Goal: Task Accomplishment & Management: Use online tool/utility

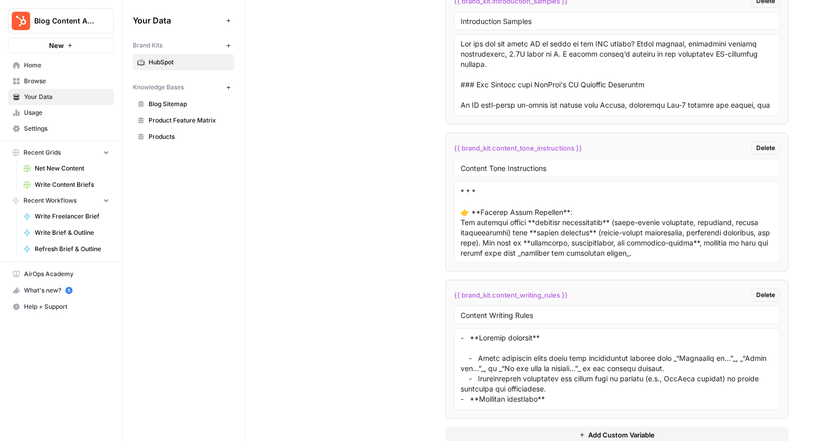
scroll to position [2351, 0]
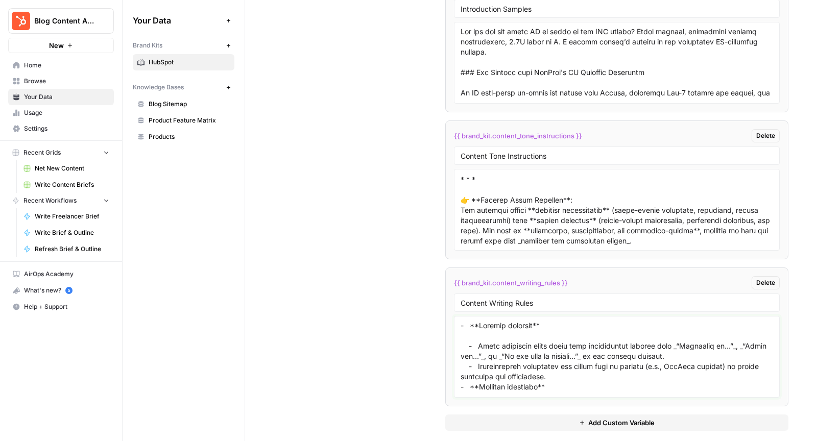
click at [531, 336] on textarea at bounding box center [617, 357] width 313 height 73
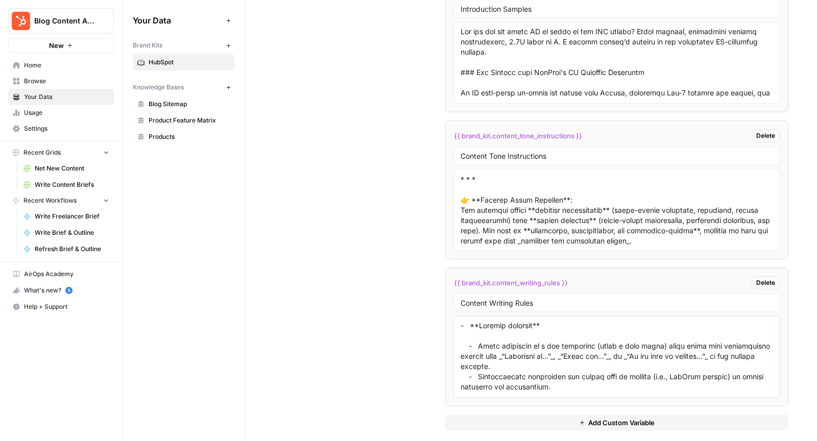
click at [671, 335] on textarea at bounding box center [617, 357] width 313 height 73
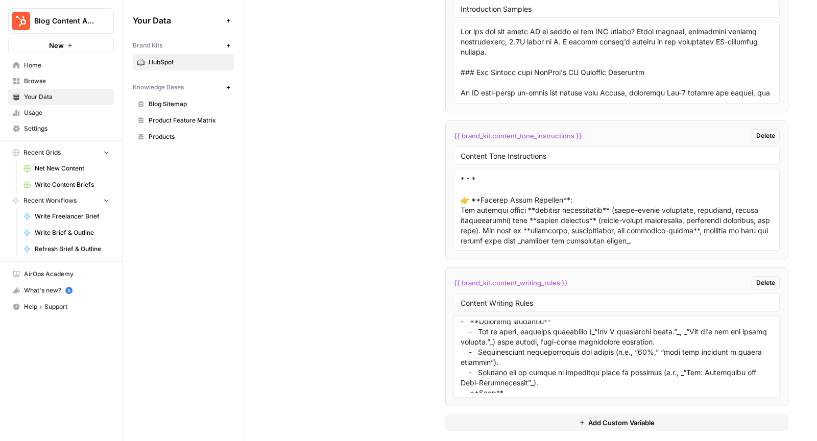
scroll to position [79, 0]
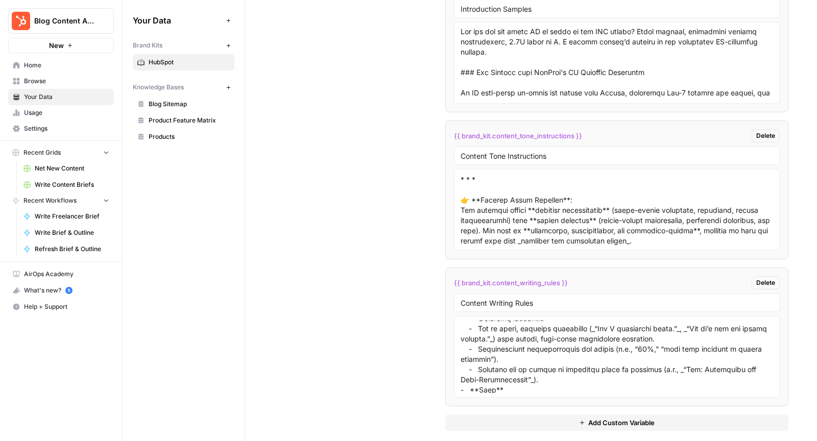
click at [383, 267] on div "Custom Variables Create custom variables that will appear as global brand varia…" at bounding box center [531, 55] width 515 height 793
click at [575, 368] on textarea at bounding box center [617, 357] width 313 height 73
click at [563, 345] on textarea at bounding box center [617, 357] width 313 height 73
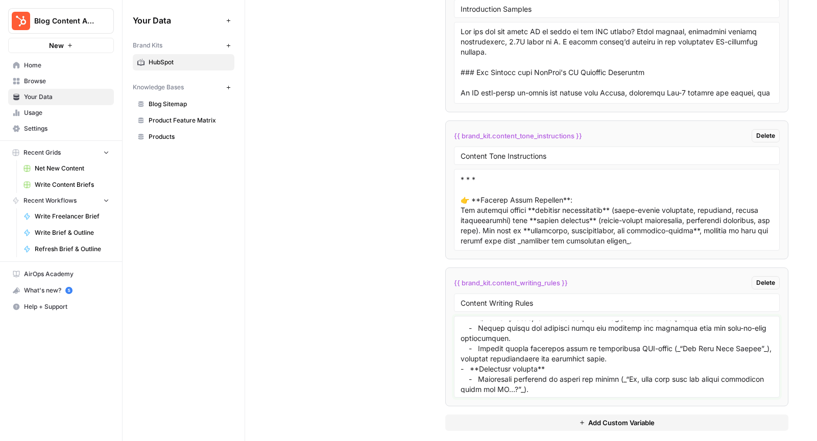
scroll to position [397, 0]
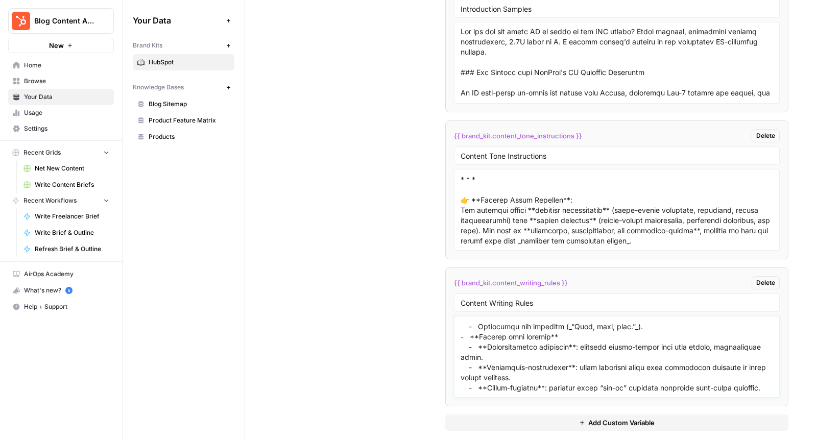
click at [521, 372] on textarea at bounding box center [617, 357] width 313 height 73
paste textarea "Perfect, thanks for clarifying! Here’s your revised **content writing rules**, …"
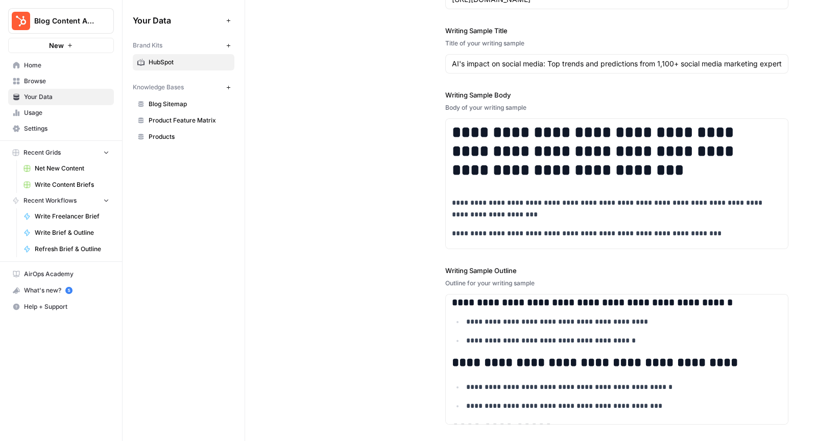
scroll to position [2351, 0]
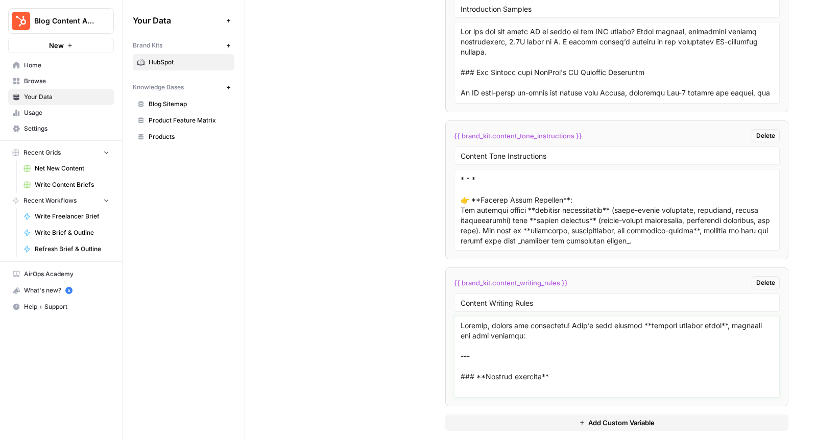
click at [475, 341] on textarea at bounding box center [617, 357] width 313 height 73
drag, startPoint x: 460, startPoint y: 364, endPoint x: 460, endPoint y: 301, distance: 62.8
click at [460, 301] on li "{{ brand_kit.content_writing_rules }} Delete Content Writing Rules" at bounding box center [616, 337] width 343 height 139
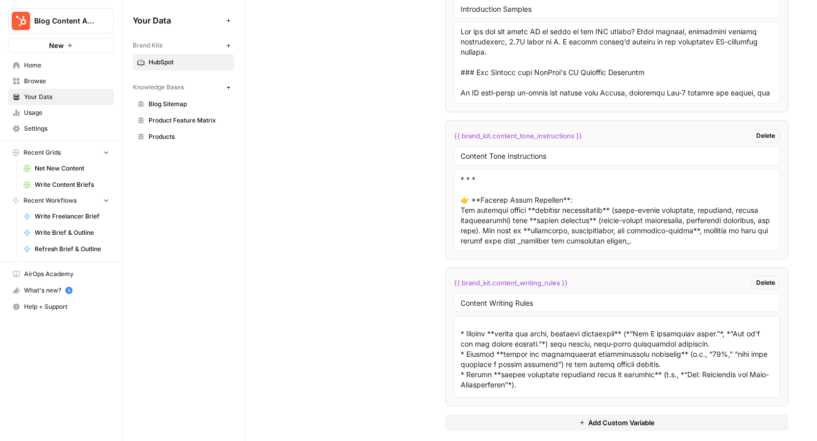
scroll to position [106, 0]
click at [470, 332] on textarea at bounding box center [617, 357] width 313 height 73
click at [477, 355] on textarea at bounding box center [617, 357] width 313 height 73
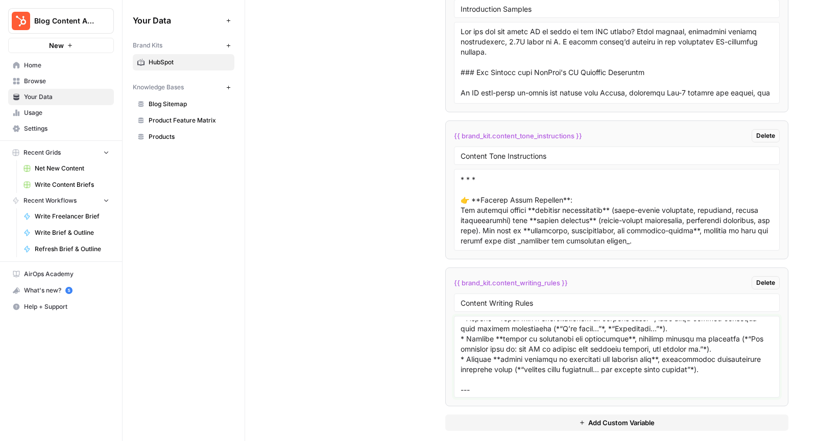
scroll to position [235, 0]
click at [494, 339] on textarea at bounding box center [617, 357] width 313 height 73
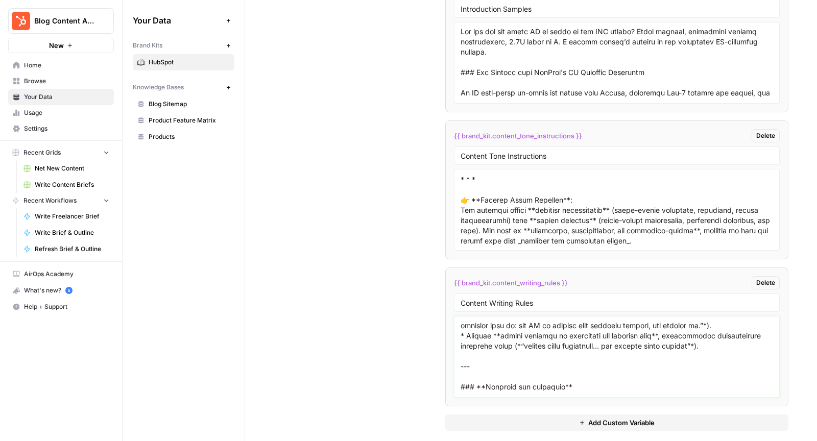
scroll to position [258, 0]
click at [475, 331] on textarea at bounding box center [617, 357] width 313 height 73
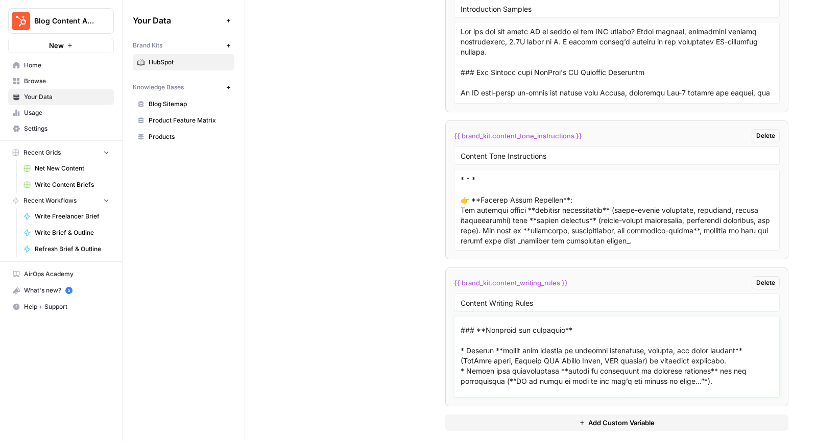
scroll to position [313, 0]
click at [473, 347] on textarea at bounding box center [617, 357] width 313 height 73
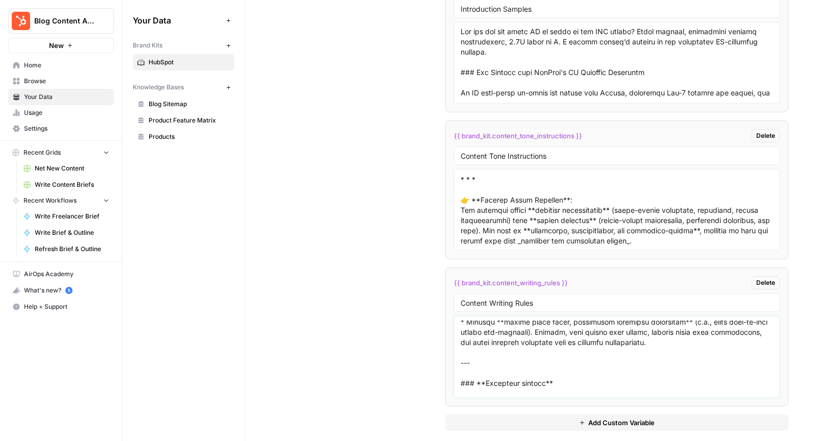
scroll to position [497, 0]
click at [473, 321] on textarea at bounding box center [617, 357] width 313 height 73
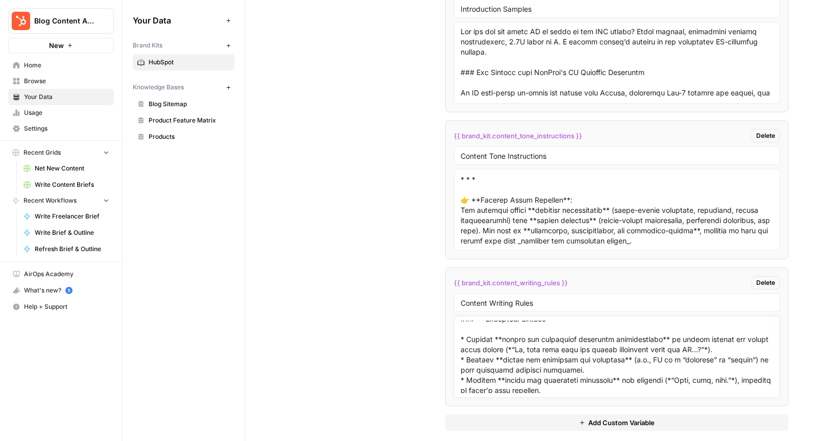
scroll to position [569, 0]
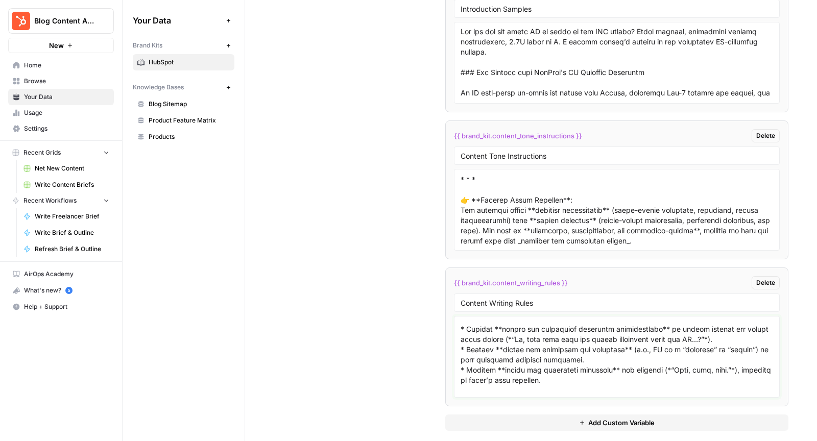
click at [475, 327] on textarea at bounding box center [617, 357] width 313 height 73
click at [472, 349] on textarea at bounding box center [617, 357] width 313 height 73
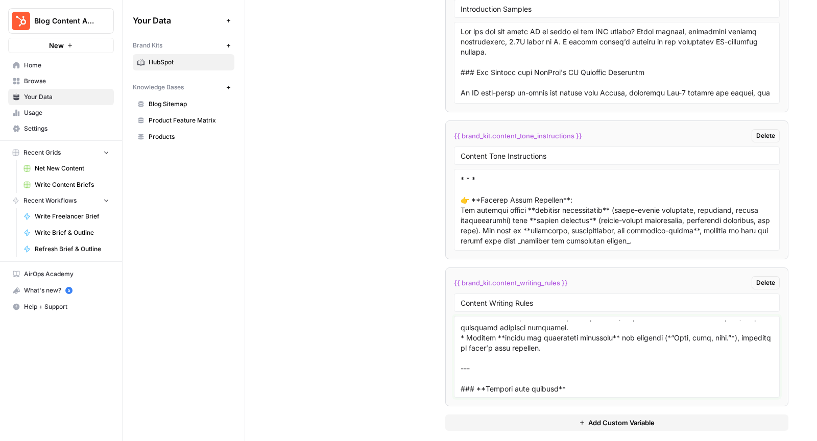
scroll to position [610, 0]
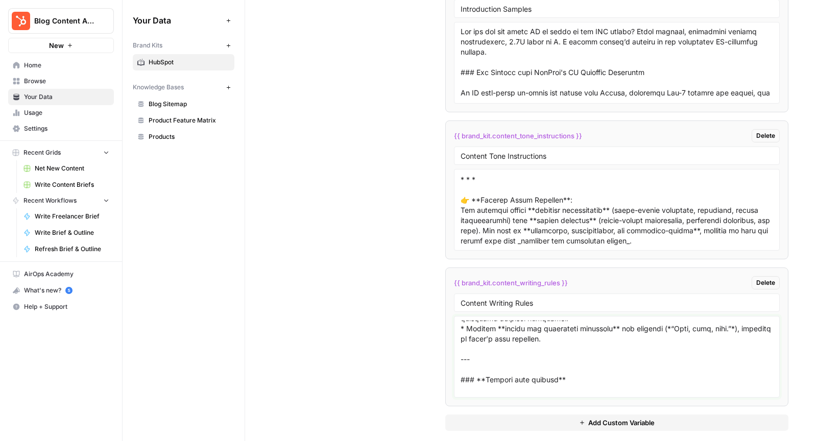
click at [474, 328] on textarea at bounding box center [617, 357] width 313 height 73
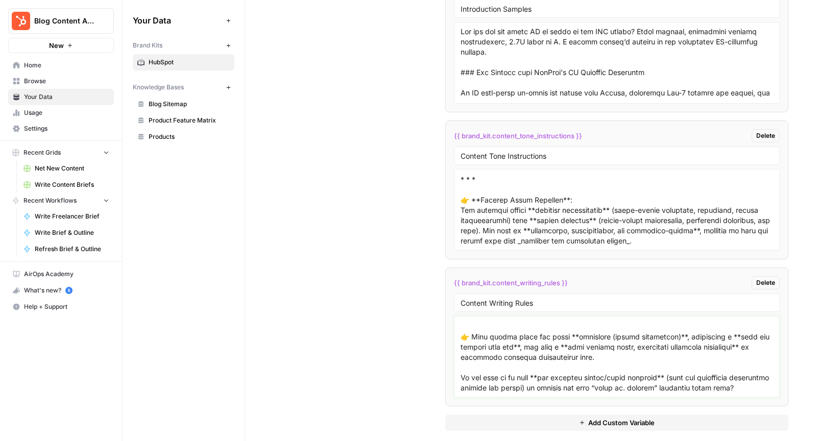
scroll to position [779, 0]
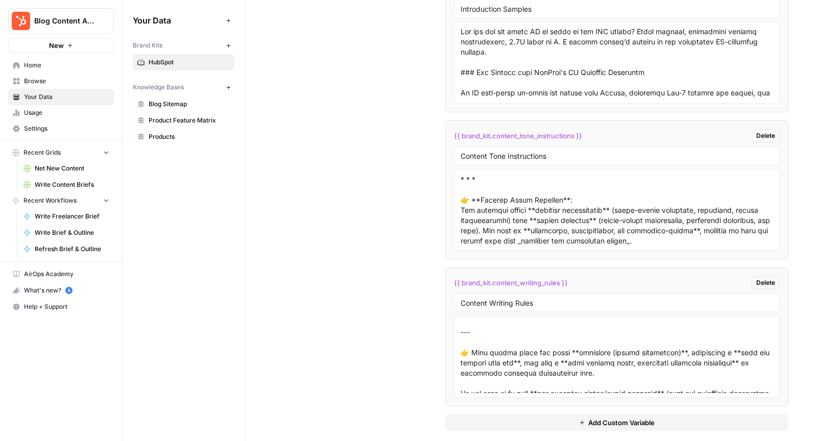
click at [461, 332] on textarea at bounding box center [617, 357] width 313 height 73
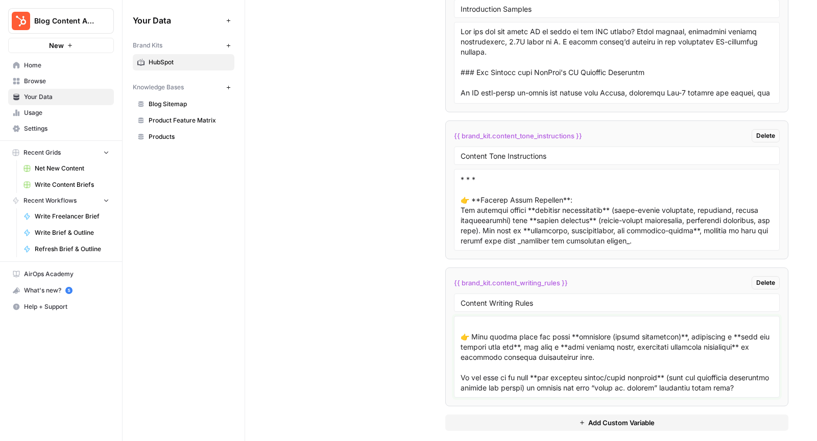
click at [509, 374] on textarea at bounding box center [617, 357] width 313 height 73
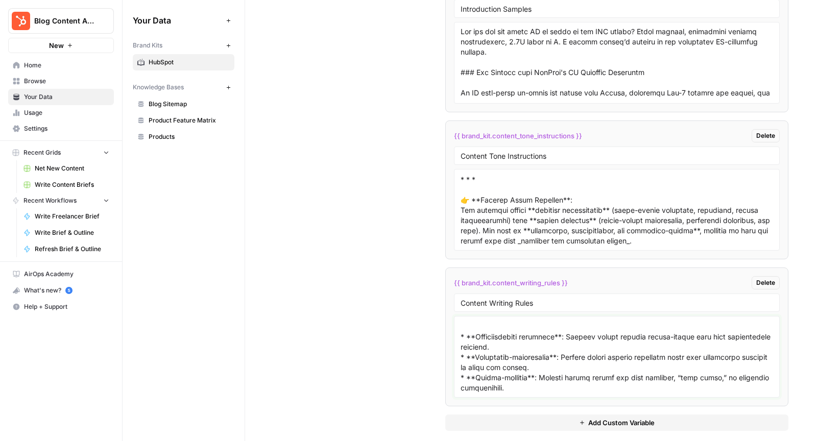
scroll to position [683, 0]
click at [376, 312] on div "Custom Variables Create custom variables that will appear as global brand varia…" at bounding box center [531, 55] width 515 height 793
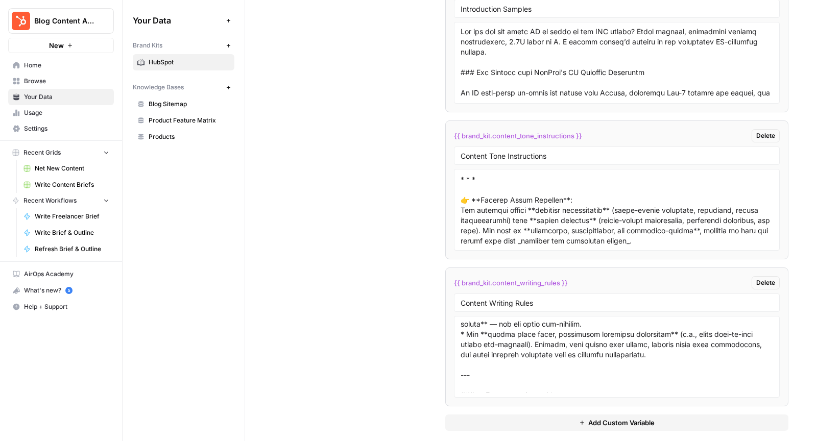
scroll to position [482, 0]
click at [663, 352] on textarea at bounding box center [617, 357] width 313 height 73
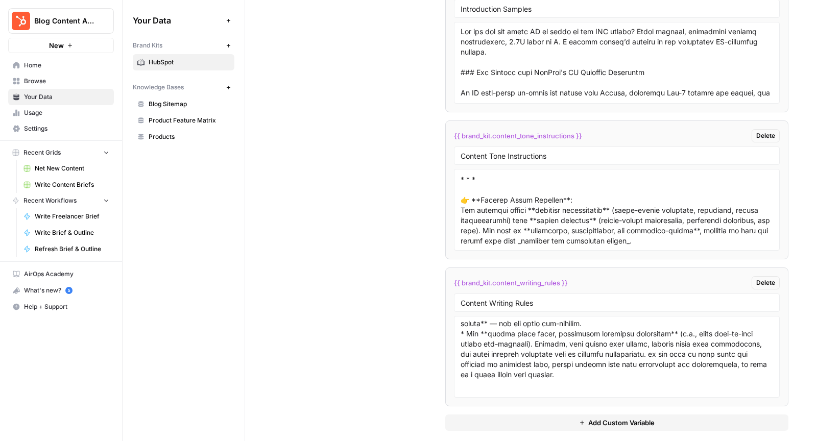
click at [398, 262] on div "Custom Variables Create custom variables that will appear as global brand varia…" at bounding box center [531, 55] width 515 height 793
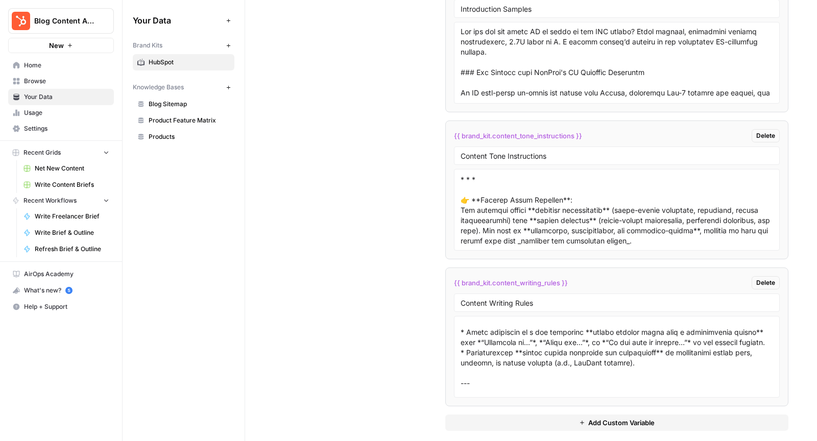
scroll to position [17, 0]
click at [645, 357] on textarea at bounding box center [617, 357] width 313 height 73
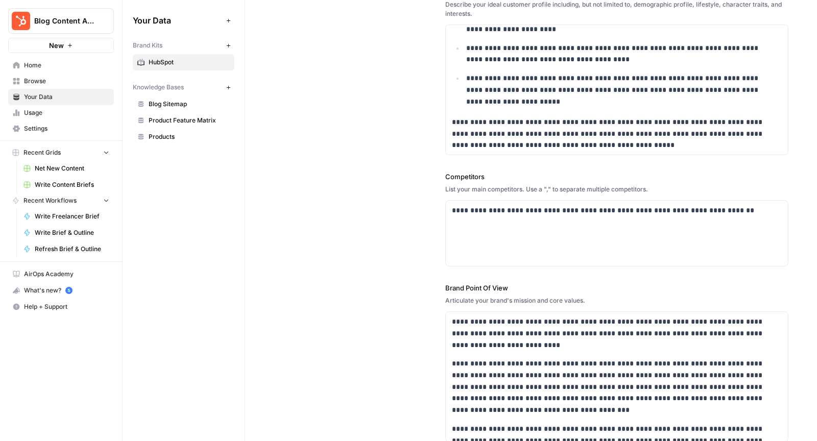
scroll to position [320, 0]
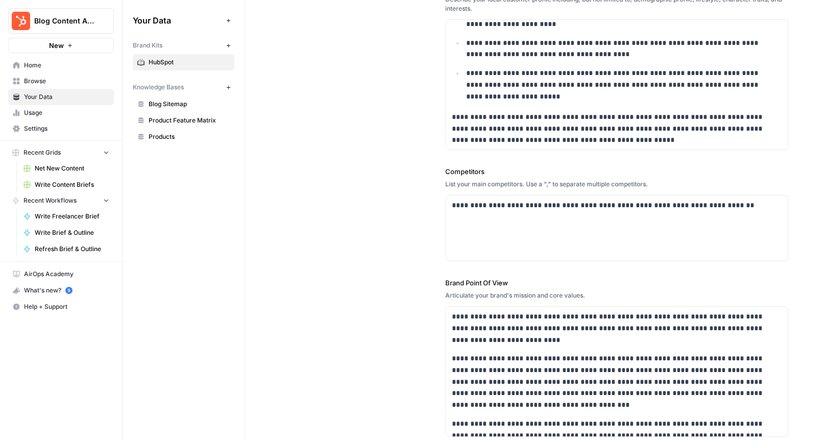
type textarea "### **Opening patterns** * First sentences of a new paragraph **should usually …"
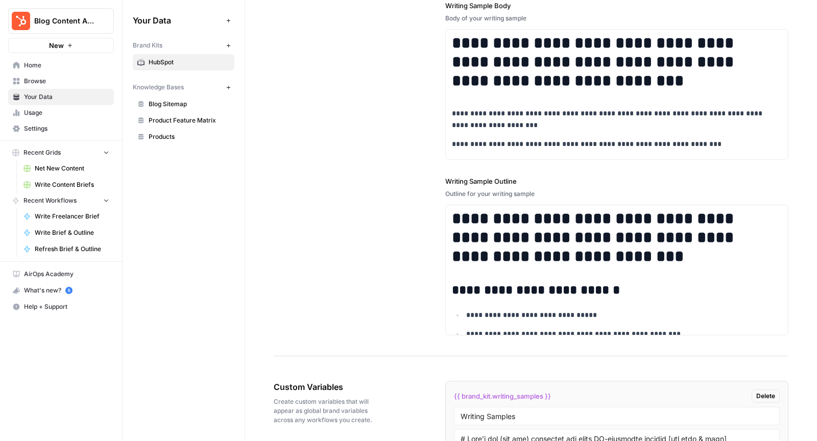
scroll to position [1566, 0]
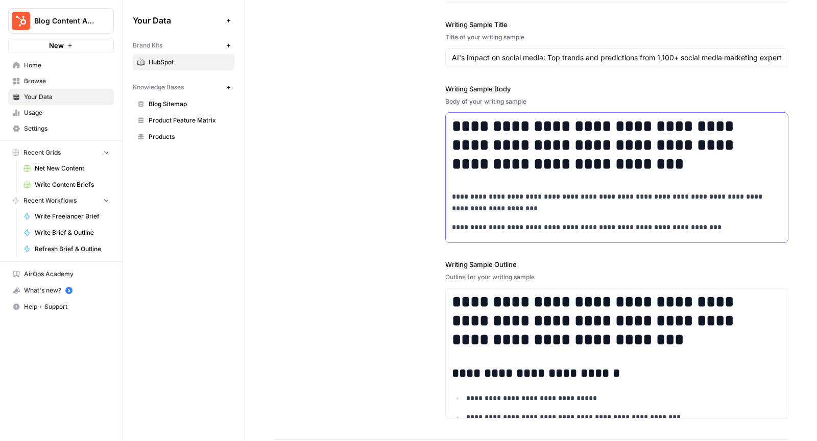
click at [523, 191] on p "**********" at bounding box center [610, 202] width 316 height 23
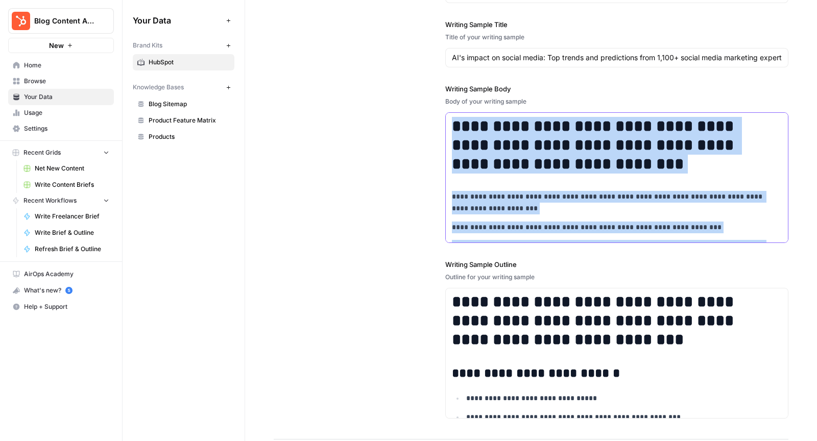
copy div "**********"
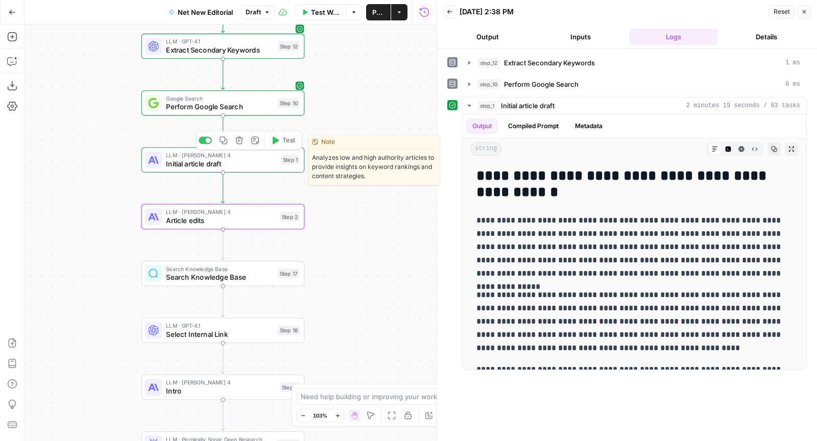
scroll to position [1829, 0]
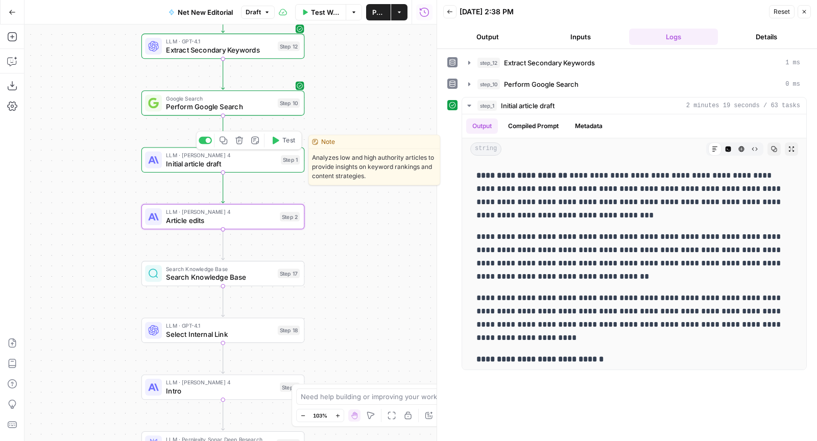
click at [282, 140] on button "Test" at bounding box center [283, 141] width 33 height 14
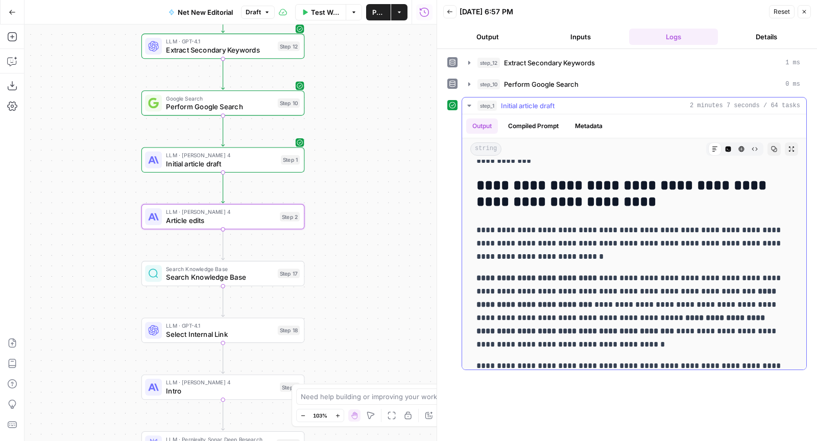
scroll to position [978, 0]
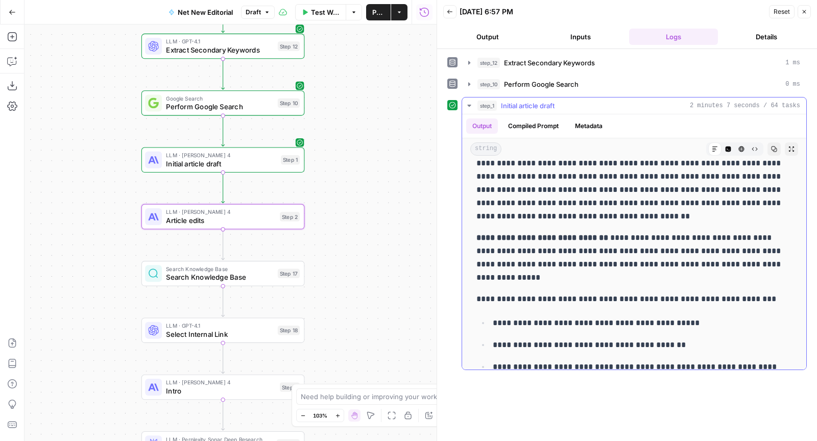
click at [525, 121] on button "Compiled Prompt" at bounding box center [533, 126] width 63 height 15
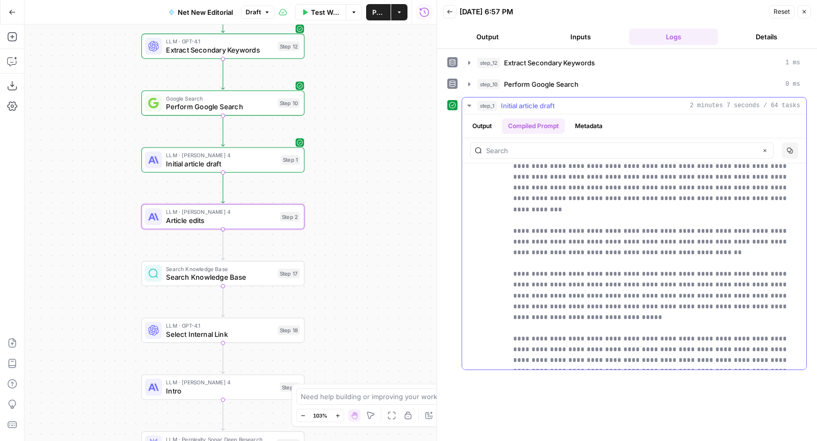
scroll to position [0, 0]
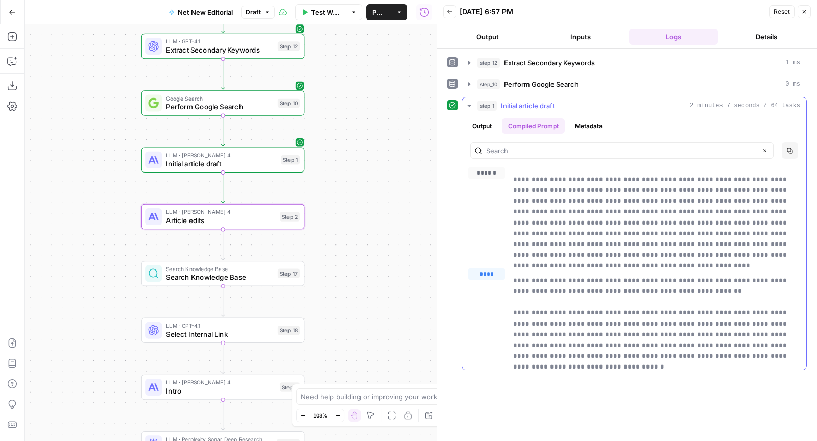
click at [535, 153] on div "Clear" at bounding box center [621, 151] width 303 height 16
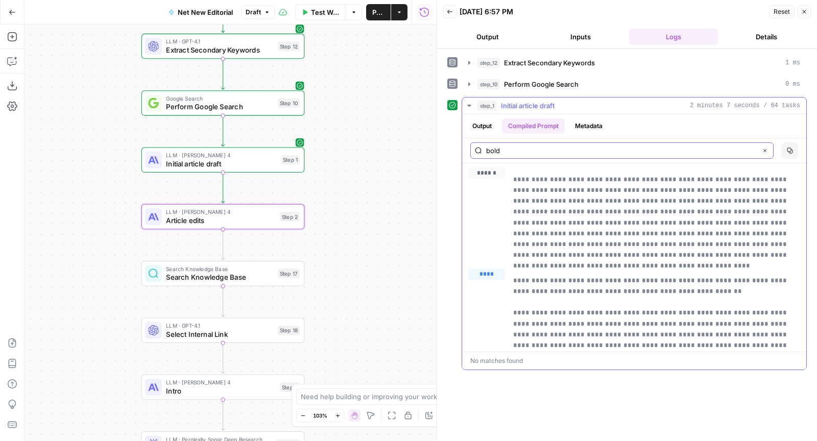
type input "bold"
click at [484, 119] on button "Output" at bounding box center [482, 126] width 32 height 15
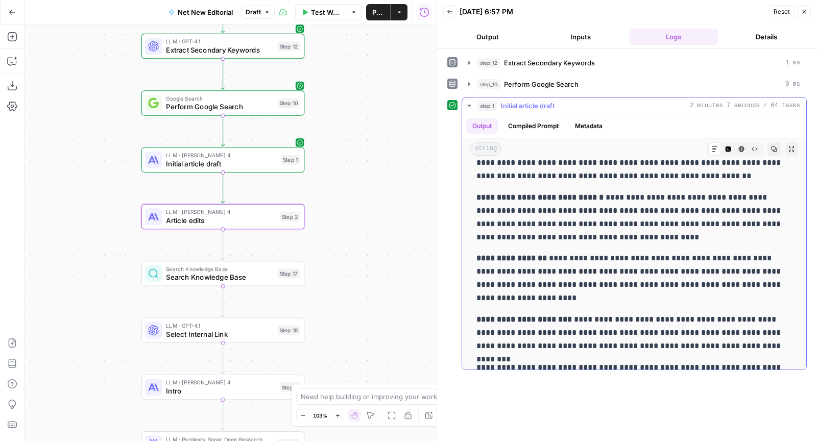
scroll to position [1379, 0]
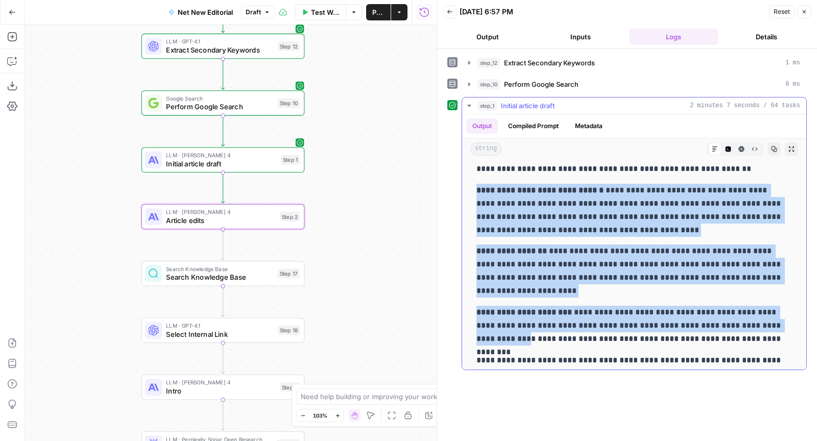
drag, startPoint x: 478, startPoint y: 190, endPoint x: 781, endPoint y: 332, distance: 334.6
click at [726, 147] on icon "button" at bounding box center [729, 150] width 6 height 6
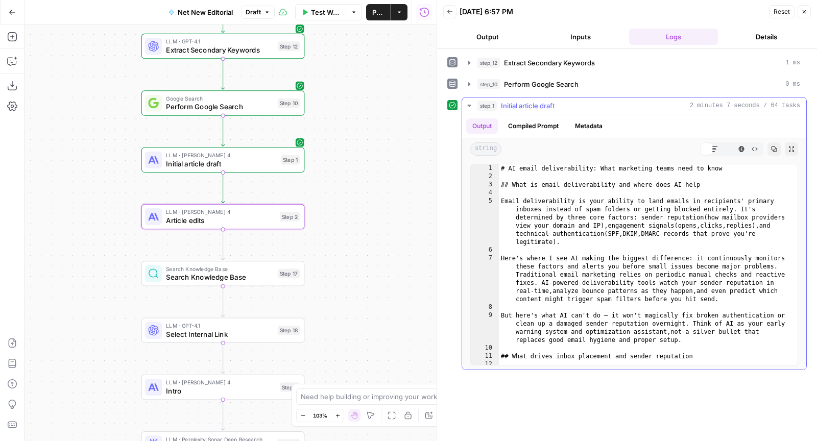
scroll to position [0, 0]
type textarea "**********"
click at [600, 261] on div "# AI email deliverability: What marketing teams need to know ## What is email d…" at bounding box center [644, 285] width 291 height 242
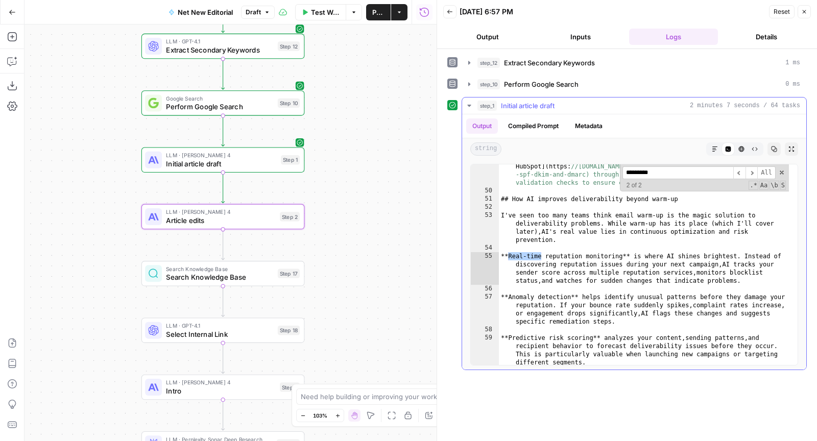
scroll to position [755, 0]
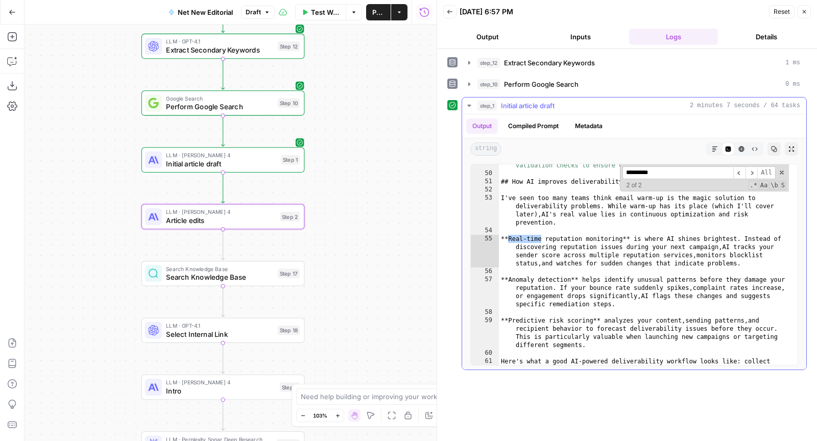
type input "*********"
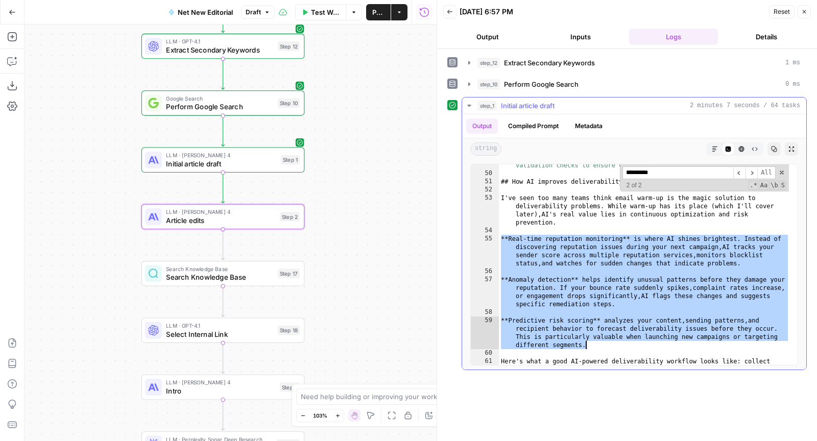
drag, startPoint x: 500, startPoint y: 236, endPoint x: 615, endPoint y: 342, distance: 156.6
click at [615, 342] on div "Pro tip: If you're using HubSpot , you can configure [ SPF , DKIM , and DMARC i…" at bounding box center [644, 270] width 291 height 267
type textarea "**********"
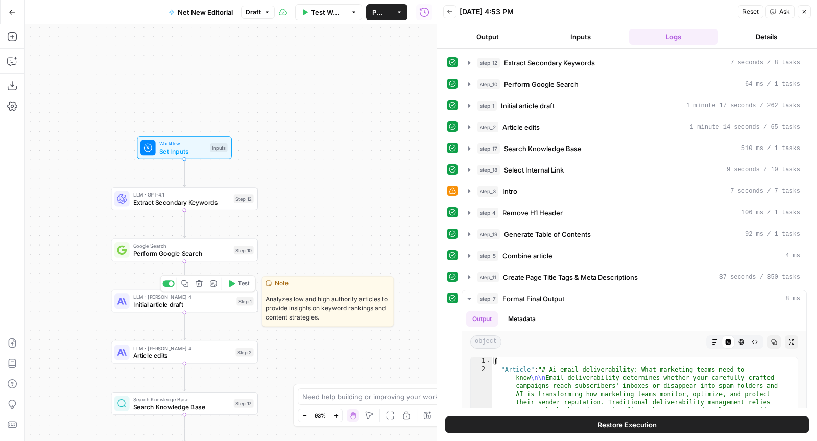
click at [237, 281] on button "Test" at bounding box center [239, 284] width 30 height 12
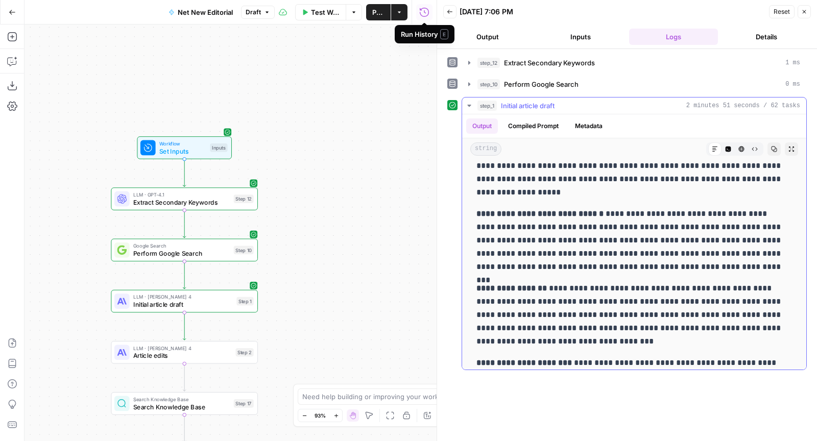
scroll to position [1289, 0]
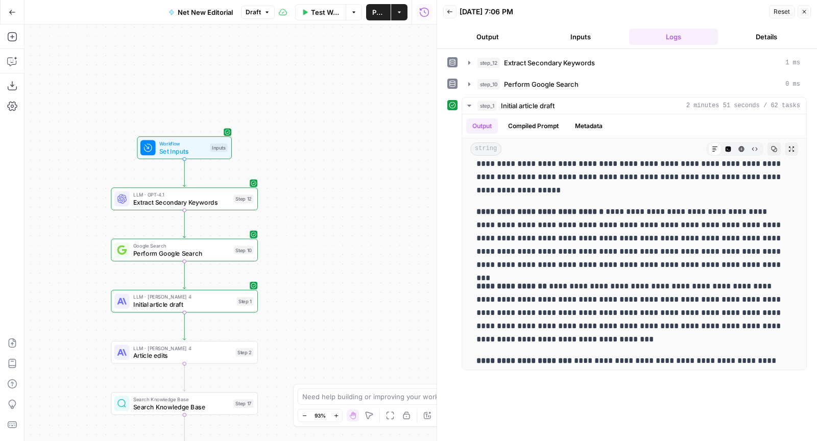
click at [375, 15] on span "Publish" at bounding box center [378, 12] width 12 height 10
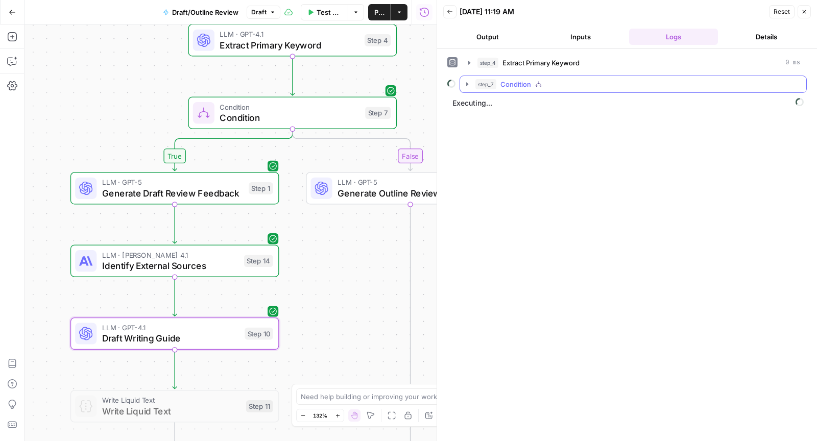
click at [530, 82] on span "Condition" at bounding box center [516, 84] width 31 height 10
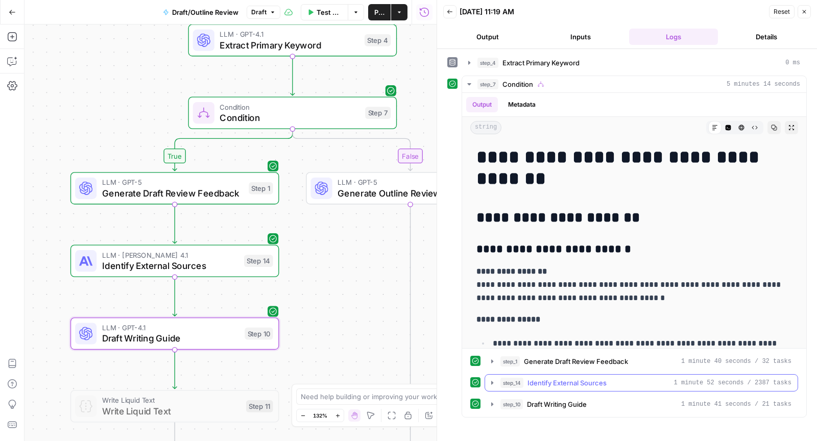
click at [611, 379] on div "step_14 Identify External Sources 1 minute 52 seconds / 2387 tasks" at bounding box center [646, 383] width 291 height 10
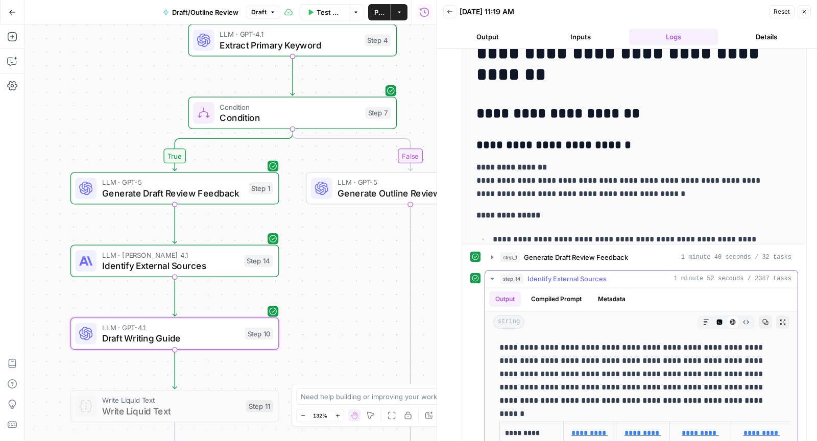
scroll to position [176, 0]
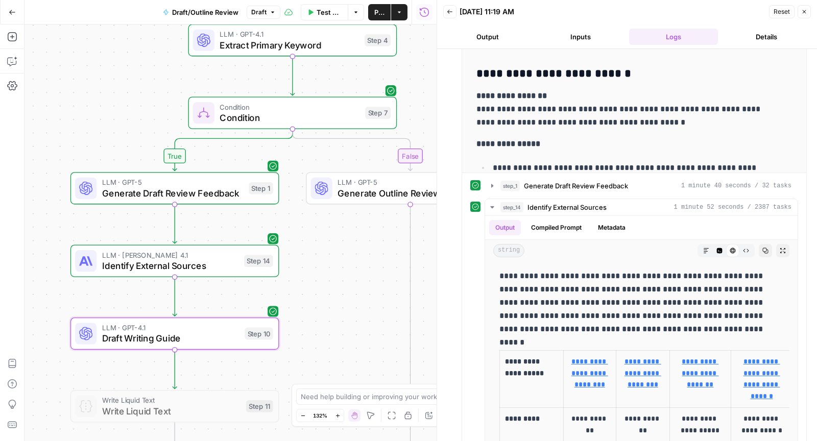
click at [201, 262] on span "Identify External Sources" at bounding box center [170, 265] width 137 height 13
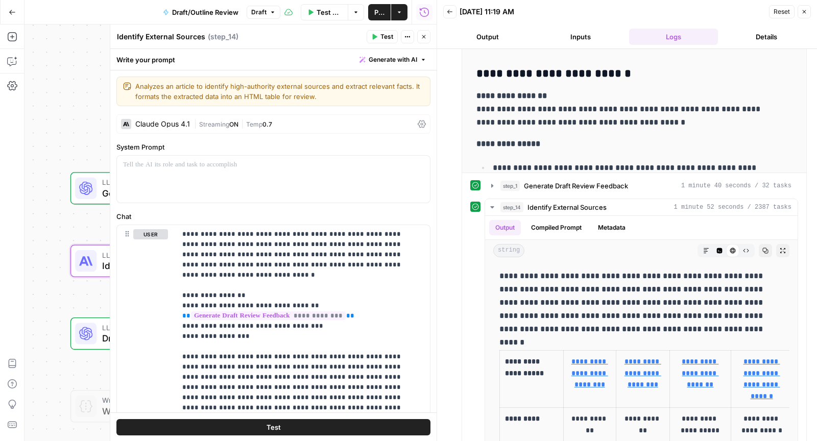
click at [406, 125] on div "Claude Opus 4.1 | Streaming ON | Temp 0.7" at bounding box center [273, 123] width 314 height 19
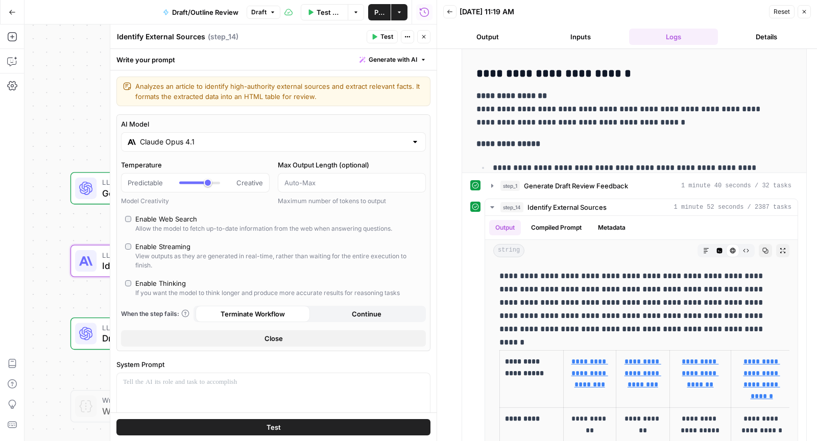
click at [177, 252] on div "View outputs as they are generated in real-time, rather than waiting for the en…" at bounding box center [278, 261] width 287 height 18
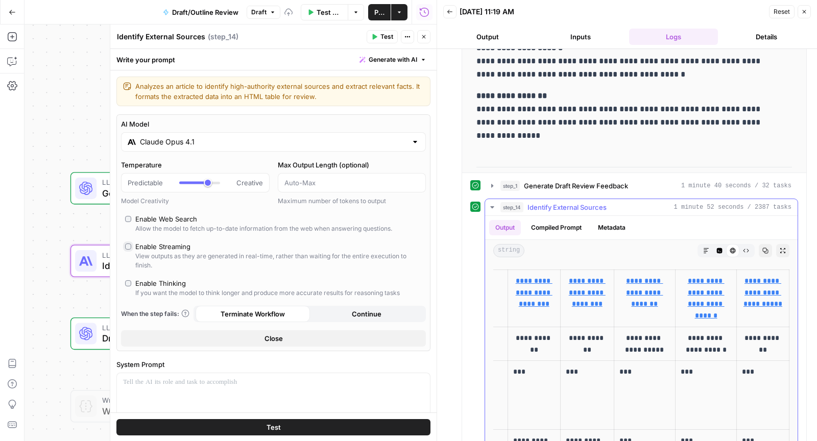
scroll to position [0, 0]
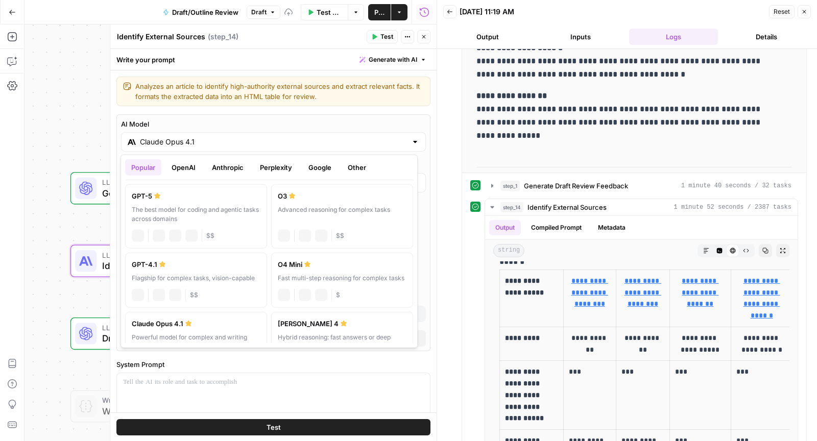
click at [272, 145] on input "Claude Opus 4.1" at bounding box center [273, 142] width 267 height 10
click at [207, 201] on label "GPT-5 The best model for coding and agentic tasks across domains chat Vision Ca…" at bounding box center [196, 216] width 142 height 64
type input "GPT-5"
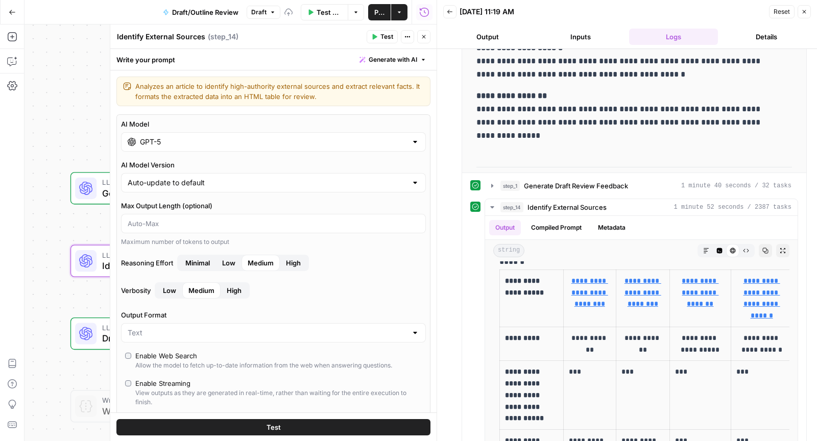
click at [376, 57] on span "Generate with AI" at bounding box center [393, 59] width 49 height 9
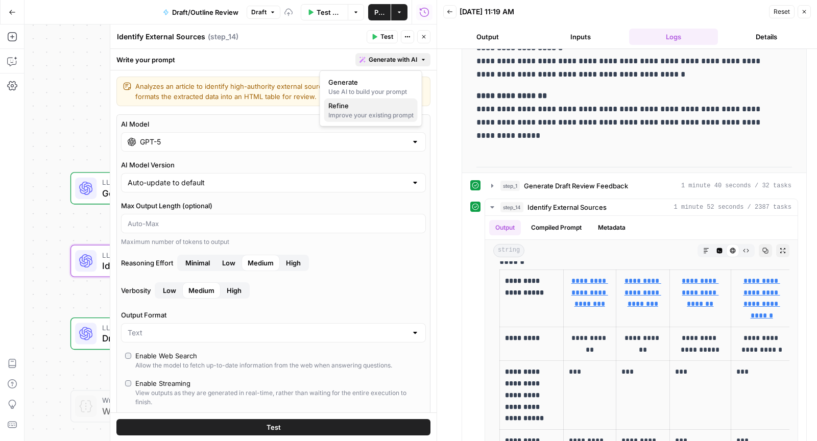
click at [353, 111] on div "Improve your existing prompt" at bounding box center [370, 115] width 85 height 9
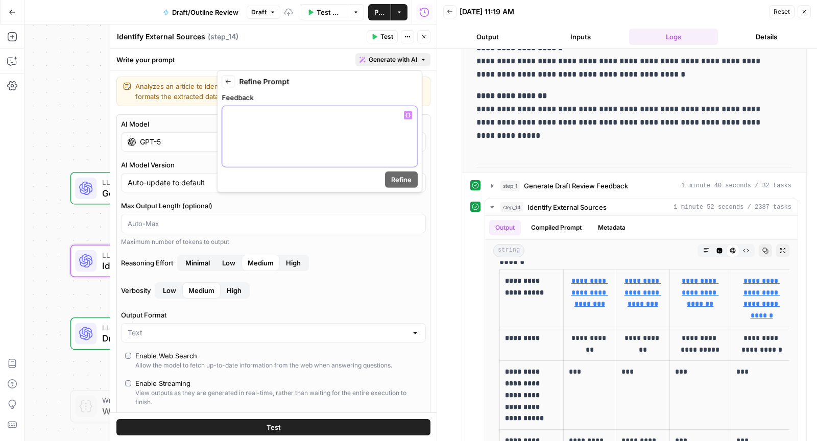
click at [317, 145] on div at bounding box center [319, 136] width 195 height 61
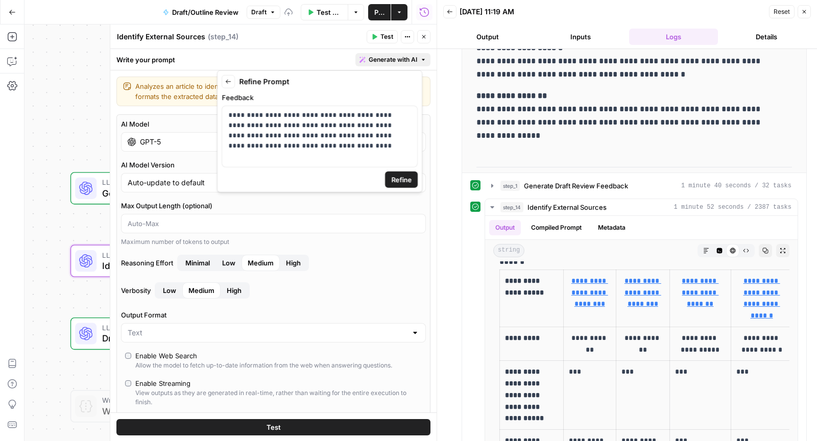
click at [402, 178] on span "Refine" at bounding box center [401, 180] width 20 height 10
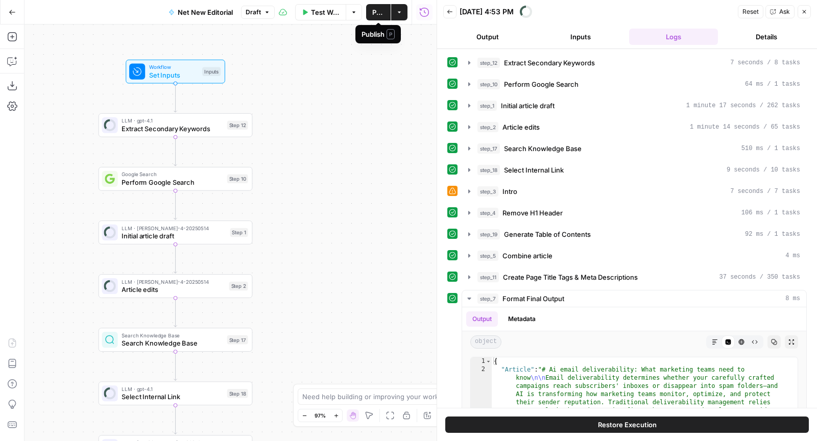
click at [378, 9] on span "Publish" at bounding box center [378, 12] width 12 height 10
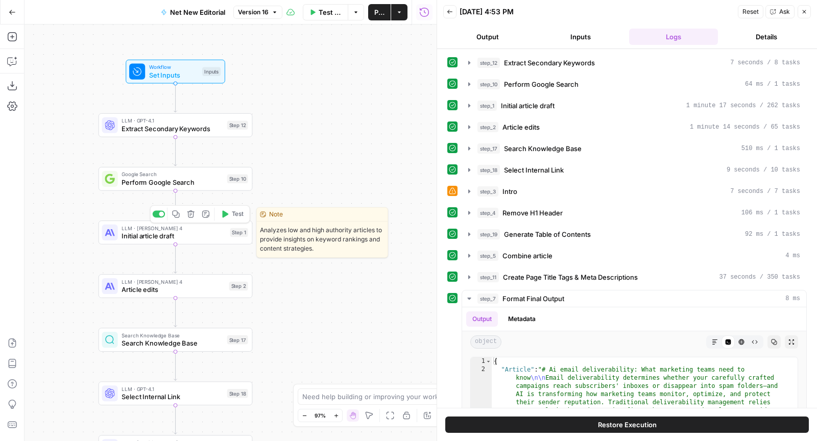
click at [232, 217] on span "Test" at bounding box center [238, 214] width 12 height 9
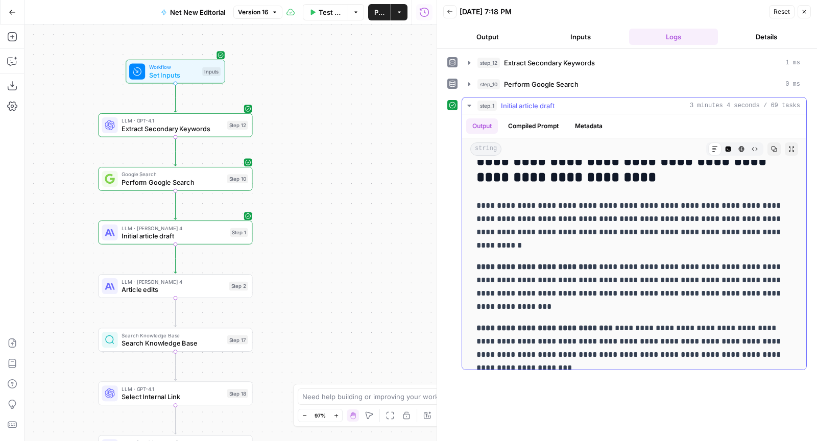
scroll to position [957, 0]
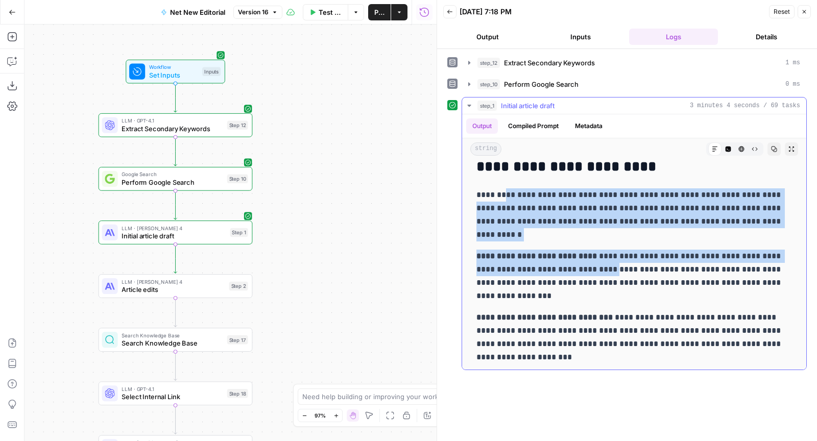
drag, startPoint x: 504, startPoint y: 192, endPoint x: 610, endPoint y: 276, distance: 134.9
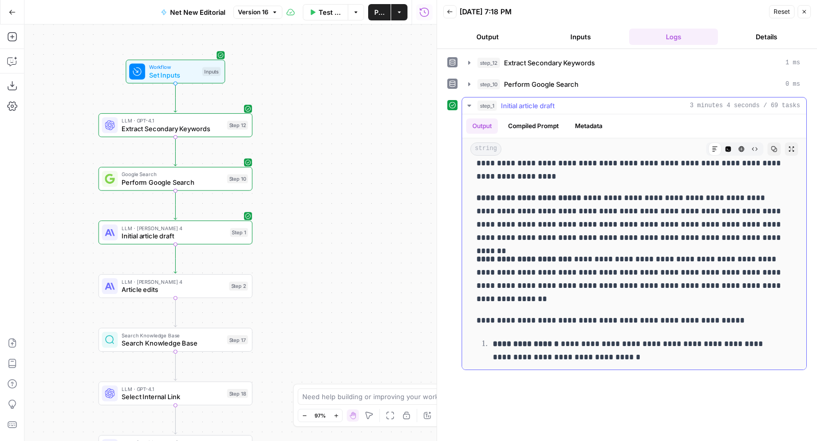
scroll to position [1797, 0]
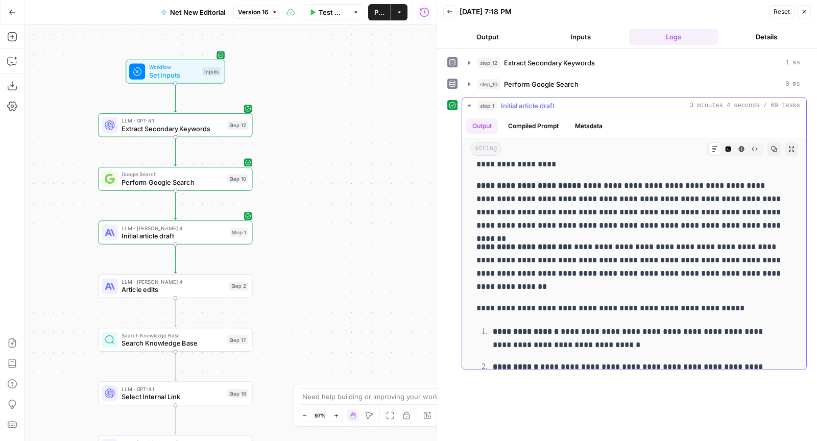
click at [538, 124] on button "Compiled Prompt" at bounding box center [533, 126] width 63 height 15
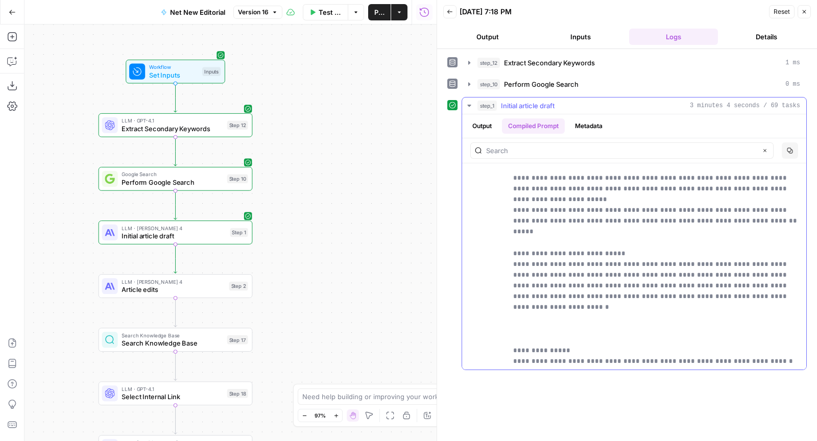
scroll to position [0, 0]
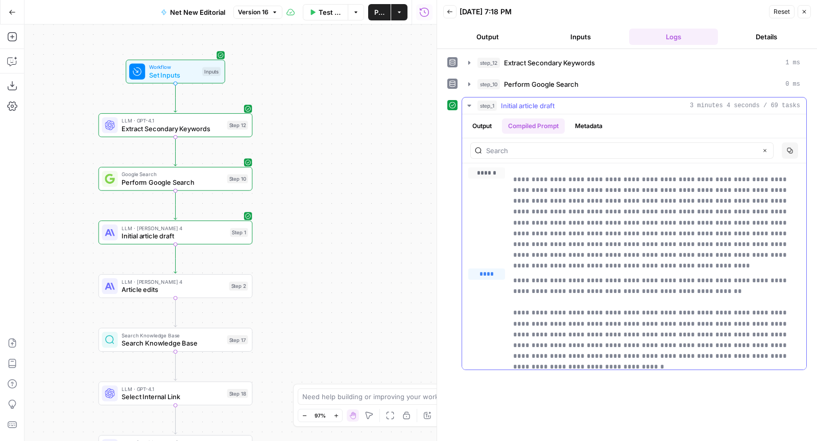
click at [534, 153] on div "Clear" at bounding box center [621, 151] width 303 height 16
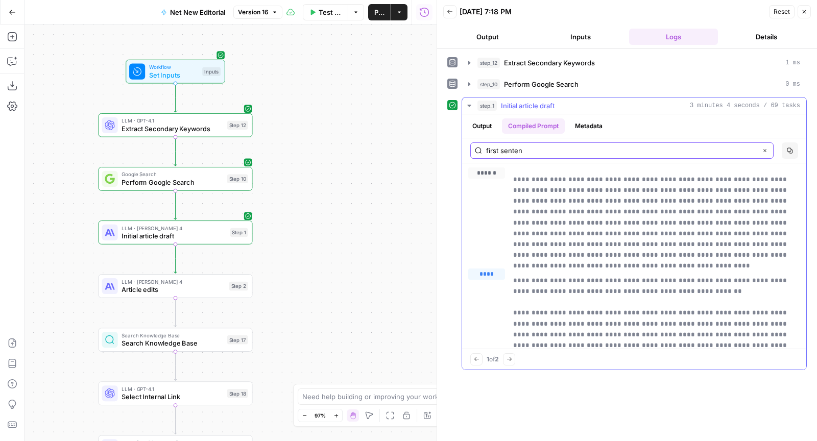
type input "first senten"
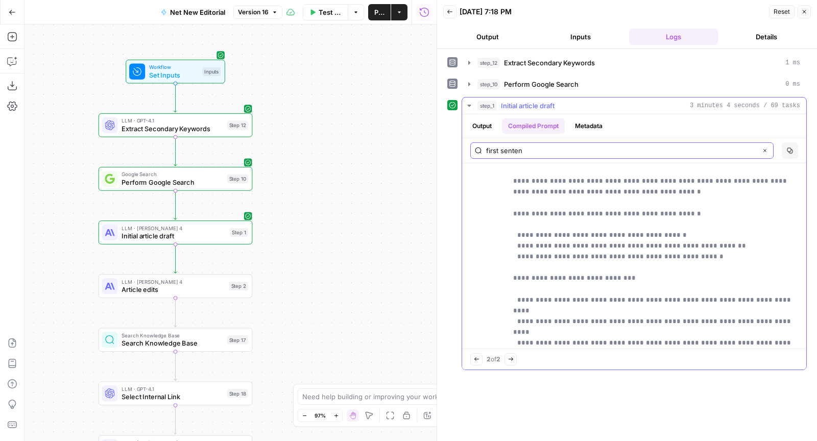
scroll to position [38563, 0]
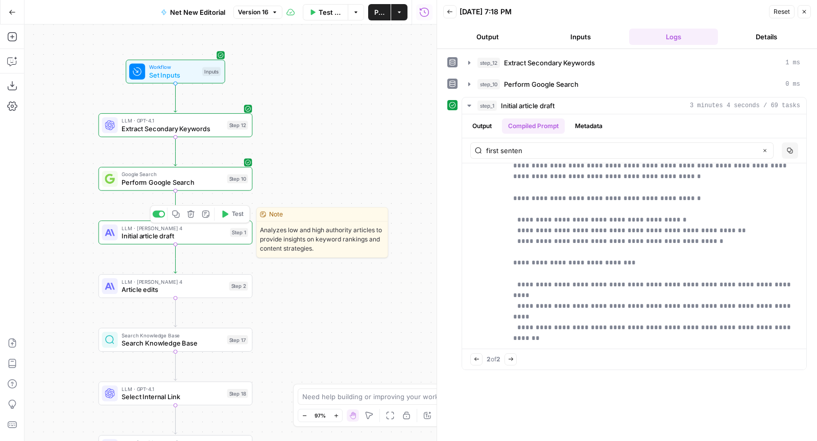
click at [202, 237] on span "Initial article draft" at bounding box center [174, 236] width 104 height 10
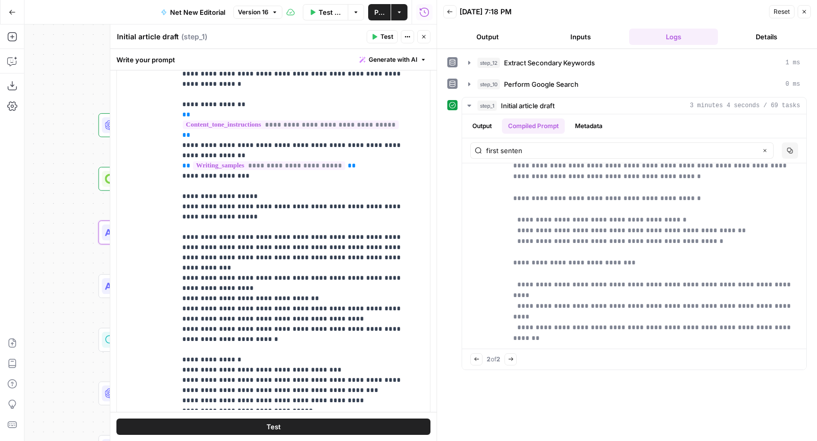
scroll to position [821, 0]
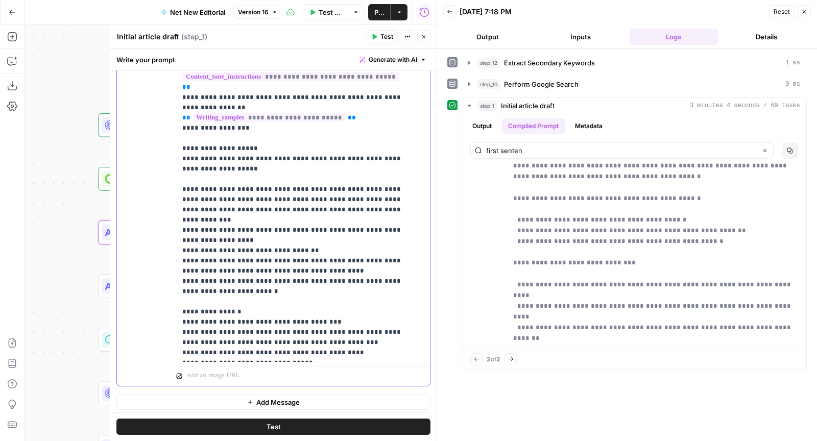
drag, startPoint x: 314, startPoint y: 315, endPoint x: 167, endPoint y: 317, distance: 147.7
click at [167, 317] on div "**********" at bounding box center [273, 166] width 313 height 440
click at [333, 310] on p "**********" at bounding box center [294, 92] width 225 height 531
click at [478, 125] on button "Output" at bounding box center [482, 126] width 32 height 15
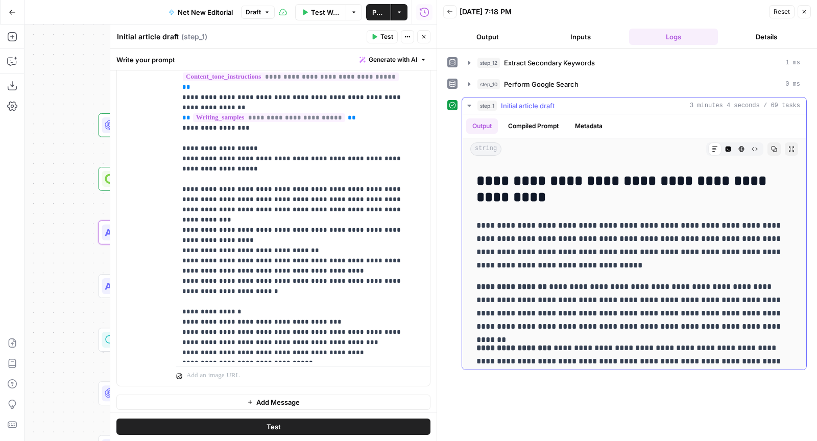
scroll to position [371, 0]
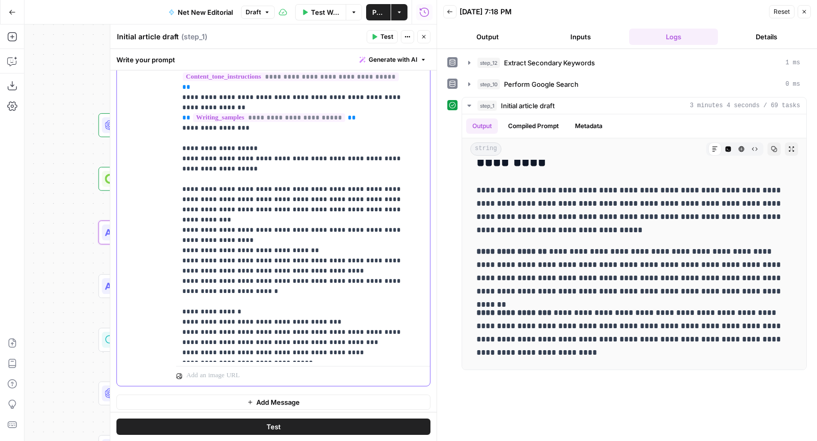
click at [315, 325] on p "**********" at bounding box center [294, 103] width 225 height 552
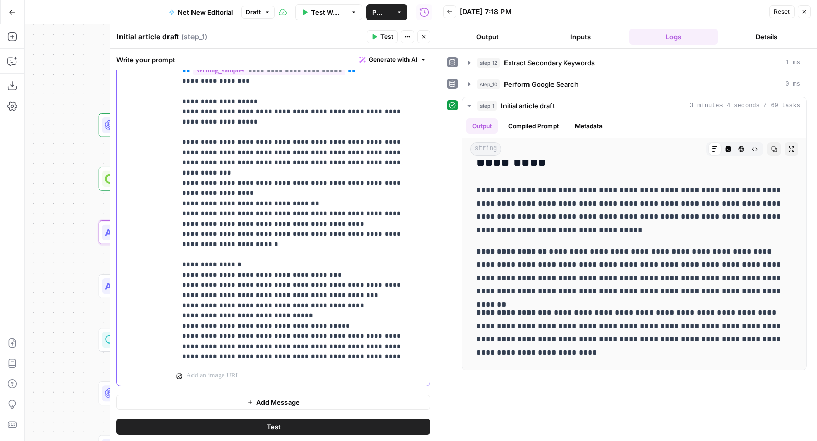
scroll to position [172, 0]
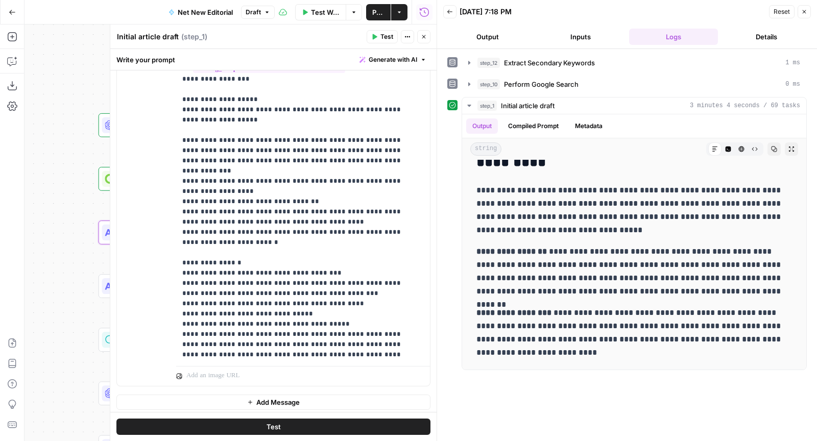
click at [388, 33] on span "Test" at bounding box center [387, 36] width 13 height 9
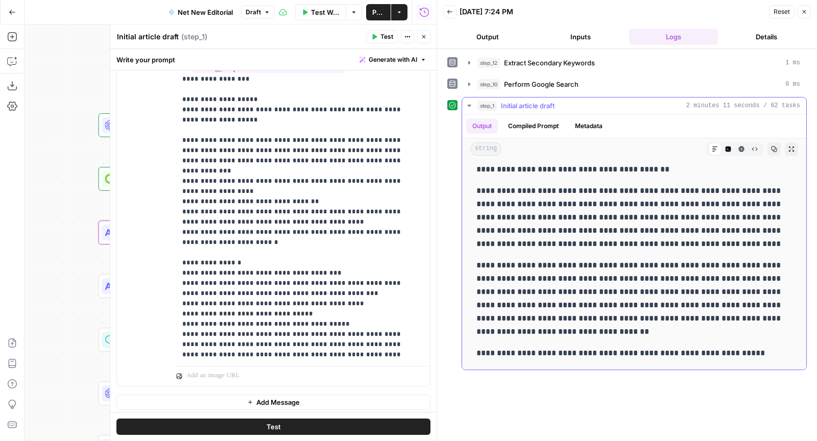
scroll to position [421, 0]
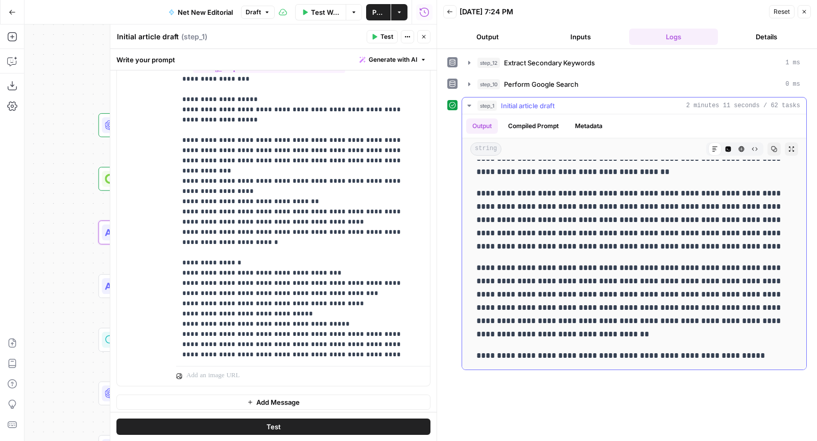
drag, startPoint x: 552, startPoint y: 264, endPoint x: 611, endPoint y: 288, distance: 63.9
click at [613, 289] on p "**********" at bounding box center [631, 302] width 308 height 80
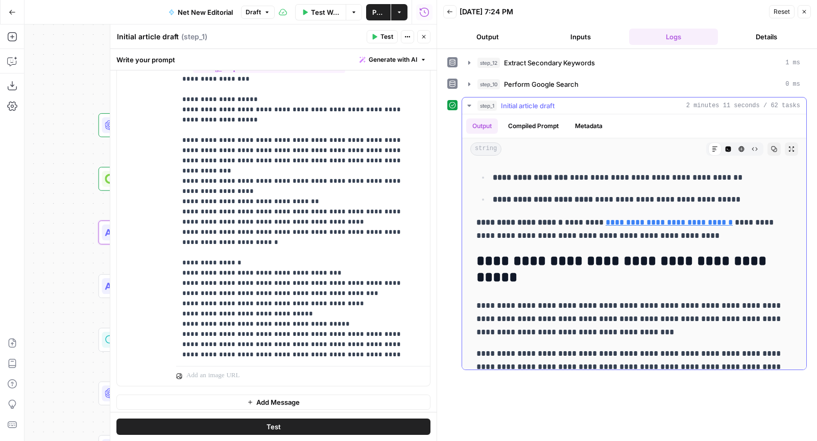
scroll to position [1309, 0]
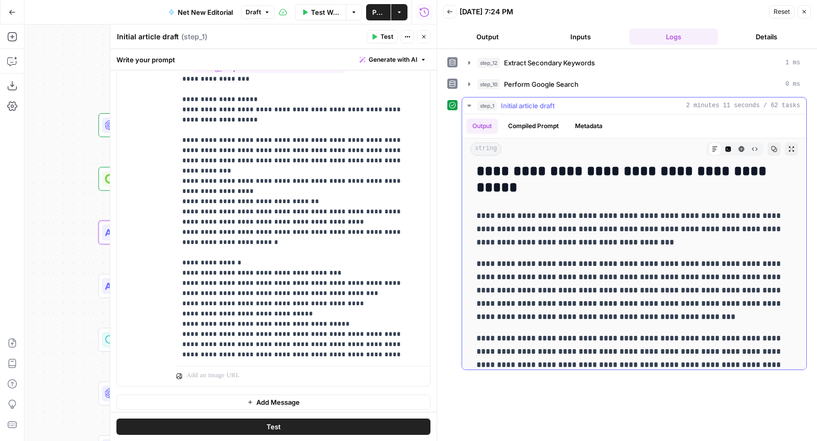
drag, startPoint x: 489, startPoint y: 261, endPoint x: 616, endPoint y: 312, distance: 136.4
click at [622, 312] on p "**********" at bounding box center [631, 290] width 308 height 66
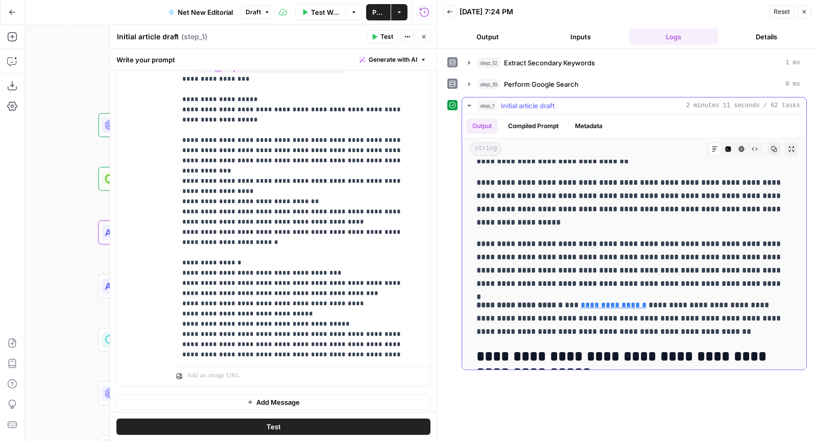
scroll to position [3840, 0]
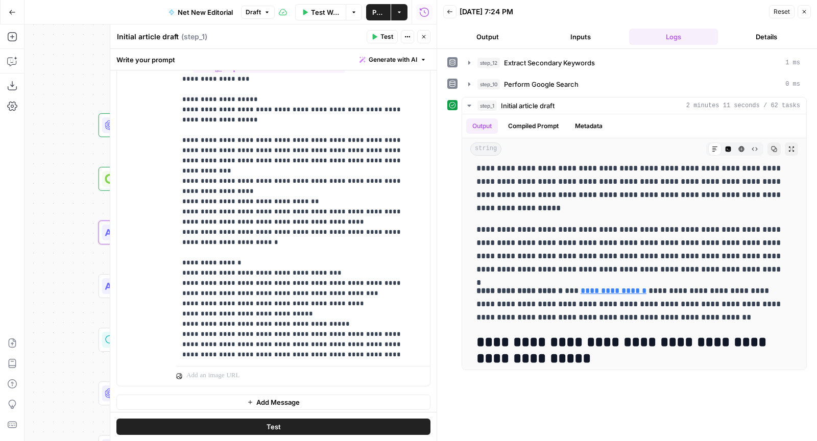
click at [416, 37] on div "Test Actions Close" at bounding box center [399, 36] width 64 height 13
click at [431, 37] on header "Initial article draft Initial article draft ( step_1 ) Test Actions Close" at bounding box center [273, 37] width 326 height 25
click at [423, 37] on icon "button" at bounding box center [424, 37] width 6 height 6
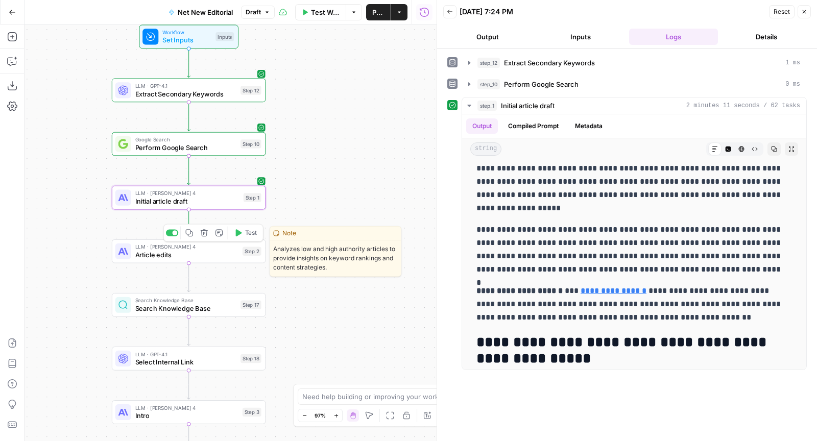
click at [254, 236] on span "Test" at bounding box center [251, 232] width 12 height 9
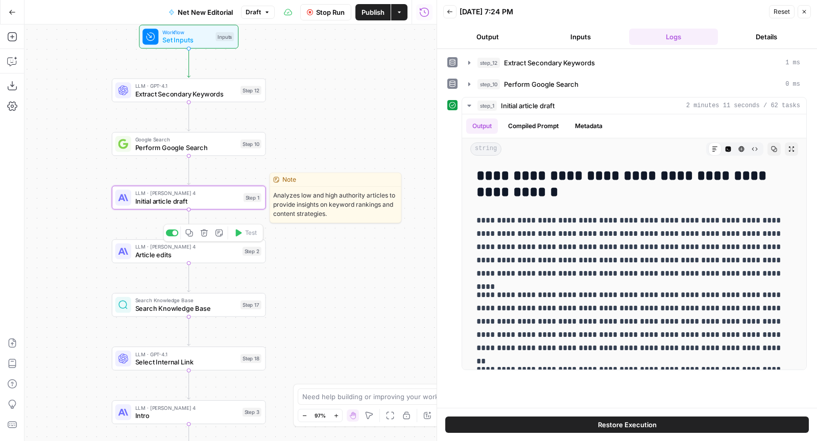
click at [240, 202] on div "LLM · Claude Sonnet 4 Initial article draft Step 1 Copy step Delete step Edit N…" at bounding box center [188, 198] width 146 height 17
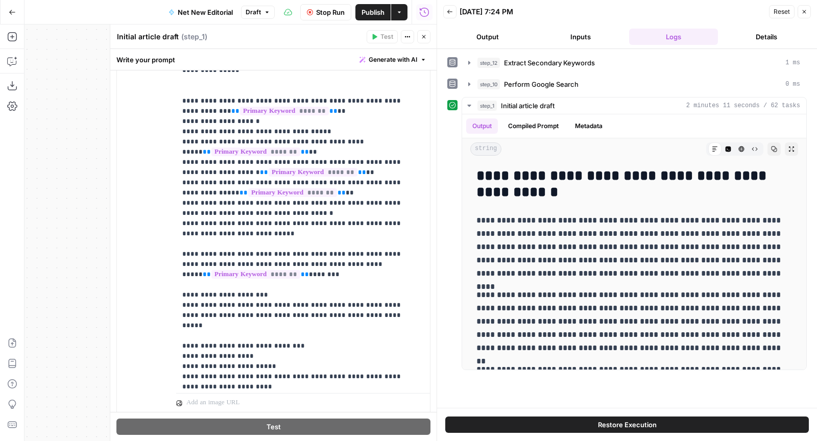
scroll to position [525, 0]
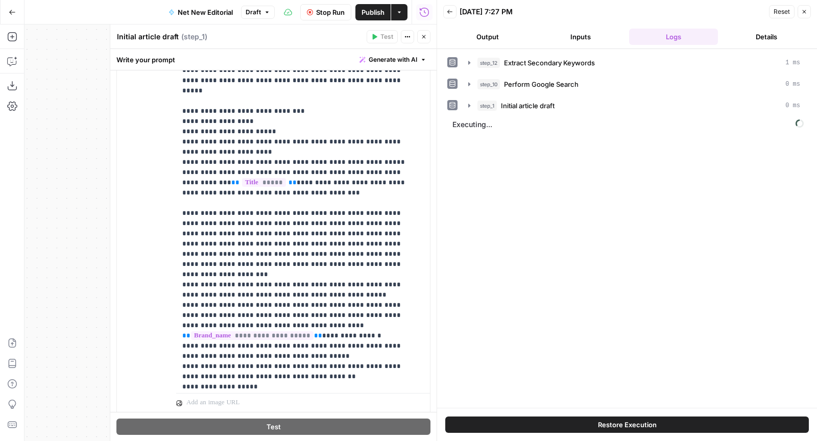
click at [432, 37] on header "Initial article draft Initial article draft ( step_1 ) Test Actions Close" at bounding box center [273, 37] width 326 height 25
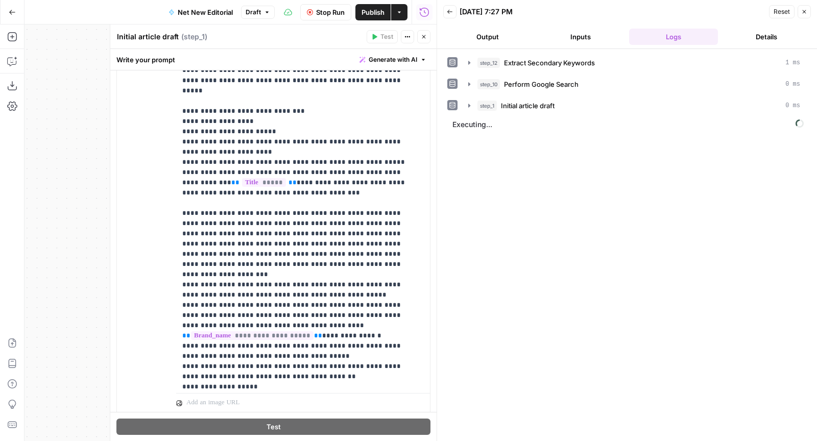
click at [427, 37] on span "Close" at bounding box center [427, 37] width 1 height 1
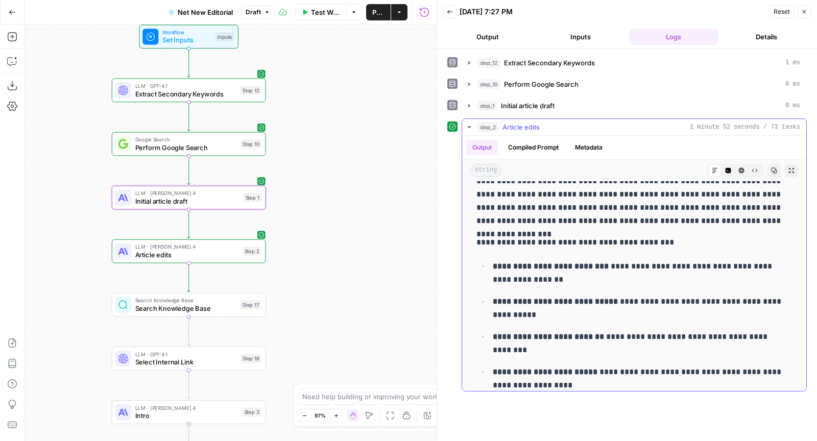
scroll to position [4067, 0]
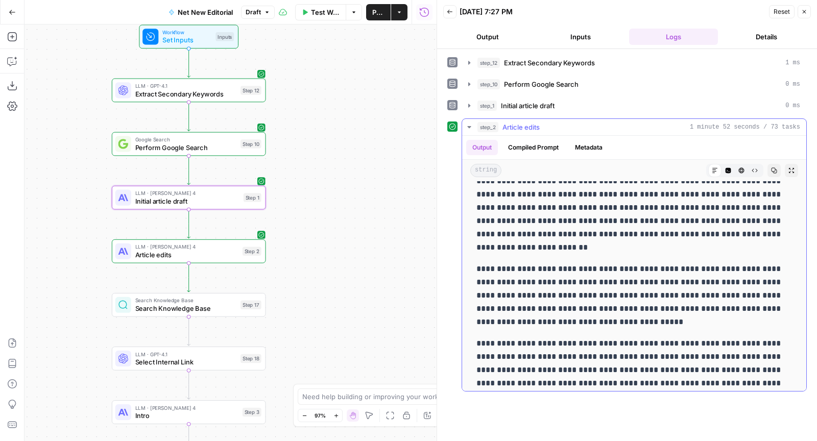
click at [726, 169] on icon "button" at bounding box center [729, 171] width 6 height 6
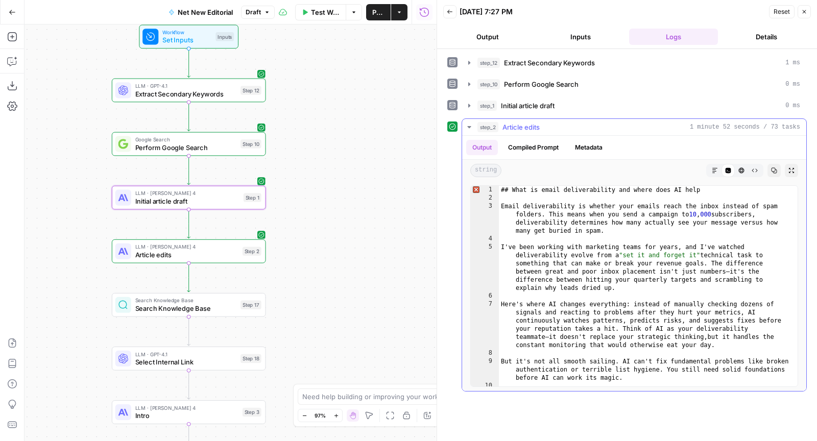
click at [772, 168] on icon "button" at bounding box center [775, 171] width 6 height 6
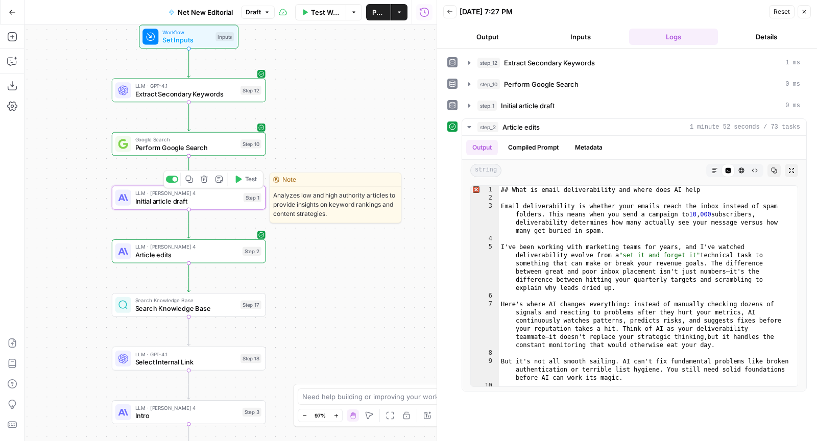
click at [215, 198] on span "Initial article draft" at bounding box center [187, 201] width 104 height 10
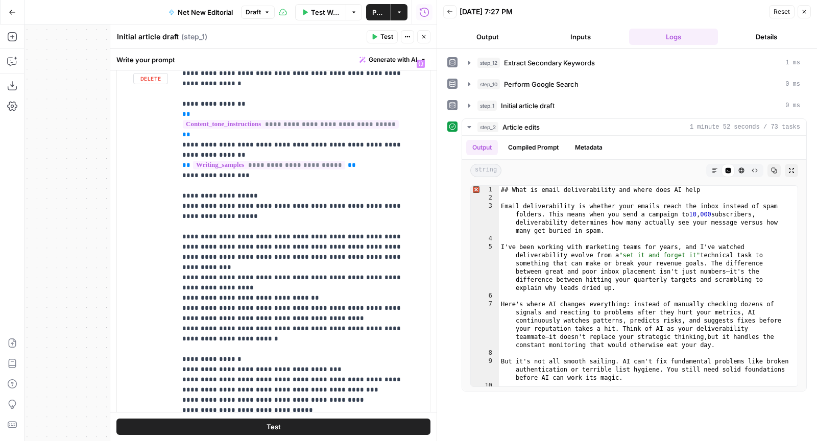
scroll to position [821, 0]
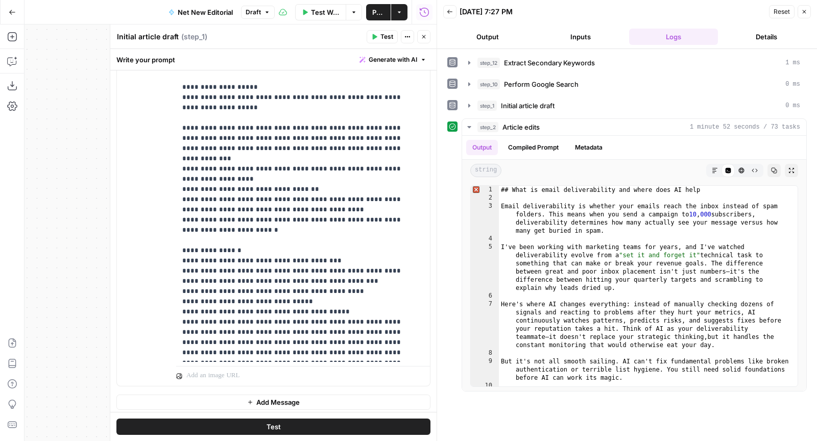
click at [578, 38] on button "Inputs" at bounding box center [580, 37] width 89 height 16
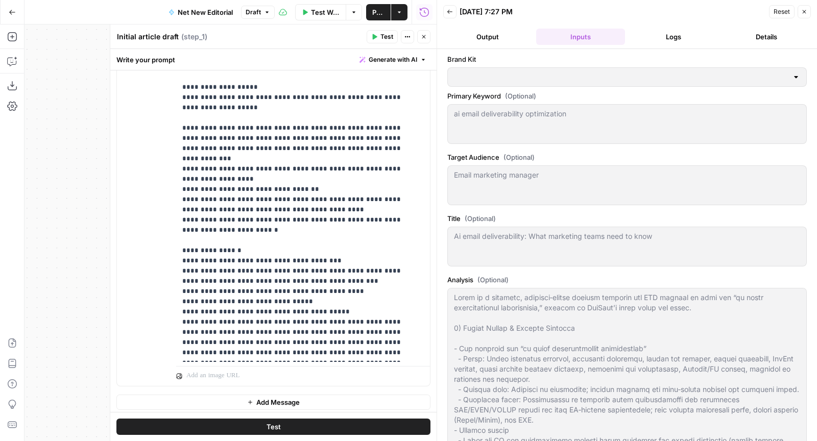
type input "HubSpot"
click at [651, 42] on button "Logs" at bounding box center [673, 37] width 89 height 16
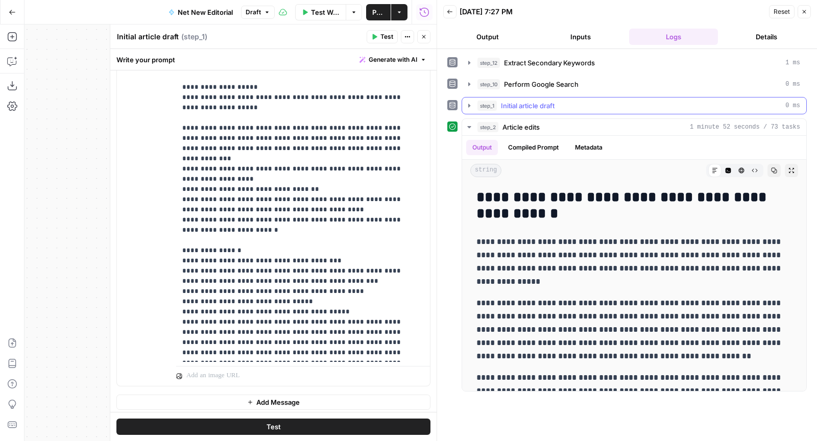
click at [553, 98] on button "step_1 Initial article draft 0 ms" at bounding box center [634, 106] width 344 height 16
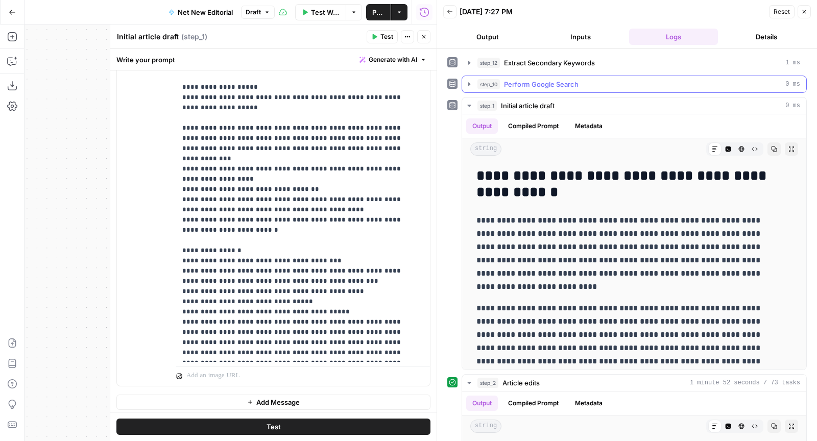
click at [562, 82] on span "Perform Google Search" at bounding box center [541, 84] width 75 height 10
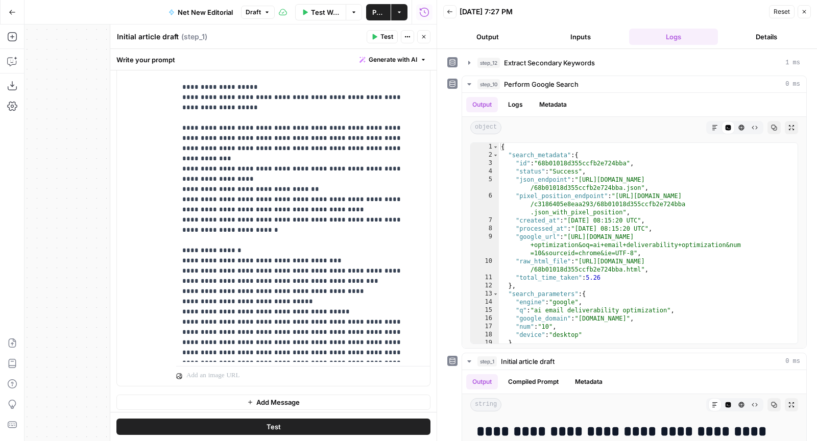
click at [422, 36] on icon "button" at bounding box center [424, 37] width 6 height 6
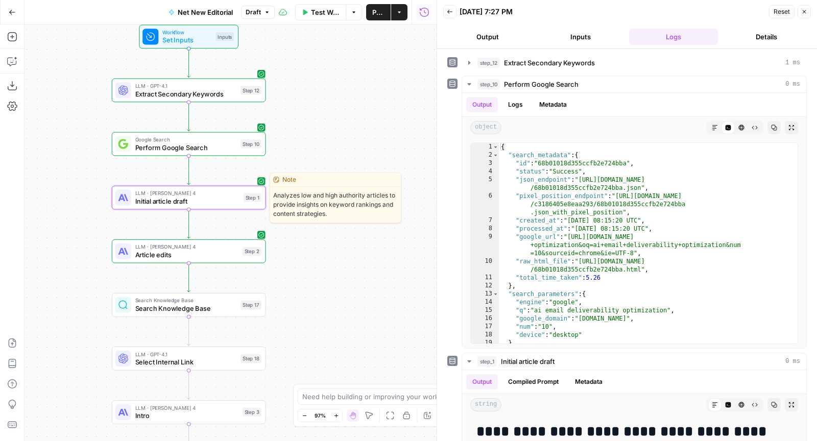
click at [227, 201] on span "Initial article draft" at bounding box center [187, 201] width 104 height 10
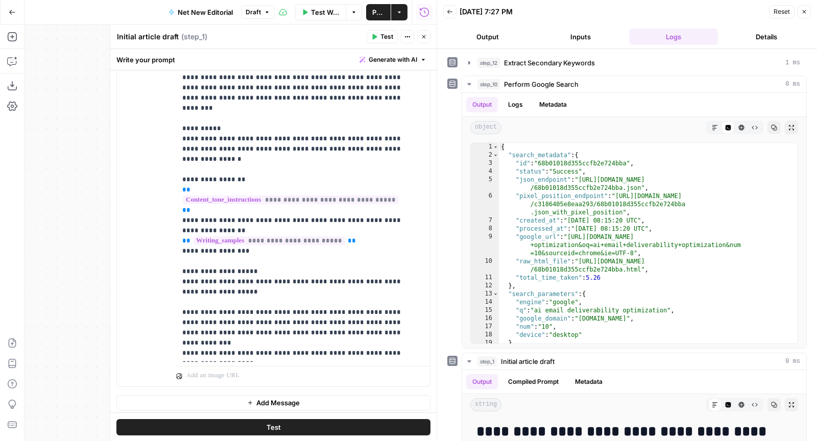
scroll to position [184, 0]
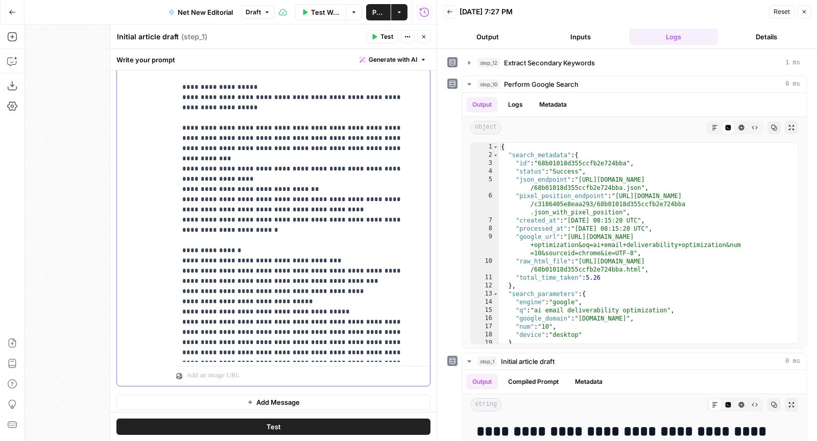
click at [289, 353] on p "**********" at bounding box center [294, 62] width 225 height 593
click at [419, 37] on button "Close" at bounding box center [423, 36] width 13 height 13
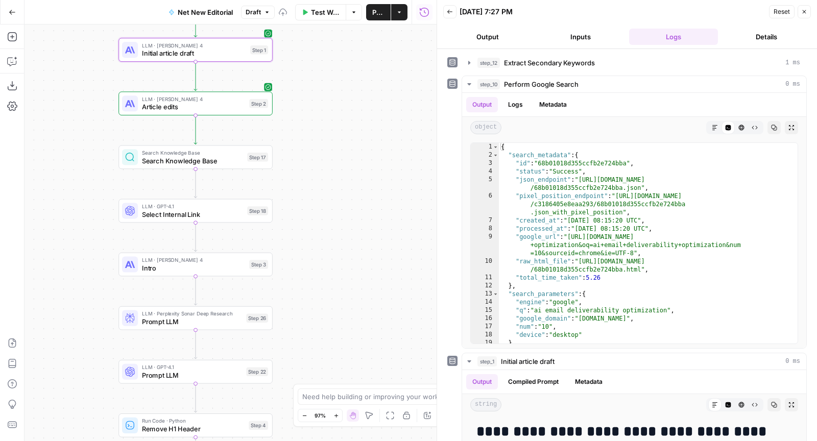
click at [215, 59] on div "LLM · Claude Sonnet 4 Initial article draft Step 1 Copy step Delete step Edit N…" at bounding box center [196, 50] width 154 height 24
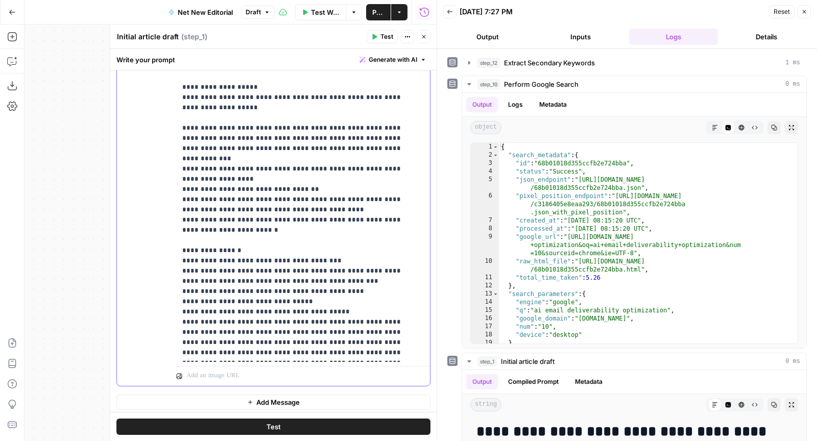
drag, startPoint x: 364, startPoint y: 352, endPoint x: 161, endPoint y: 350, distance: 202.3
click at [161, 350] on div "**********" at bounding box center [273, 166] width 313 height 440
copy p "**********"
click at [426, 34] on icon "button" at bounding box center [424, 37] width 6 height 6
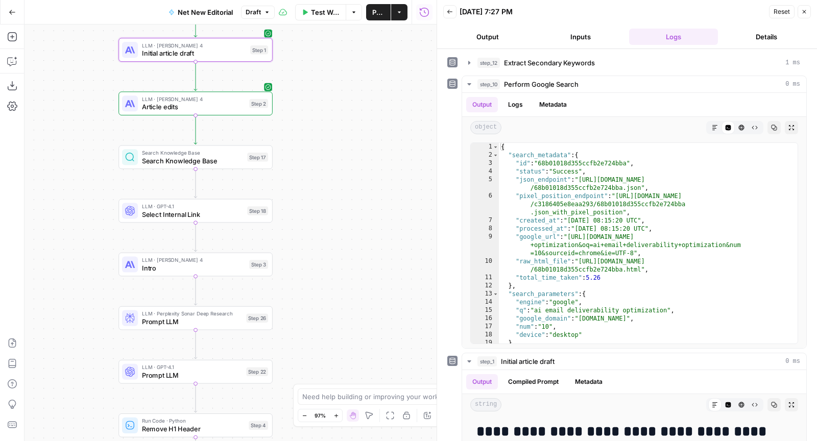
click at [186, 112] on div "LLM · Claude Sonnet 4 Article edits Step 2 Copy step Delete step Edit Note Test" at bounding box center [196, 103] width 154 height 24
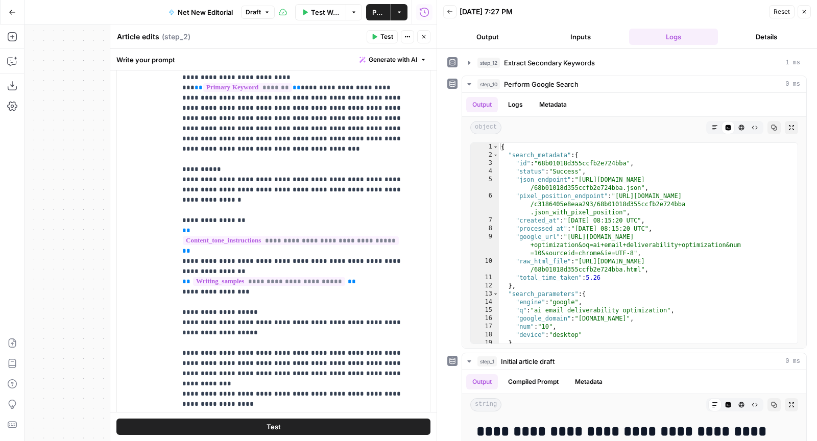
scroll to position [1536, 0]
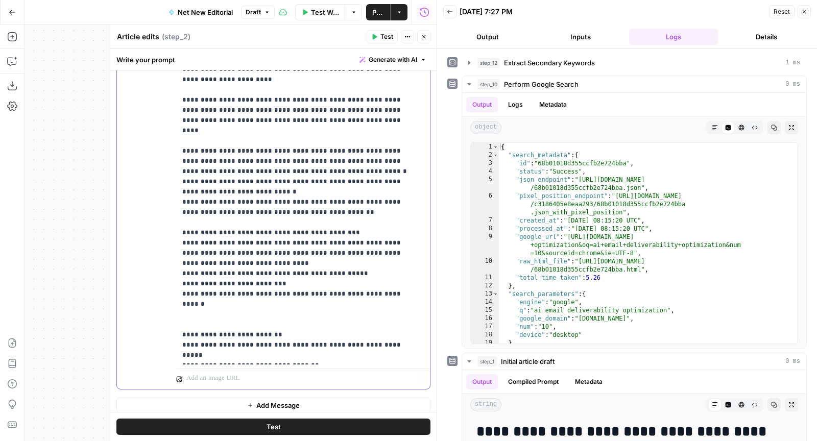
click at [397, 351] on p "**********" at bounding box center [299, 202] width 234 height 317
click at [420, 33] on button "Close" at bounding box center [423, 36] width 13 height 13
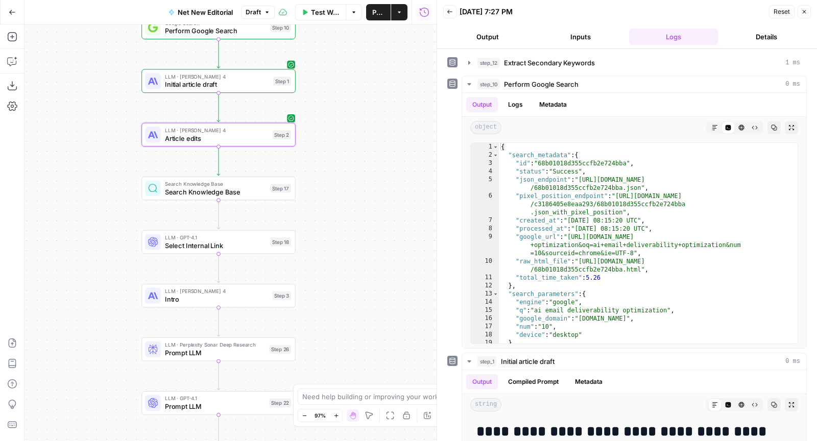
click at [374, 12] on span "Publish" at bounding box center [378, 12] width 12 height 10
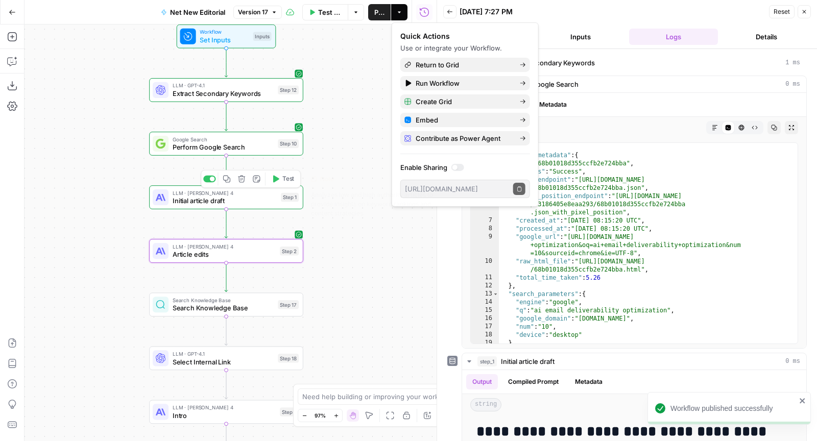
click at [282, 176] on span "Test" at bounding box center [288, 179] width 12 height 9
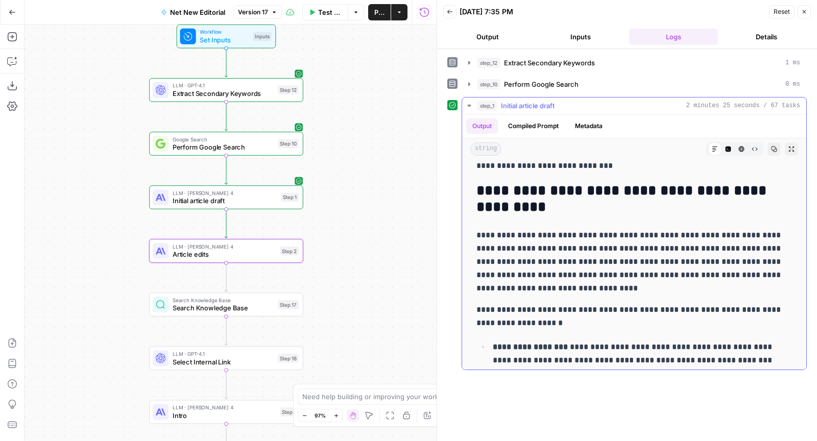
scroll to position [369, 0]
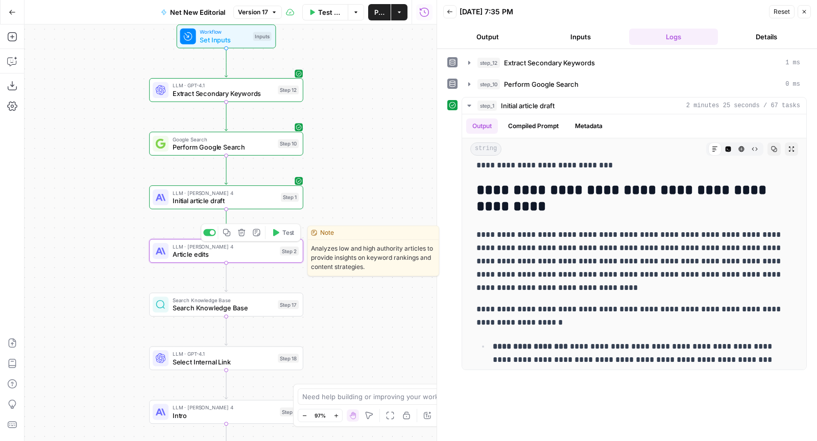
click at [291, 228] on span "Test" at bounding box center [288, 232] width 12 height 9
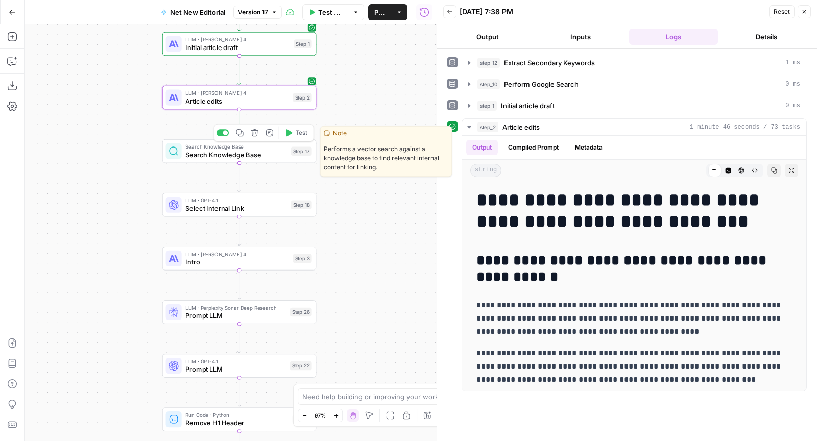
click at [302, 129] on span "Test" at bounding box center [302, 132] width 12 height 9
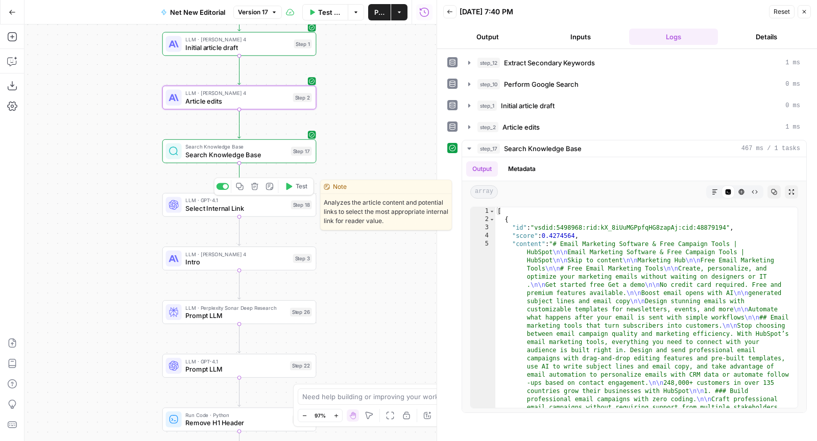
click at [296, 187] on span "Test" at bounding box center [302, 186] width 12 height 9
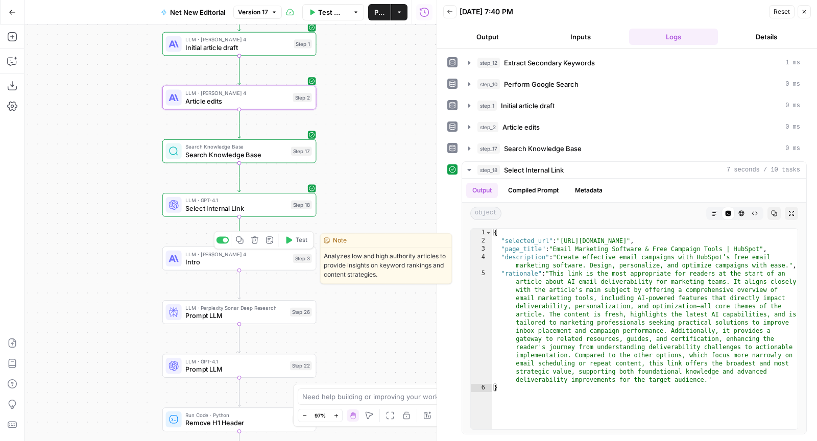
click at [301, 244] on span "Test" at bounding box center [302, 240] width 12 height 9
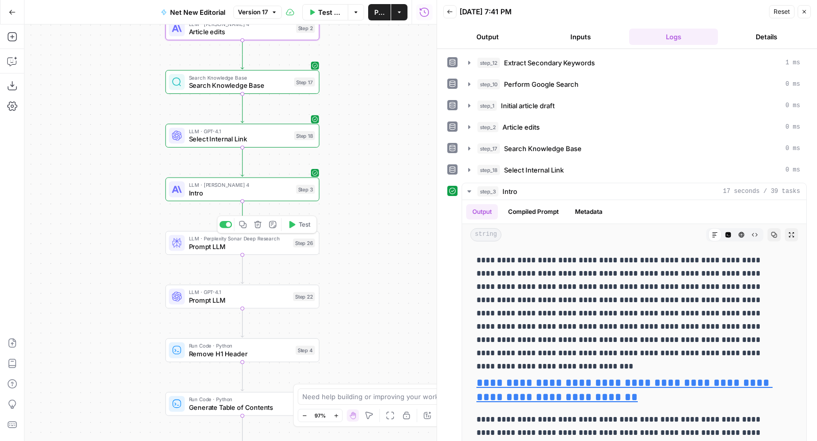
click at [303, 228] on span "Test" at bounding box center [305, 224] width 12 height 9
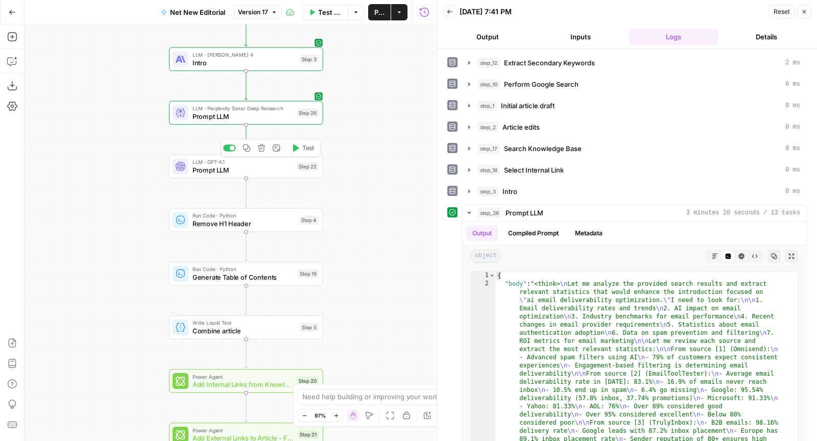
click at [306, 152] on span "Test" at bounding box center [308, 148] width 12 height 9
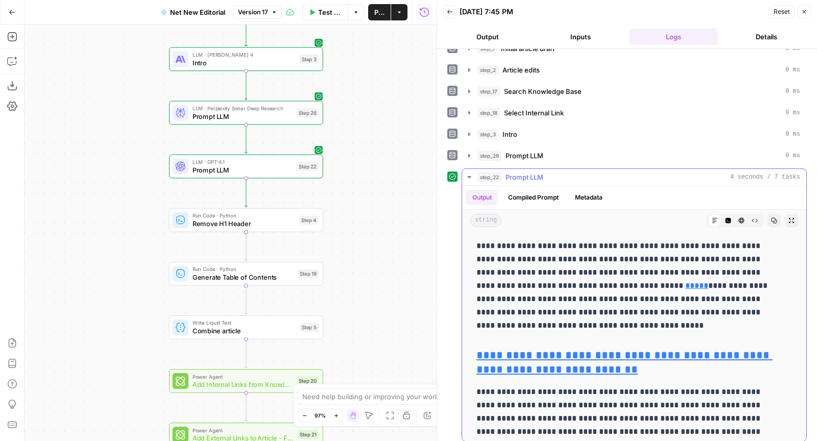
scroll to position [18, 0]
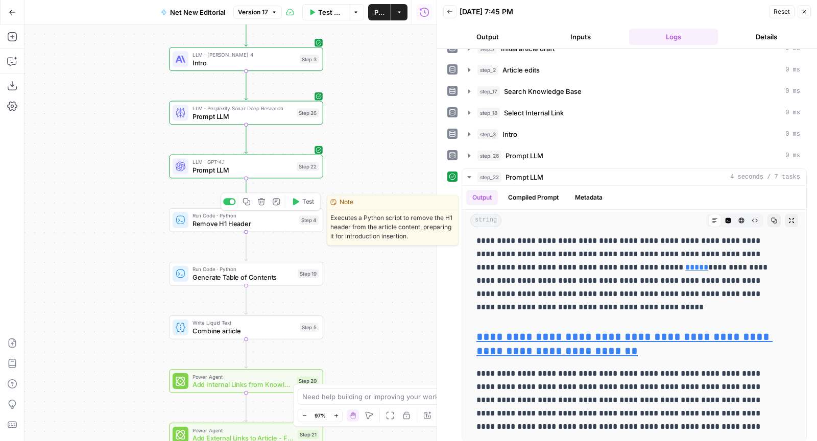
click at [306, 202] on span "Test" at bounding box center [308, 201] width 12 height 9
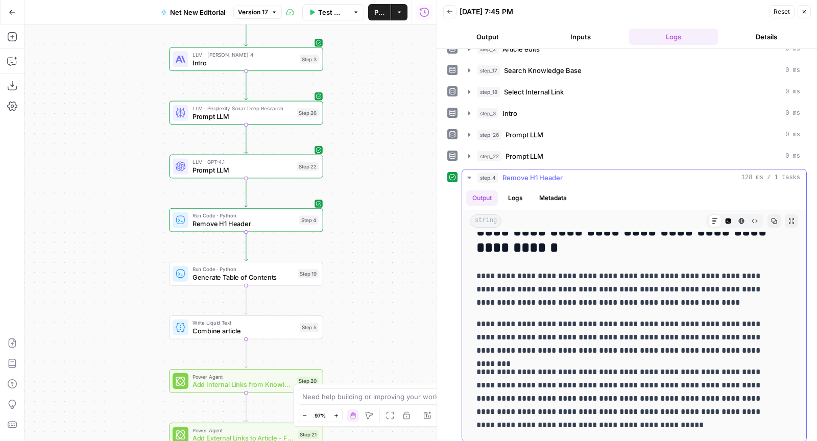
scroll to position [0, 0]
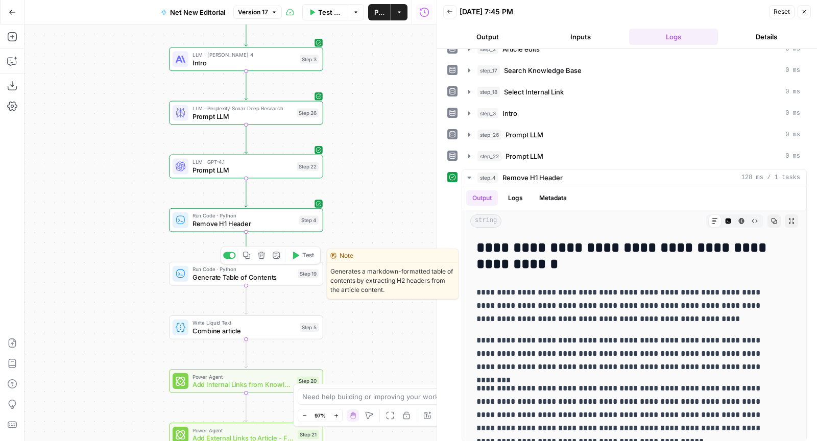
click at [302, 255] on span "Test" at bounding box center [308, 255] width 12 height 9
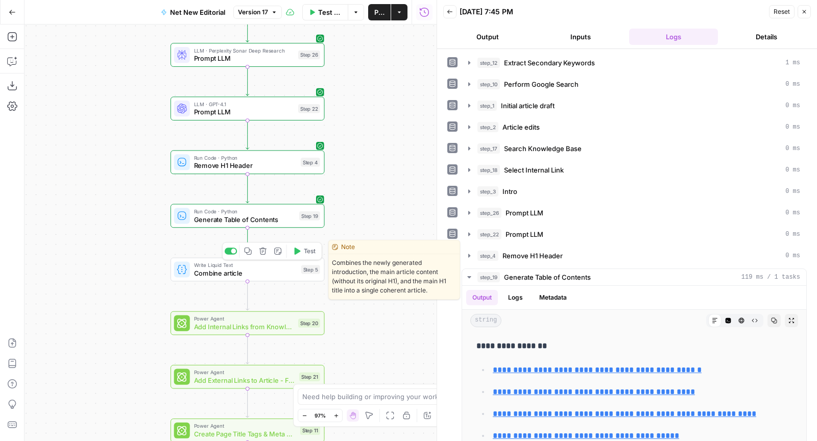
click at [306, 255] on span "Test" at bounding box center [310, 251] width 12 height 9
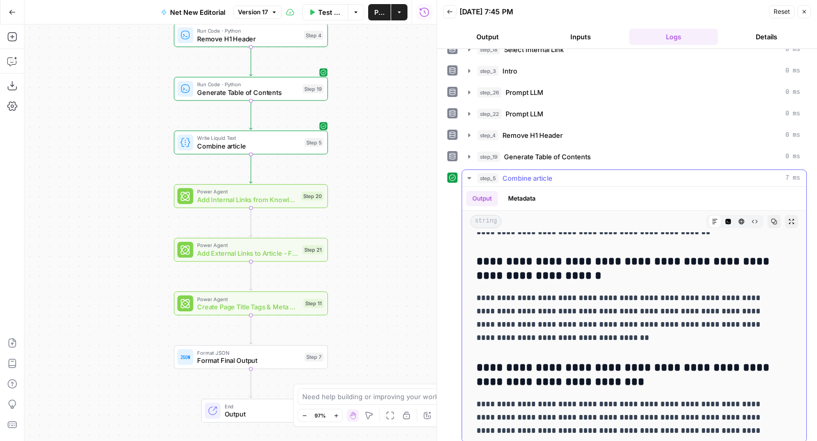
scroll to position [5809, 0]
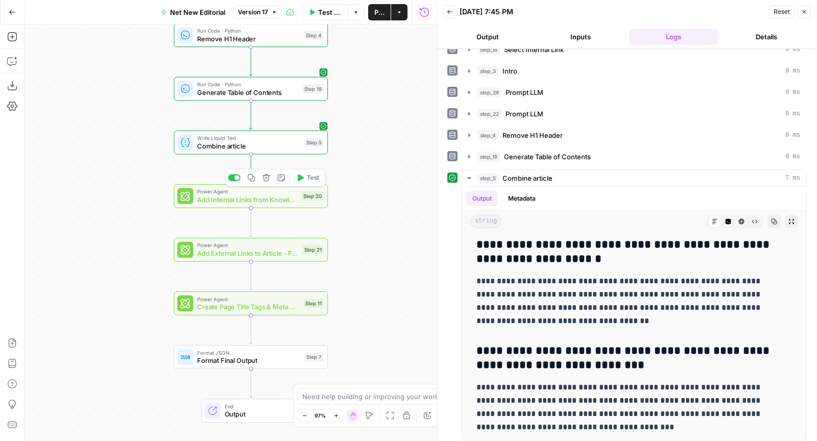
click at [312, 175] on span "Test" at bounding box center [313, 177] width 12 height 9
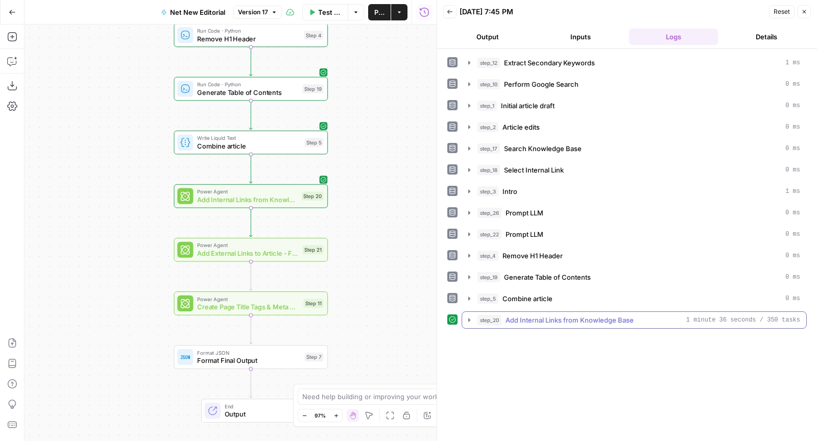
click at [558, 312] on button "step_20 Add Internal Links from Knowledge Base 1 minute 36 seconds / 350 tasks" at bounding box center [634, 320] width 344 height 16
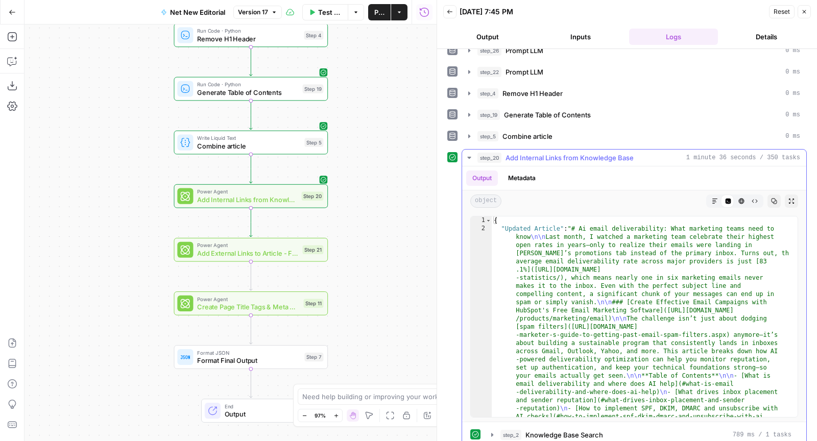
scroll to position [209, 0]
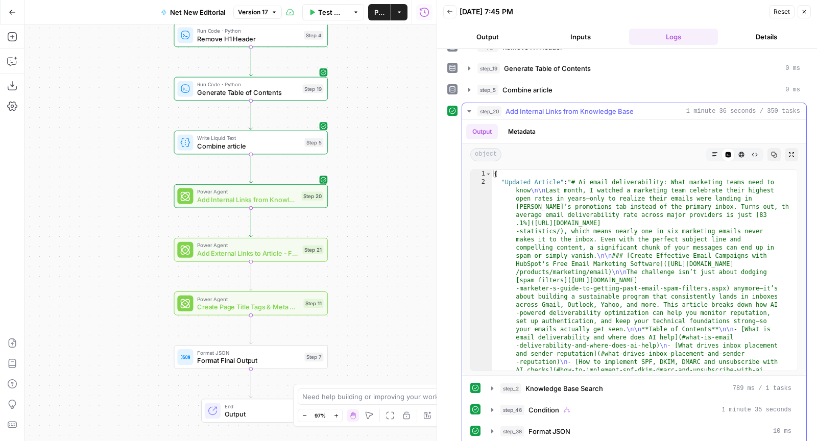
click at [709, 148] on button "Markdown" at bounding box center [715, 154] width 13 height 13
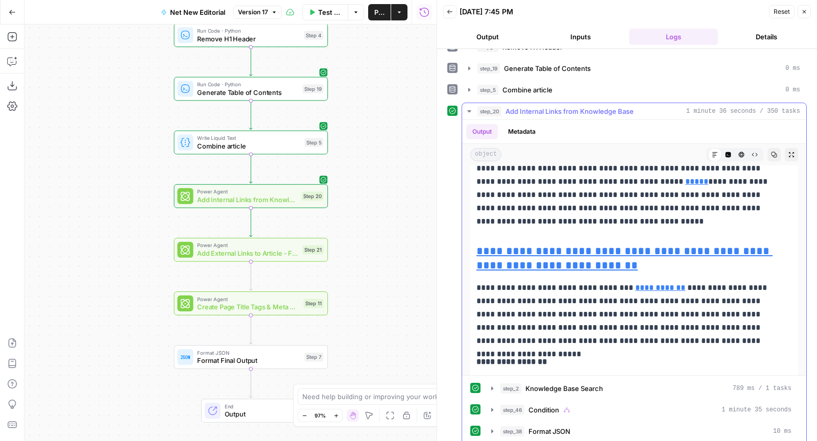
scroll to position [152, 0]
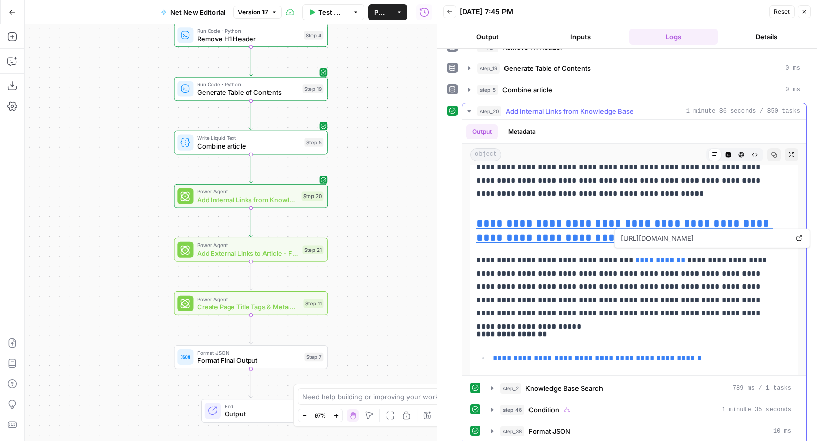
click at [642, 256] on link "**********" at bounding box center [660, 260] width 50 height 8
click at [314, 233] on span "Test" at bounding box center [313, 231] width 12 height 9
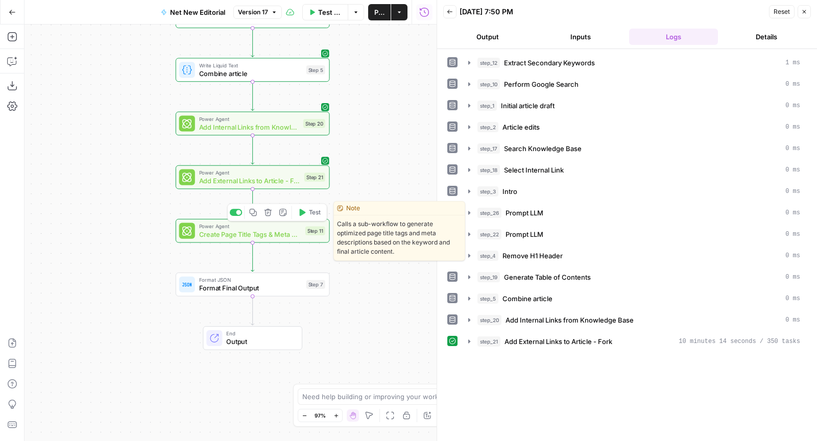
click at [318, 210] on span "Test" at bounding box center [315, 212] width 12 height 9
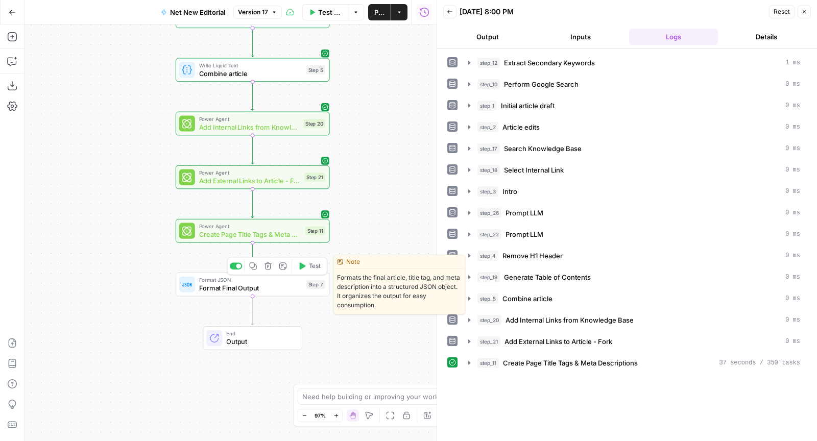
click at [309, 266] on span "Test" at bounding box center [315, 266] width 12 height 9
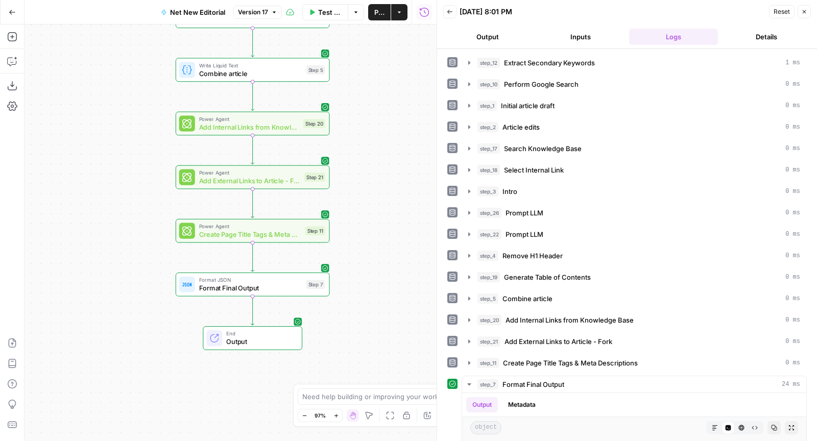
click at [374, 10] on span "Publish" at bounding box center [379, 12] width 10 height 10
click at [803, 16] on button "Close" at bounding box center [804, 11] width 13 height 13
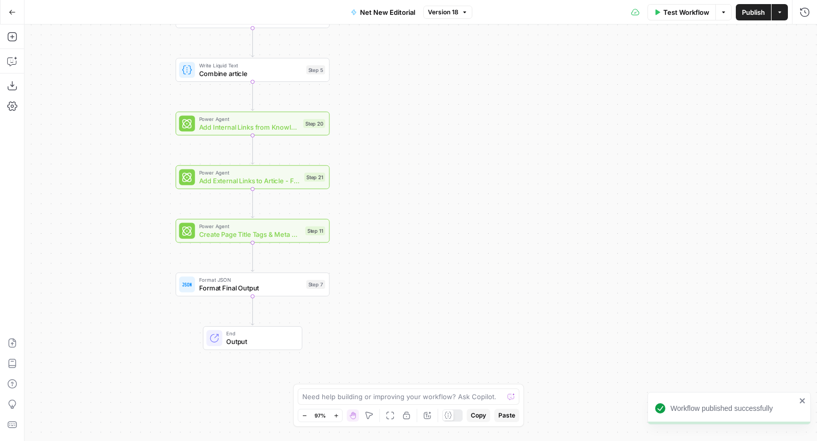
click at [781, 12] on icon "button" at bounding box center [780, 12] width 6 height 6
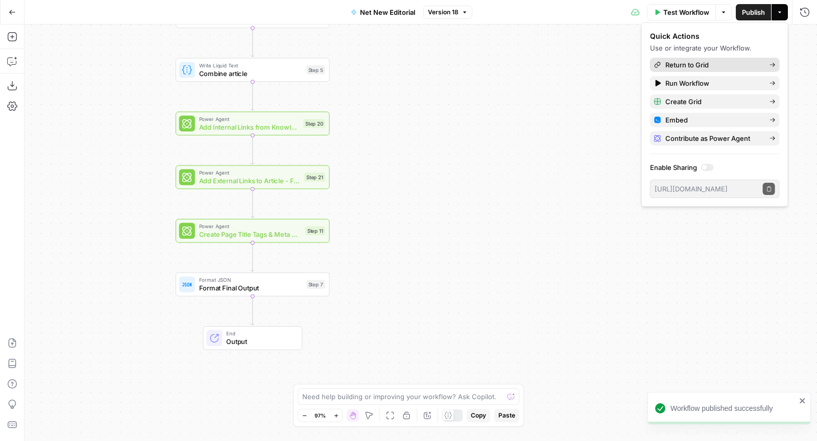
click at [738, 67] on span "Return to Grid" at bounding box center [714, 65] width 96 height 10
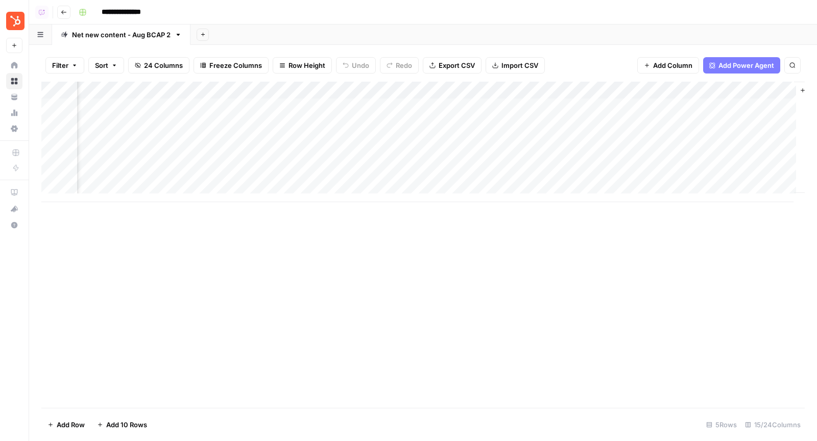
scroll to position [0, 916]
click at [500, 104] on div "Add Column" at bounding box center [423, 142] width 764 height 121
click at [499, 126] on div "Add Column" at bounding box center [423, 142] width 764 height 121
click at [463, 139] on div "Add Column" at bounding box center [423, 142] width 764 height 121
click at [487, 105] on div "Add Column" at bounding box center [423, 142] width 764 height 121
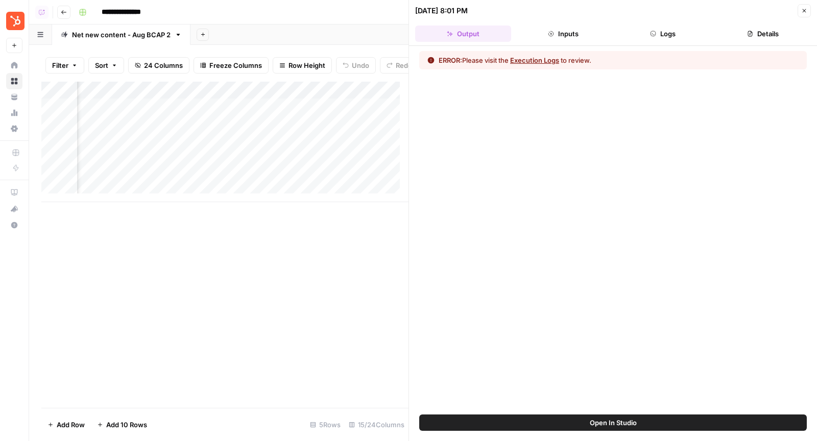
click at [669, 32] on button "Logs" at bounding box center [664, 34] width 96 height 16
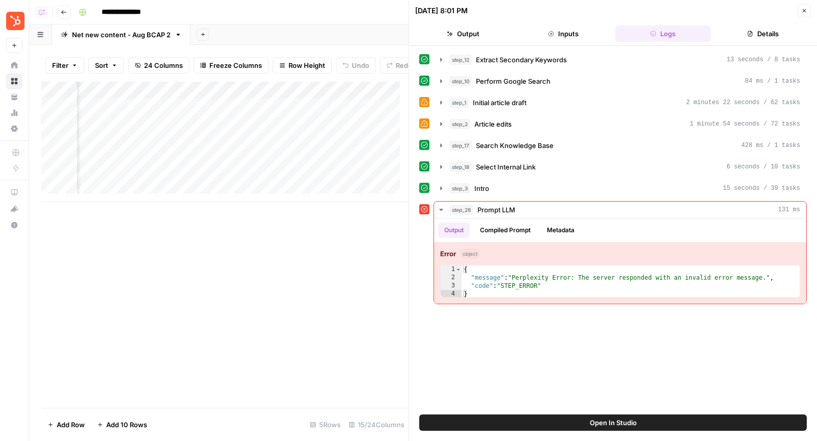
click at [618, 422] on span "Open In Studio" at bounding box center [613, 423] width 47 height 10
click at [805, 12] on icon "button" at bounding box center [804, 11] width 6 height 6
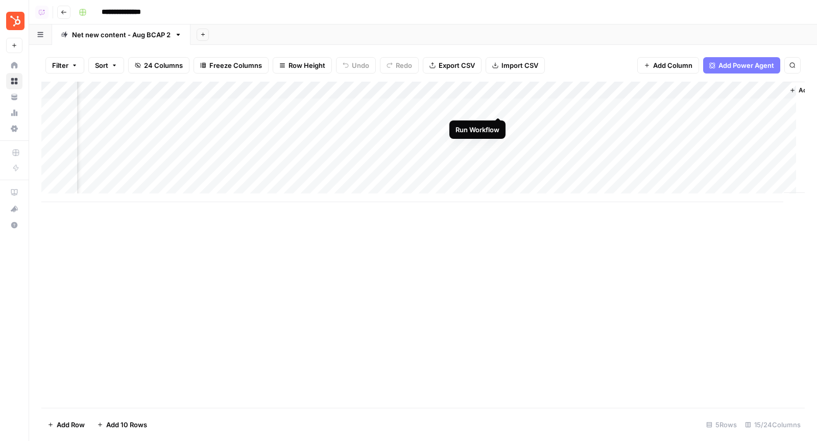
click at [500, 107] on div "Add Column" at bounding box center [423, 142] width 764 height 121
click at [604, 35] on div "Add Sheet" at bounding box center [504, 35] width 627 height 20
click at [505, 28] on div "Add Sheet" at bounding box center [504, 35] width 627 height 20
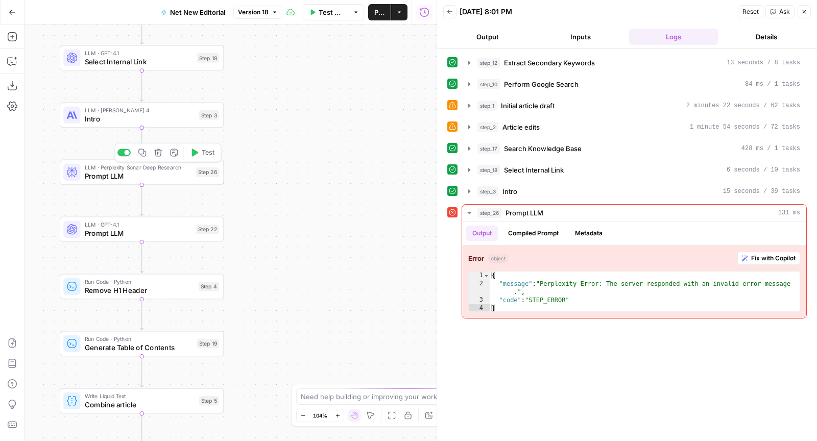
click at [172, 175] on span "Prompt LLM" at bounding box center [138, 176] width 107 height 11
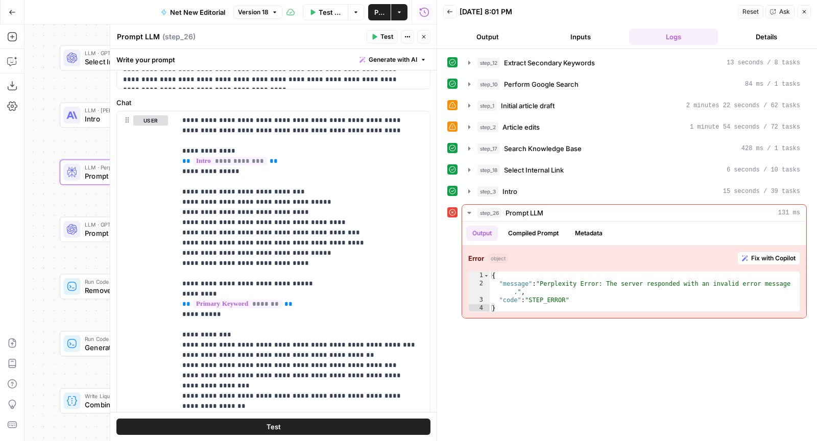
scroll to position [202, 0]
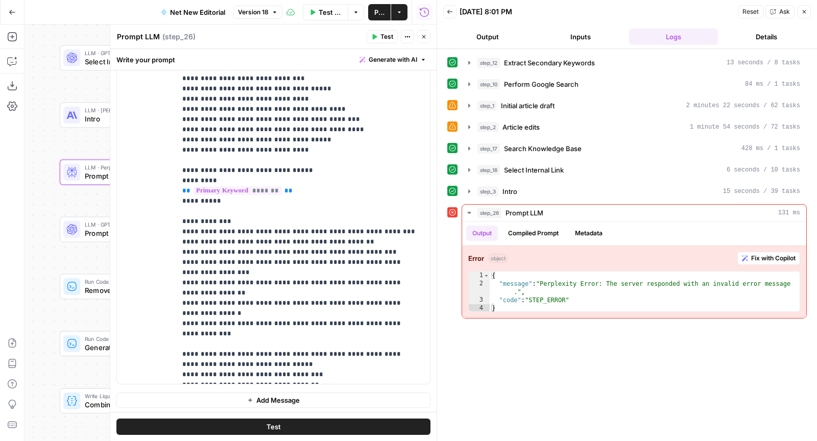
click at [420, 33] on button "Close" at bounding box center [423, 36] width 13 height 13
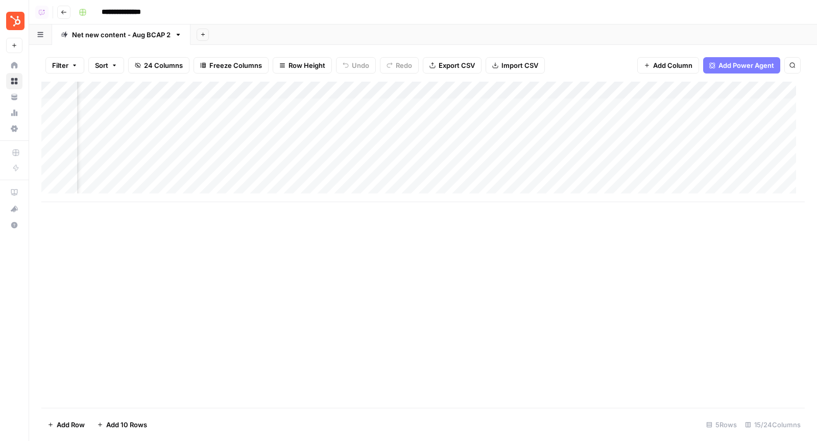
scroll to position [0, 960]
click at [550, 121] on div "Add Column" at bounding box center [423, 142] width 764 height 121
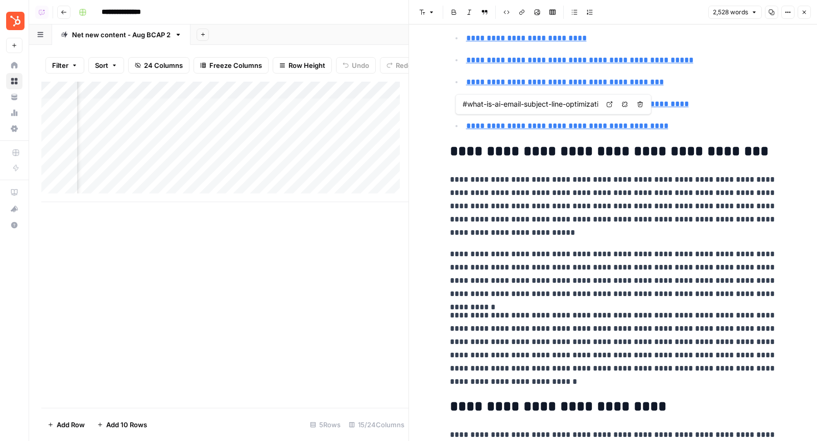
type input "#the-hubspot-ai-subject-line-optimization-playbook"
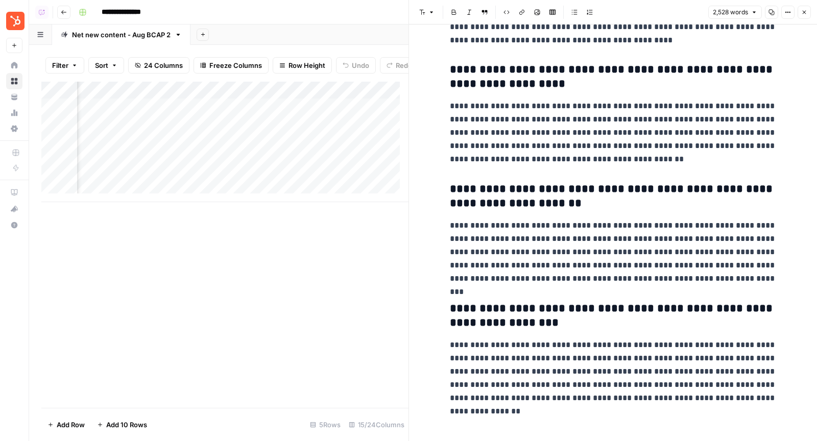
scroll to position [3737, 0]
click at [806, 14] on icon "button" at bounding box center [804, 12] width 6 height 6
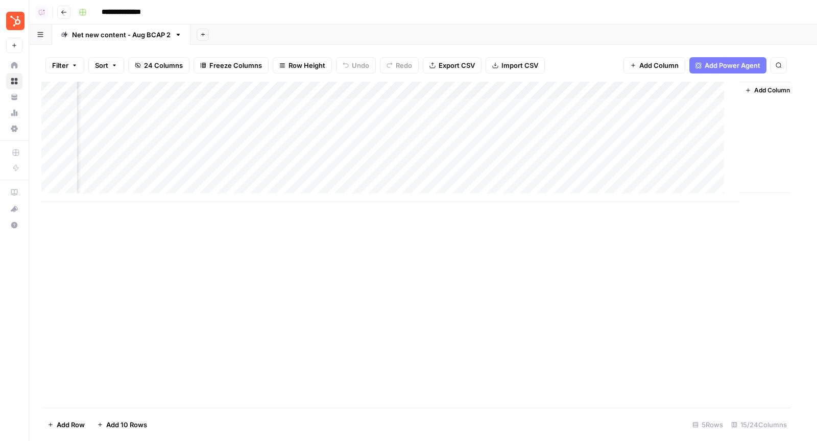
scroll to position [0, 948]
click at [559, 145] on div "Add Column" at bounding box center [423, 142] width 764 height 121
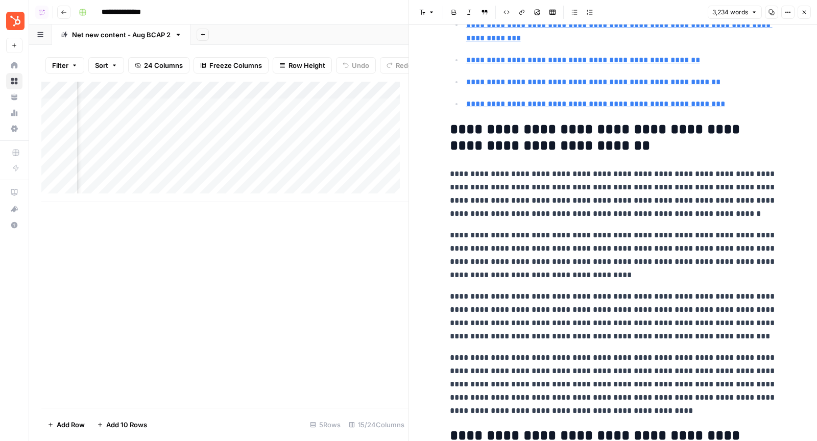
scroll to position [442, 0]
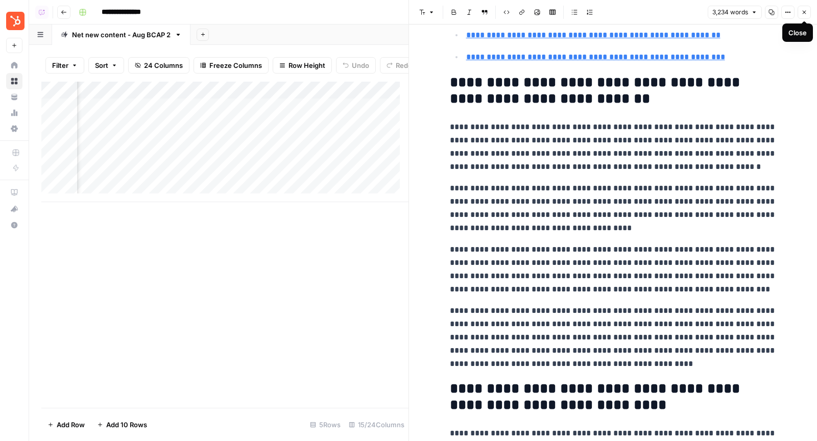
click at [807, 14] on icon "button" at bounding box center [804, 12] width 6 height 6
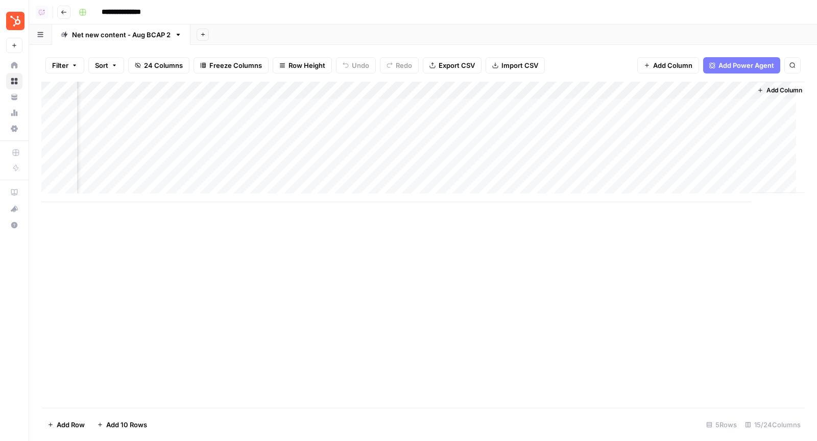
click at [560, 107] on div "Add Column" at bounding box center [423, 142] width 764 height 121
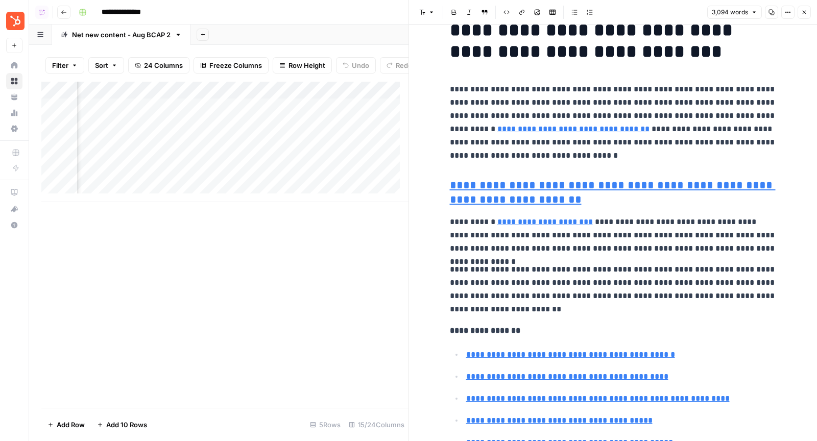
scroll to position [0, 815]
click at [266, 115] on div "Add Column" at bounding box center [224, 142] width 367 height 121
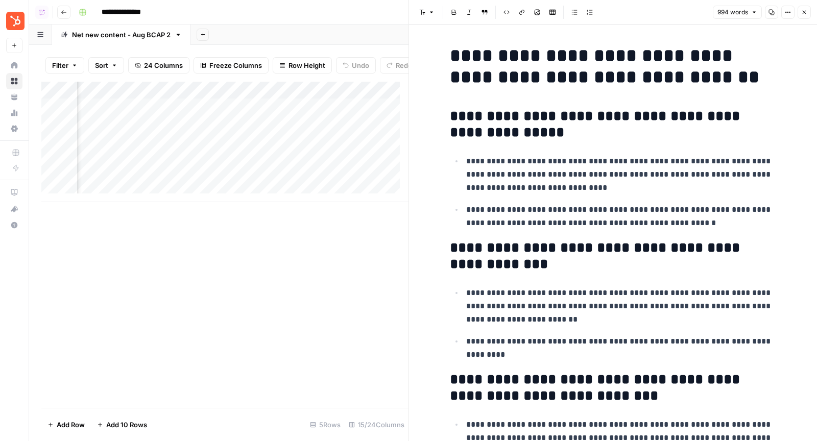
click at [807, 10] on icon "button" at bounding box center [804, 12] width 6 height 6
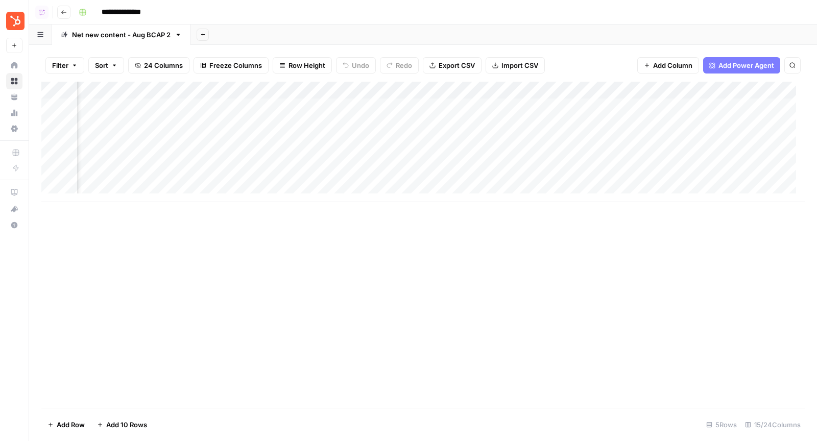
scroll to position [0, 885]
click at [623, 105] on div "Add Column" at bounding box center [423, 142] width 764 height 121
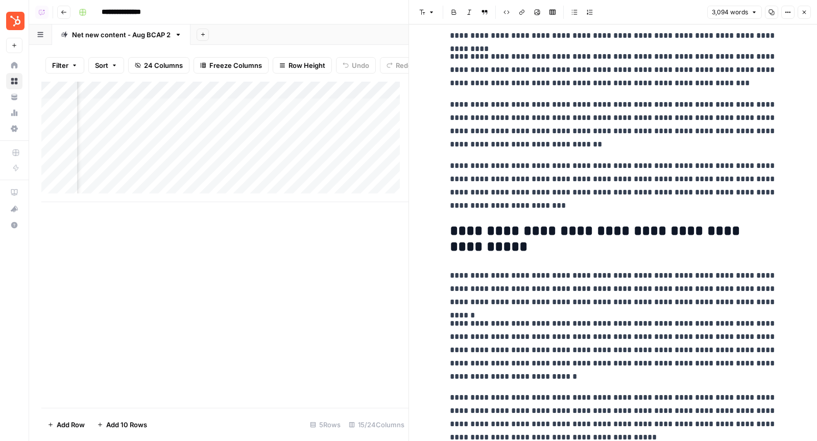
scroll to position [2245, 0]
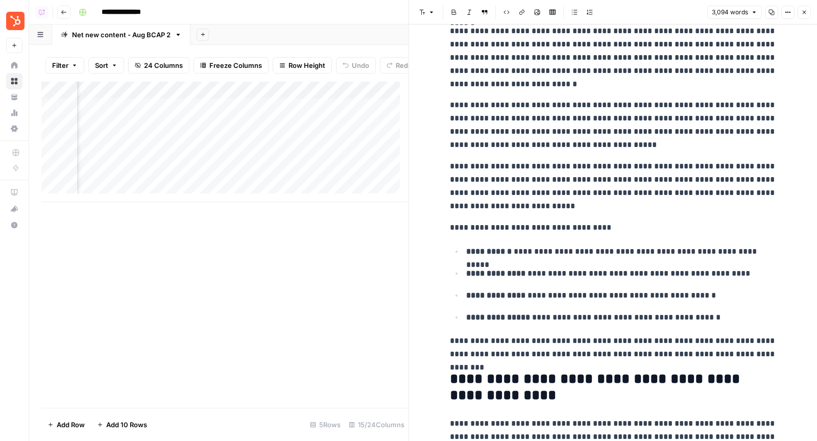
click at [805, 16] on button "Close" at bounding box center [804, 12] width 13 height 13
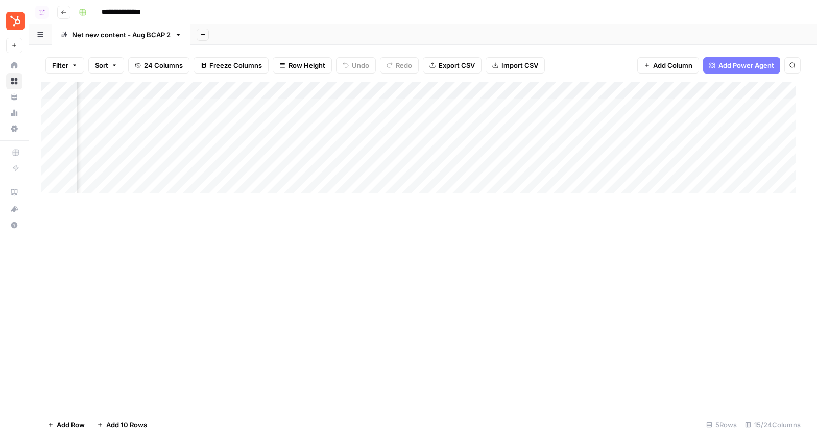
scroll to position [0, 960]
click at [545, 108] on div "Add Column" at bounding box center [423, 142] width 764 height 121
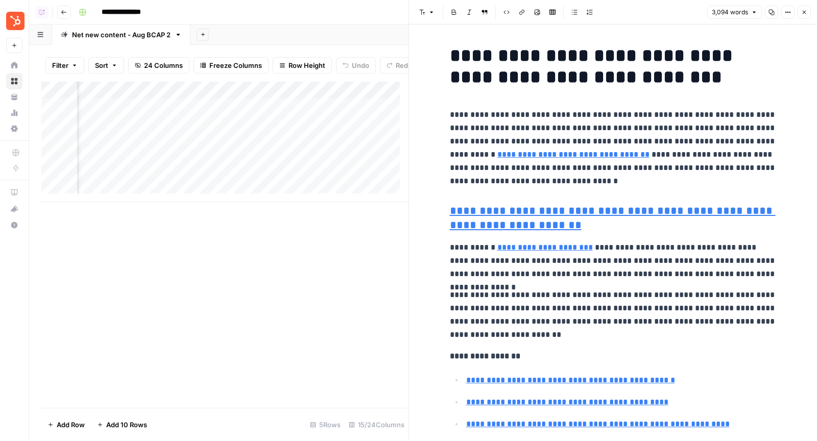
scroll to position [0, 1169]
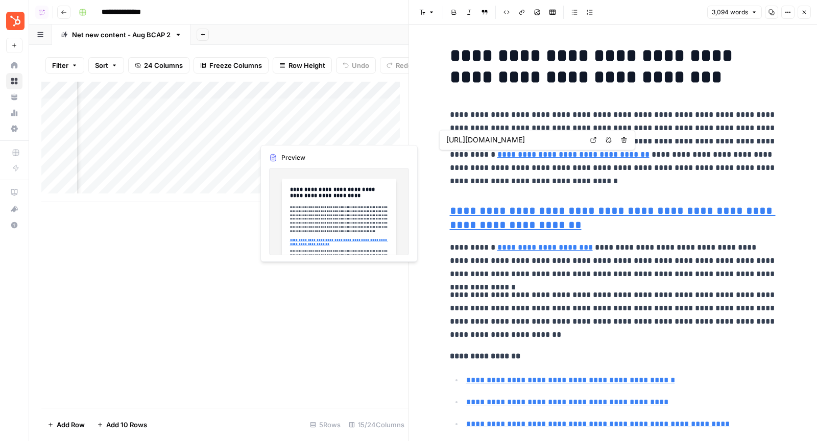
click at [337, 134] on div "Add Column" at bounding box center [224, 142] width 367 height 121
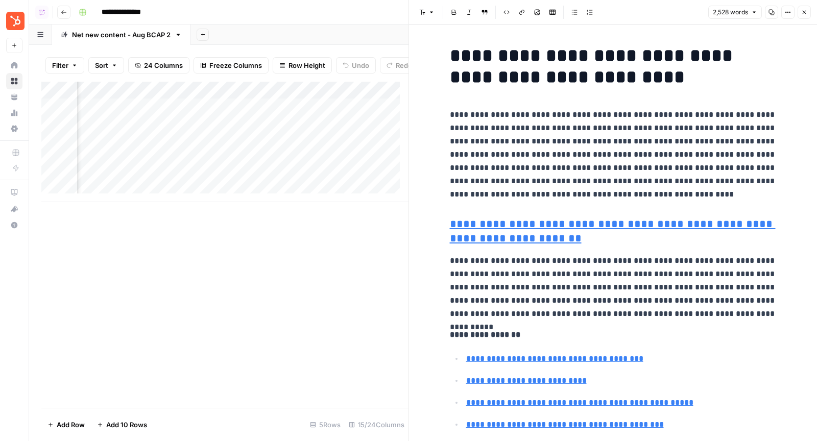
click at [334, 150] on div "Add Column" at bounding box center [224, 142] width 367 height 121
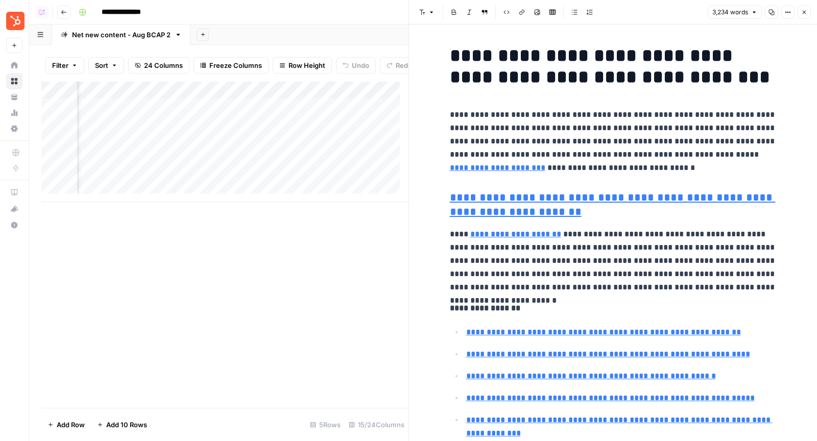
click at [808, 11] on button "Close" at bounding box center [804, 12] width 13 height 13
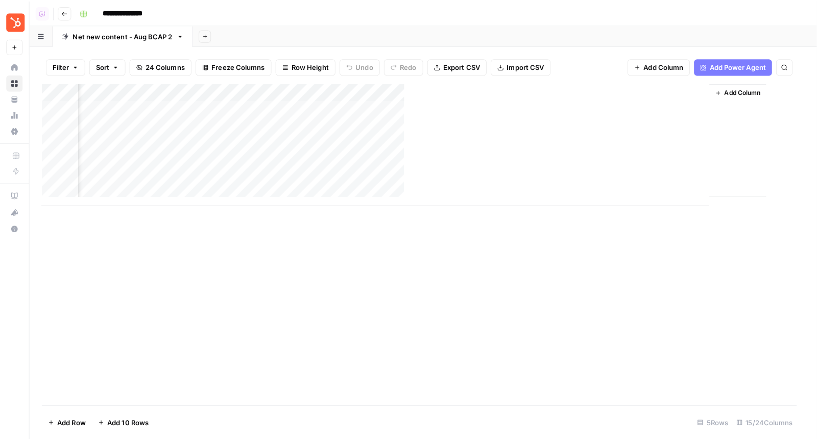
scroll to position [0, 948]
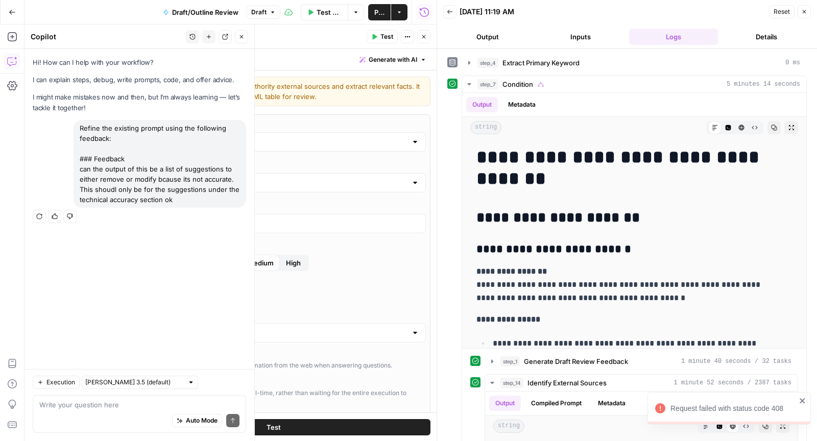
scroll to position [81, 0]
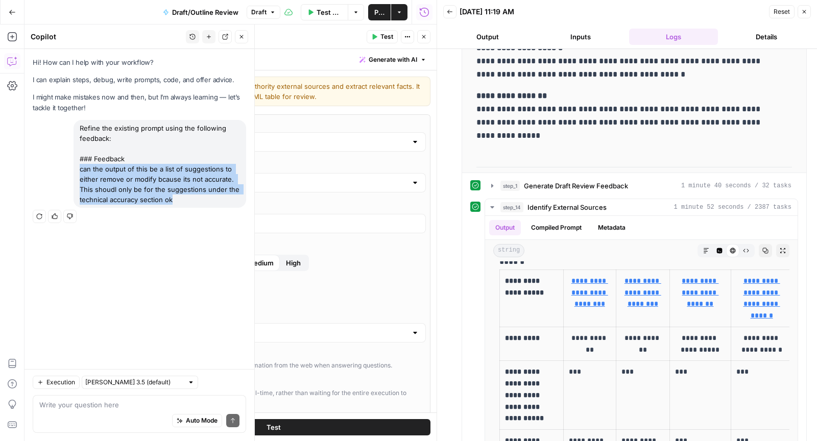
drag, startPoint x: 183, startPoint y: 203, endPoint x: 80, endPoint y: 167, distance: 109.2
click at [80, 167] on div "Refine the existing prompt using the following feedback: ### Feedback can the o…" at bounding box center [160, 164] width 173 height 88
copy div "can the output of this be a list of suggestions to either remove or modify bcau…"
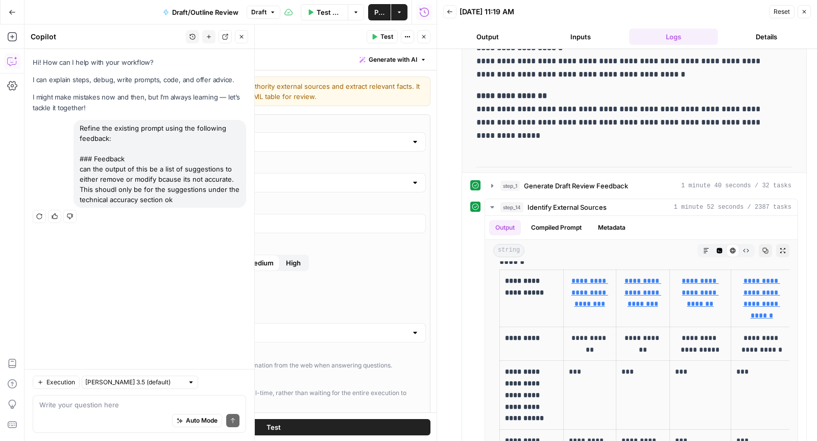
click at [103, 417] on div "Auto Mode Send" at bounding box center [139, 421] width 200 height 22
paste textarea "can the output of this be a list of suggestions to either remove or modify bcau…"
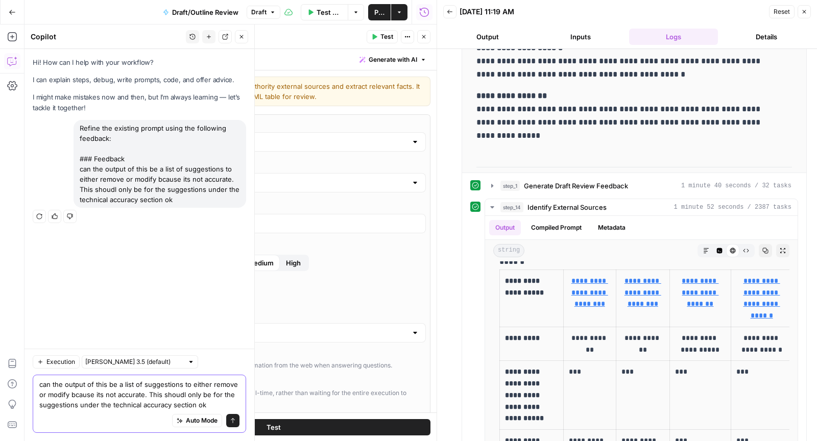
click at [98, 385] on textarea "can the output of this be a list of suggestions to either remove or modify bcau…" at bounding box center [139, 395] width 200 height 31
type textarea "can the output of step_14 be a list of suggestions to either remove or modify b…"
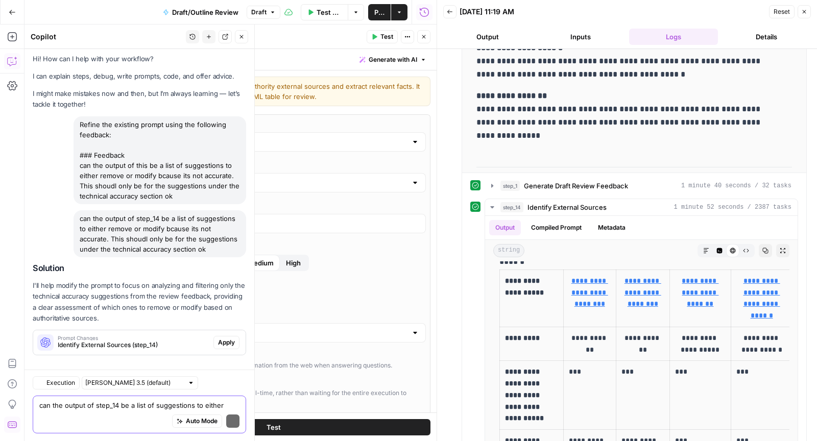
scroll to position [33, 0]
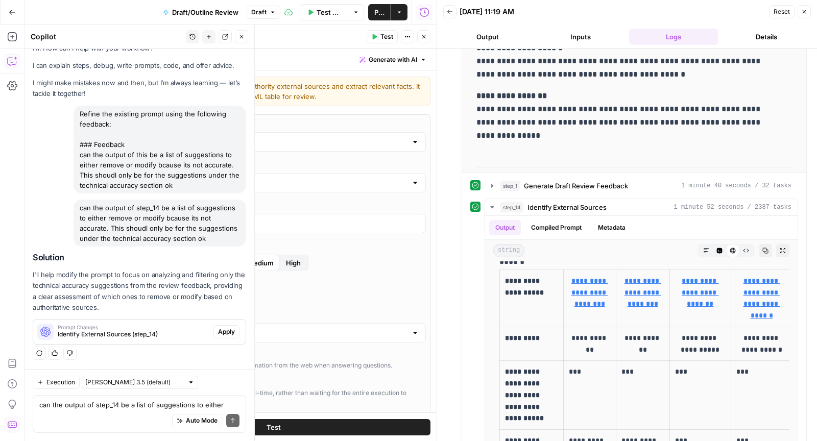
click at [218, 327] on button "Apply" at bounding box center [227, 331] width 26 height 13
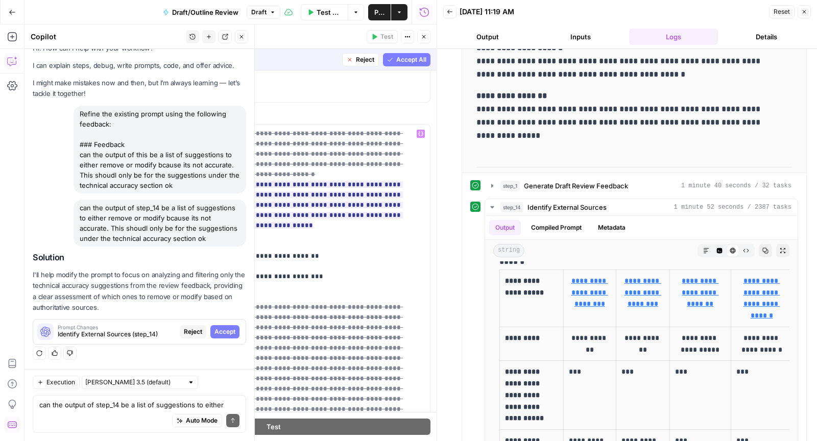
scroll to position [346, 0]
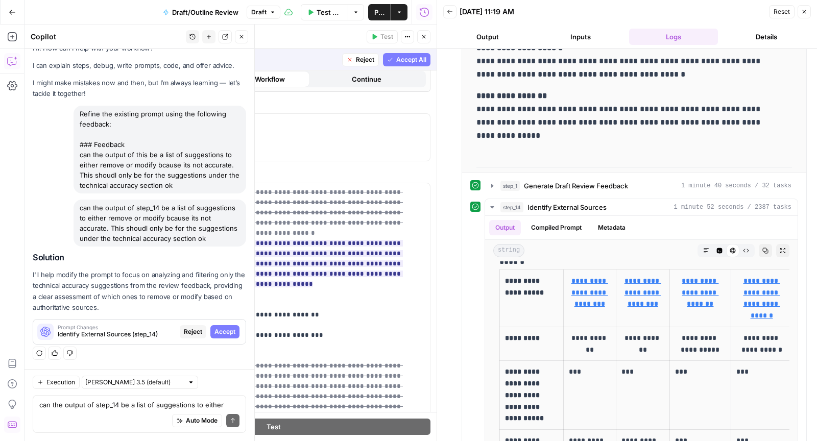
click at [396, 58] on span "Accept All" at bounding box center [411, 59] width 30 height 9
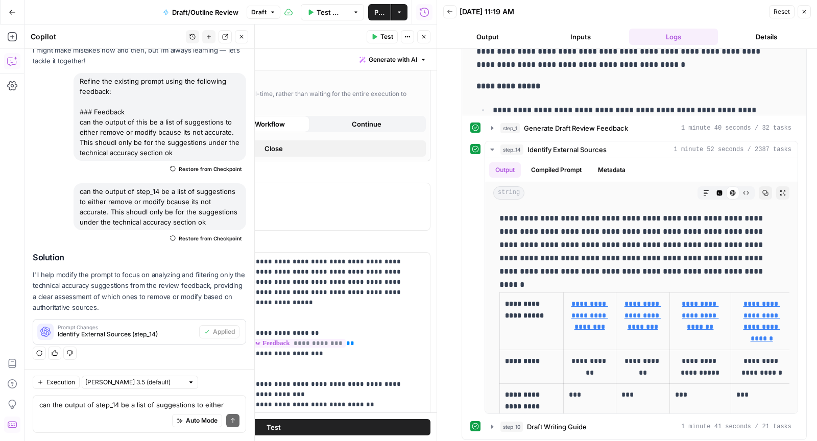
scroll to position [438, 0]
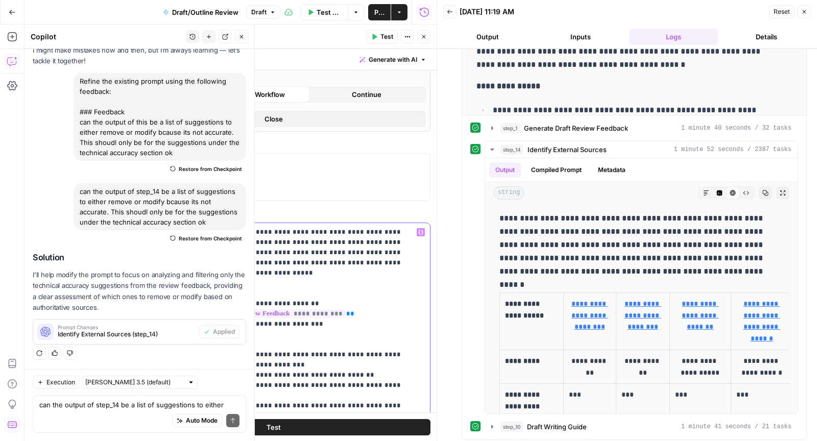
drag, startPoint x: 267, startPoint y: 256, endPoint x: 315, endPoint y: 257, distance: 48.0
copy p "**********"
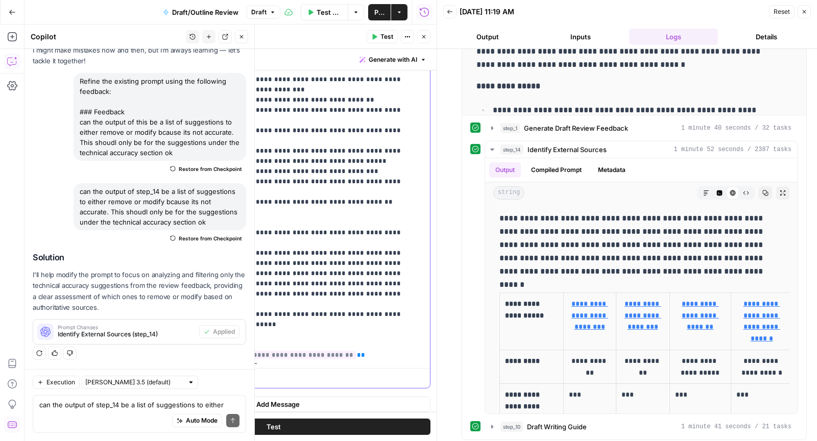
scroll to position [256, 0]
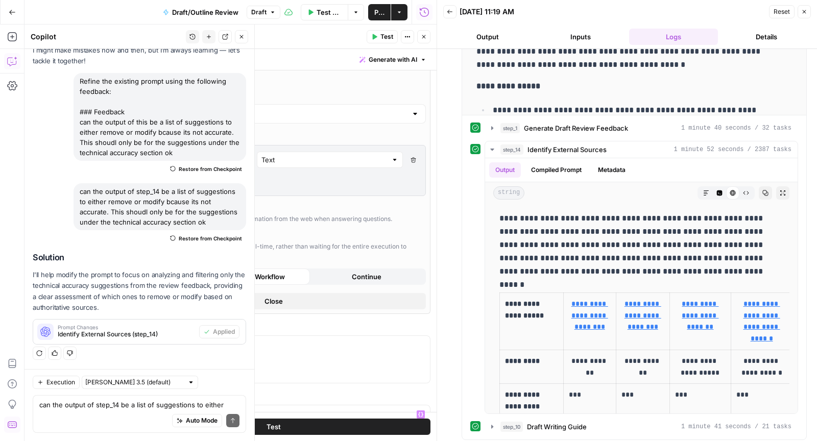
click at [385, 36] on span "Test" at bounding box center [387, 36] width 13 height 9
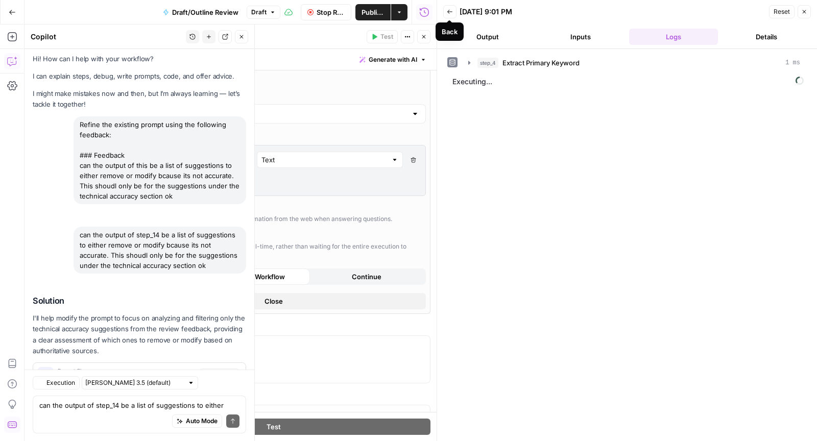
scroll to position [65, 0]
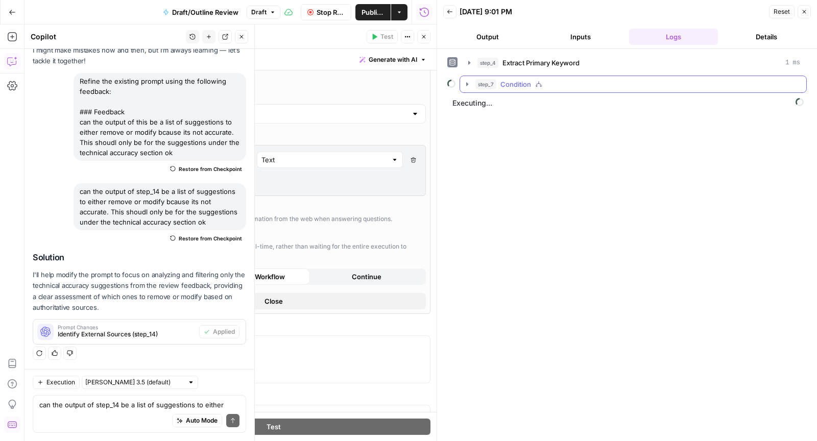
click at [555, 76] on button "step_7 Condition" at bounding box center [633, 84] width 346 height 16
click at [543, 84] on div "step_7 Condition" at bounding box center [638, 84] width 325 height 10
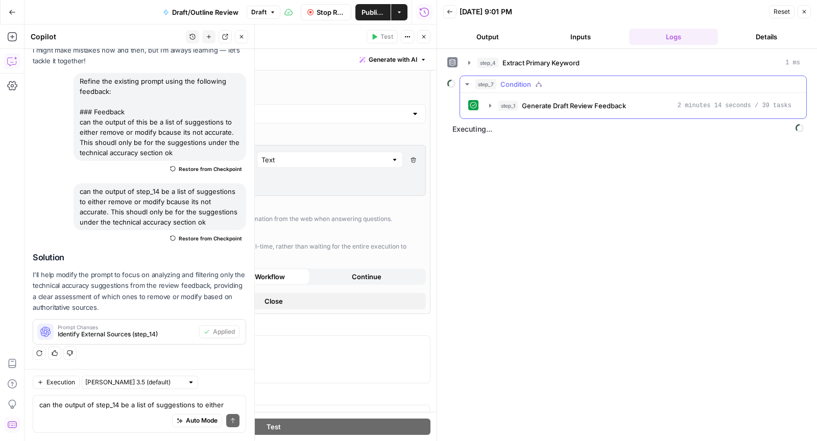
click at [543, 84] on div "step_7 Condition" at bounding box center [638, 84] width 325 height 10
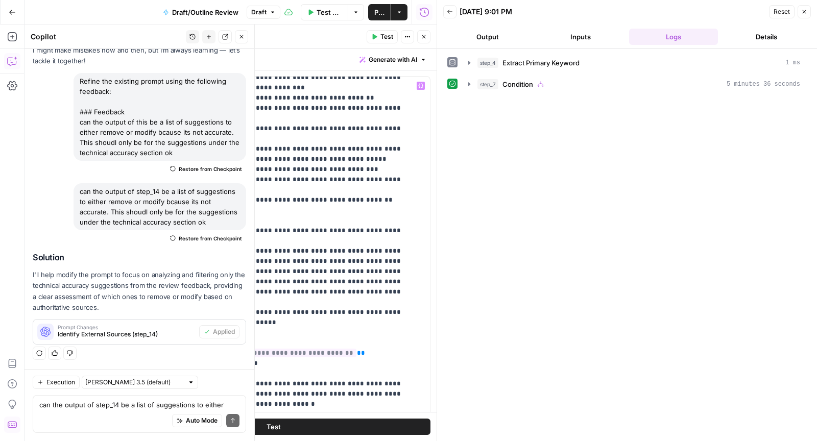
scroll to position [140, 0]
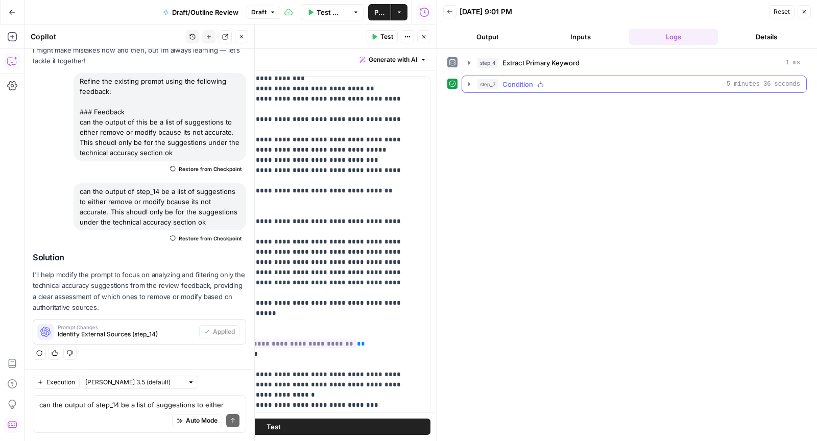
click at [492, 79] on span "step_7" at bounding box center [488, 84] width 21 height 10
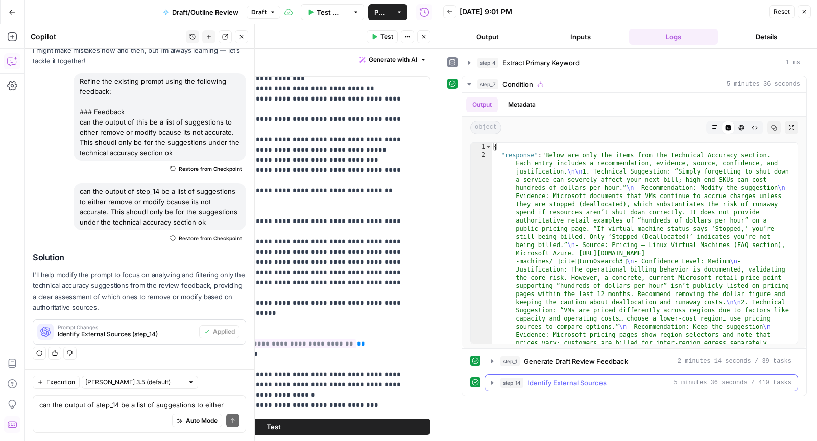
click at [565, 382] on span "Identify External Sources" at bounding box center [567, 383] width 79 height 10
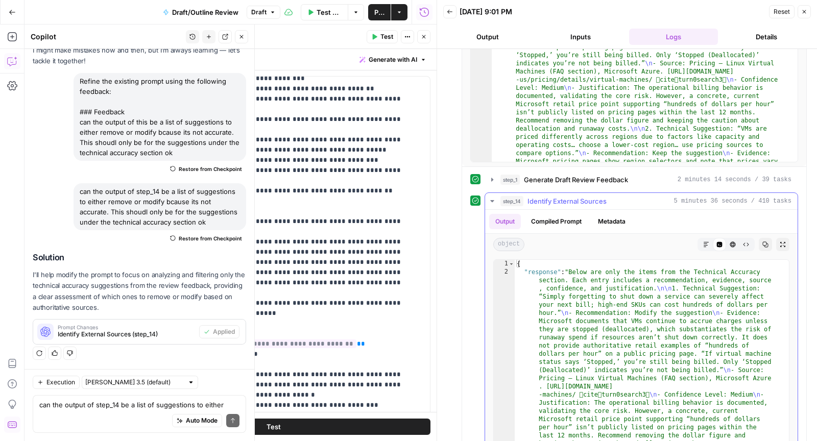
scroll to position [185, 0]
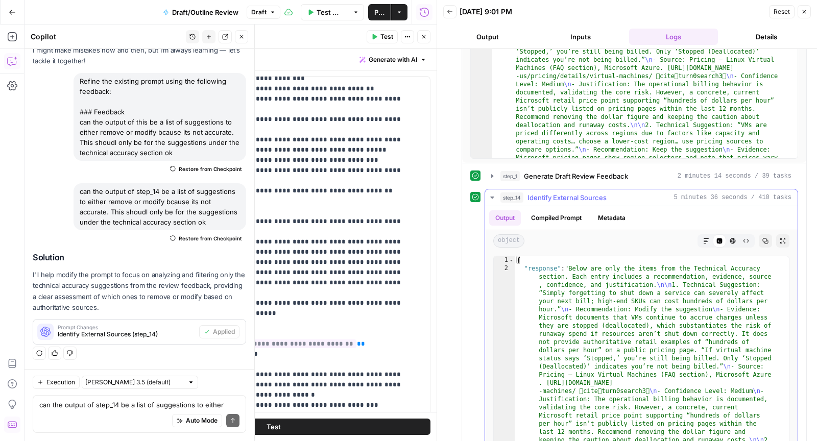
click at [703, 238] on icon "button" at bounding box center [706, 241] width 6 height 6
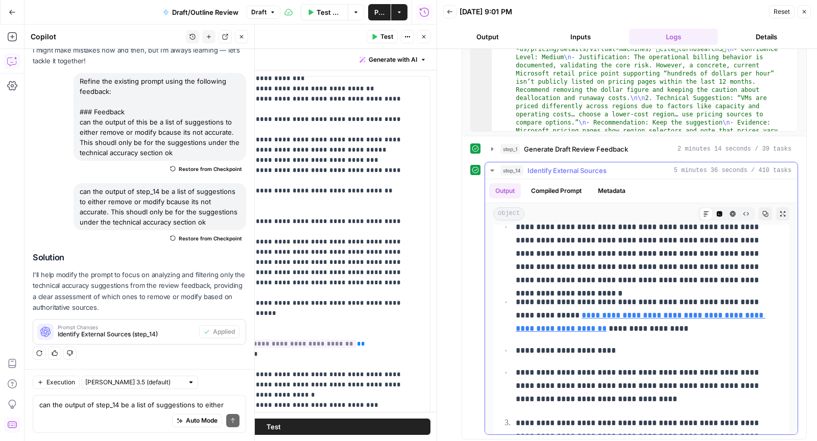
scroll to position [551, 0]
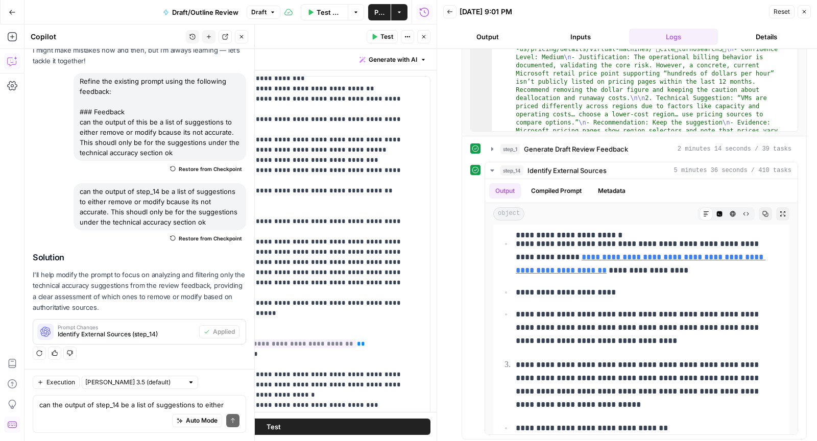
click at [93, 416] on div "Auto Mode Send" at bounding box center [139, 421] width 200 height 22
click at [73, 405] on textarea "ok perfect, also please give a suggestion on" at bounding box center [139, 405] width 200 height 10
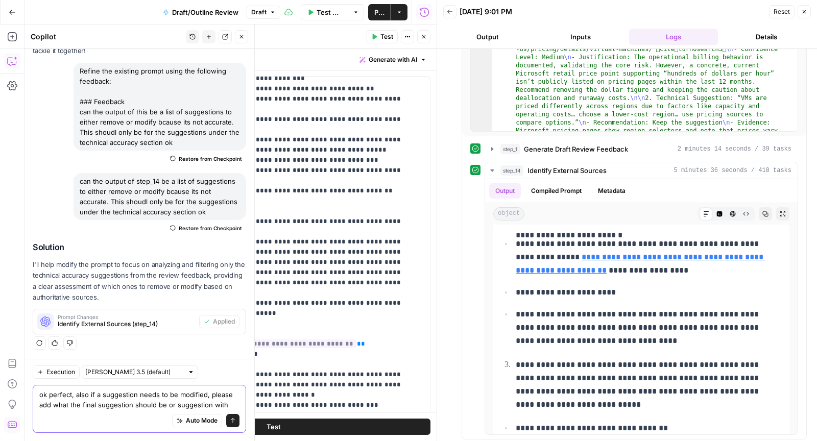
scroll to position [86, 0]
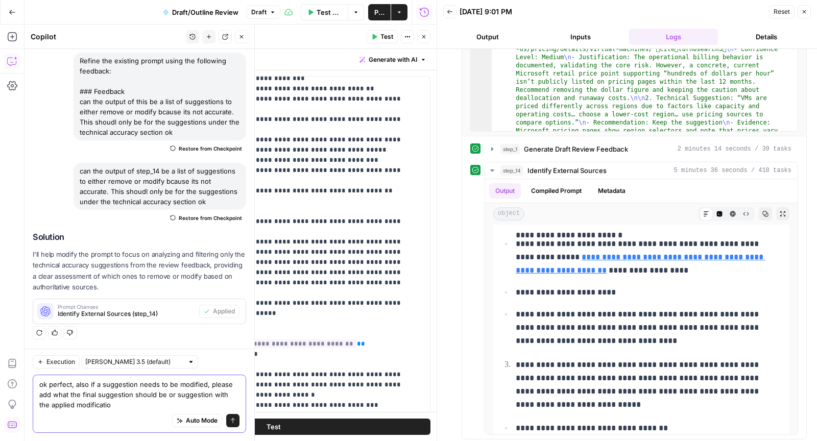
type textarea "ok perfect, also if a suggestion needs to be modified, please add what the fina…"
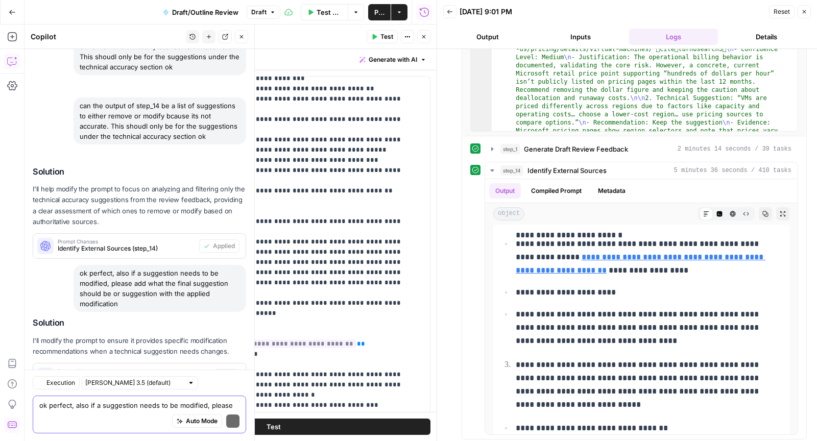
scroll to position [195, 0]
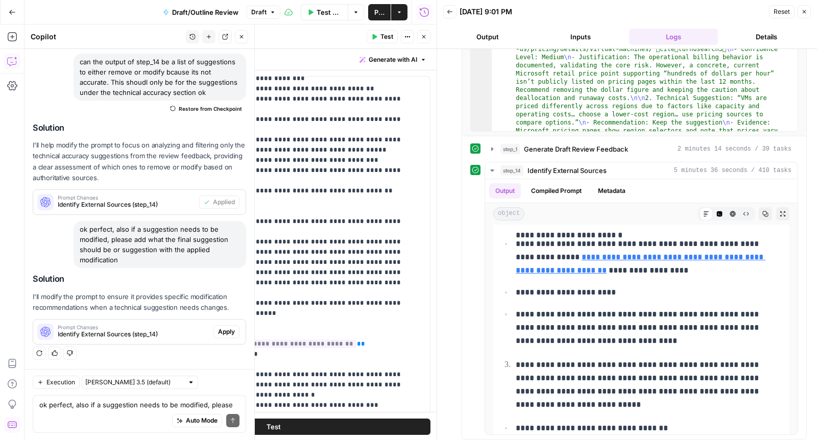
click at [217, 339] on button "Apply" at bounding box center [227, 331] width 26 height 13
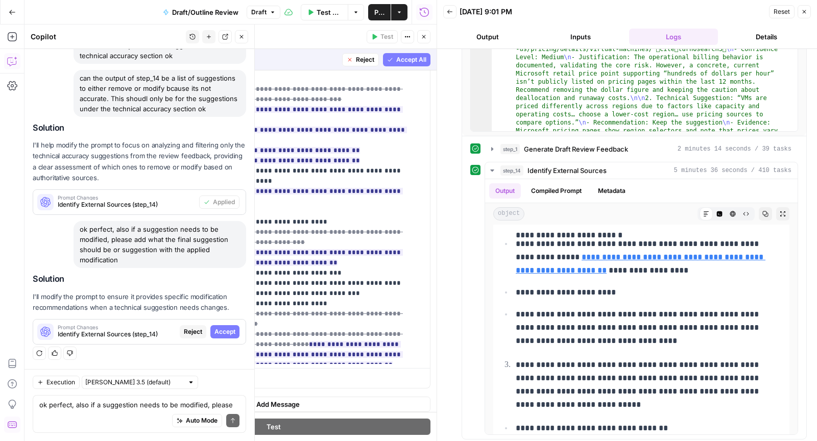
scroll to position [712, 0]
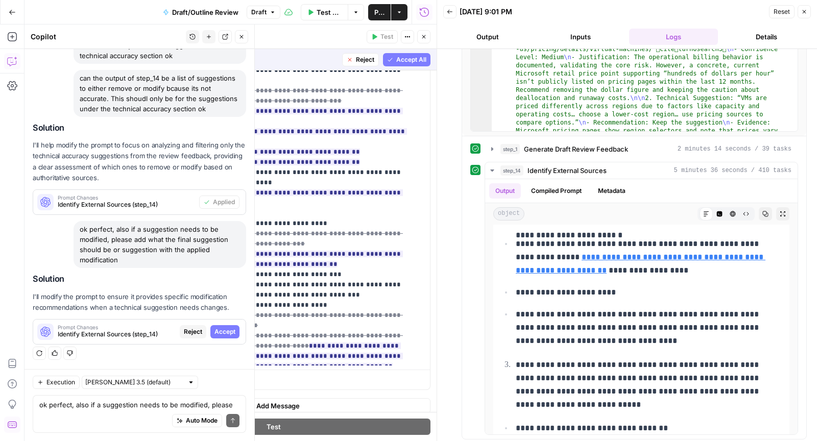
click at [396, 55] on div "Steps cannot be tested while there are pending suggestions." at bounding box center [383, 62] width 151 height 20
click at [398, 62] on span "Accept All" at bounding box center [411, 59] width 30 height 9
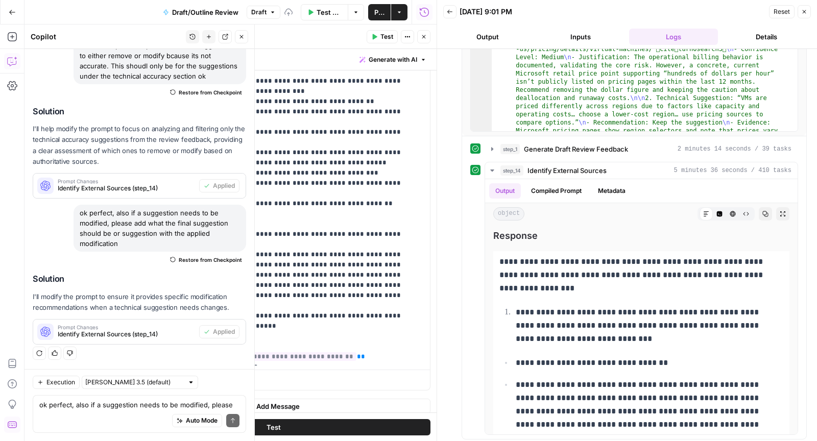
click at [381, 34] on button "Test" at bounding box center [382, 36] width 31 height 13
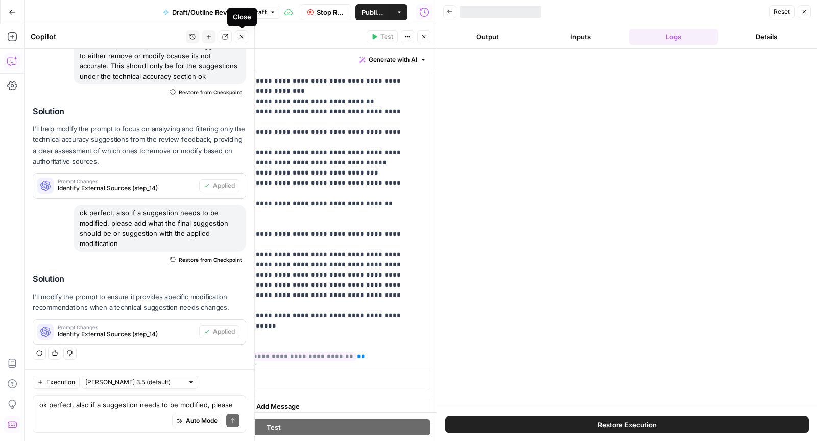
click at [237, 37] on button "Close" at bounding box center [241, 36] width 13 height 13
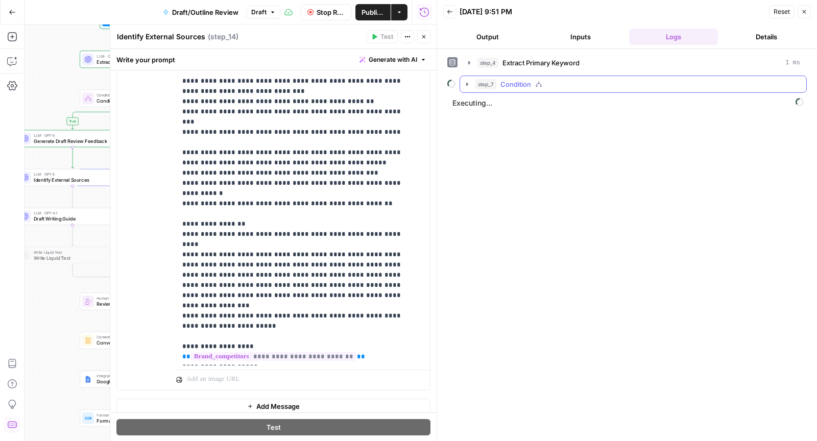
click at [514, 89] on button "step_7 Condition" at bounding box center [633, 84] width 346 height 16
click at [522, 107] on span "Generate Draft Review Feedback" at bounding box center [574, 106] width 104 height 10
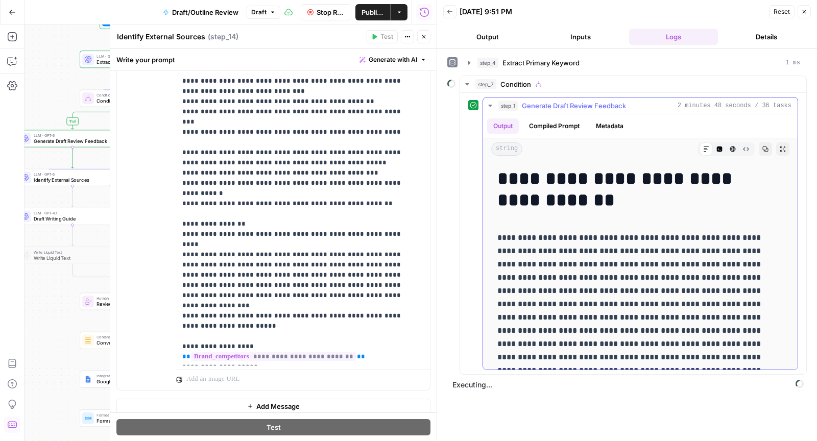
click at [522, 107] on span "Generate Draft Review Feedback" at bounding box center [574, 106] width 104 height 10
